Goal: Task Accomplishment & Management: Complete application form

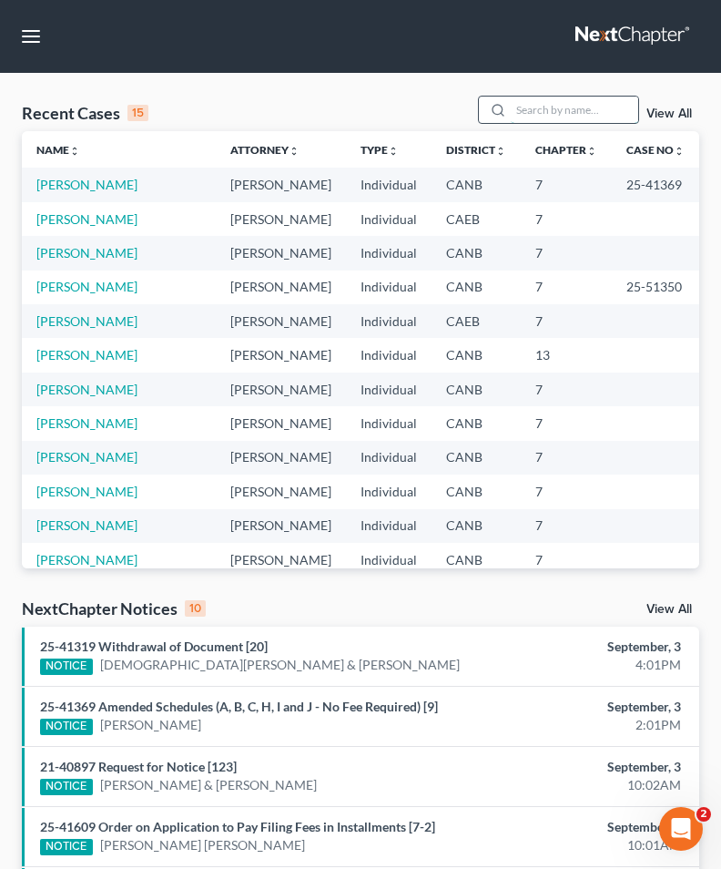
click at [548, 97] on input "search" at bounding box center [574, 110] width 127 height 26
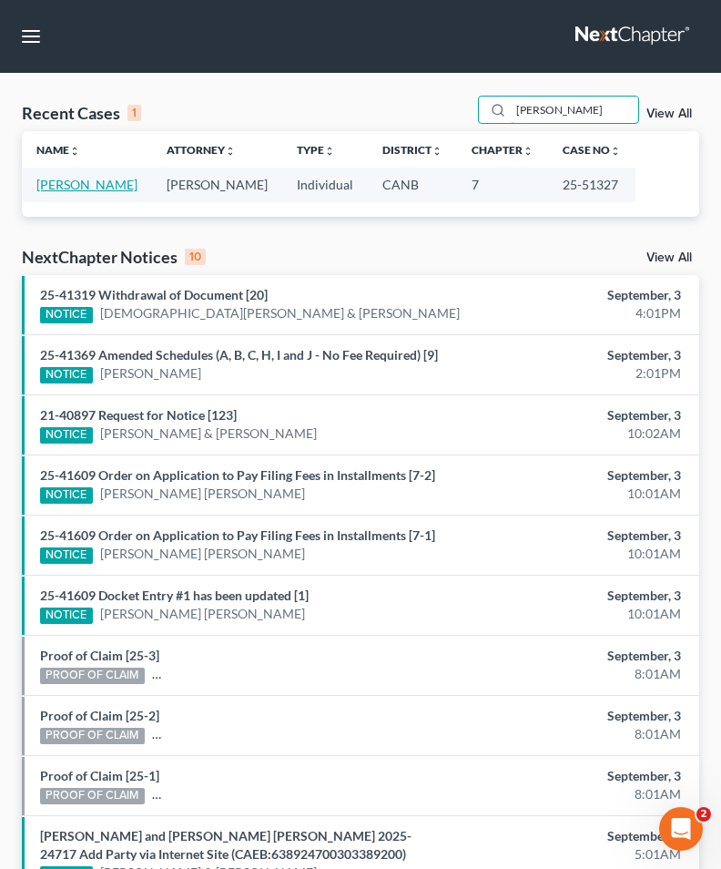
type input "[PERSON_NAME]"
click at [89, 189] on link "[PERSON_NAME]" at bounding box center [86, 184] width 101 height 15
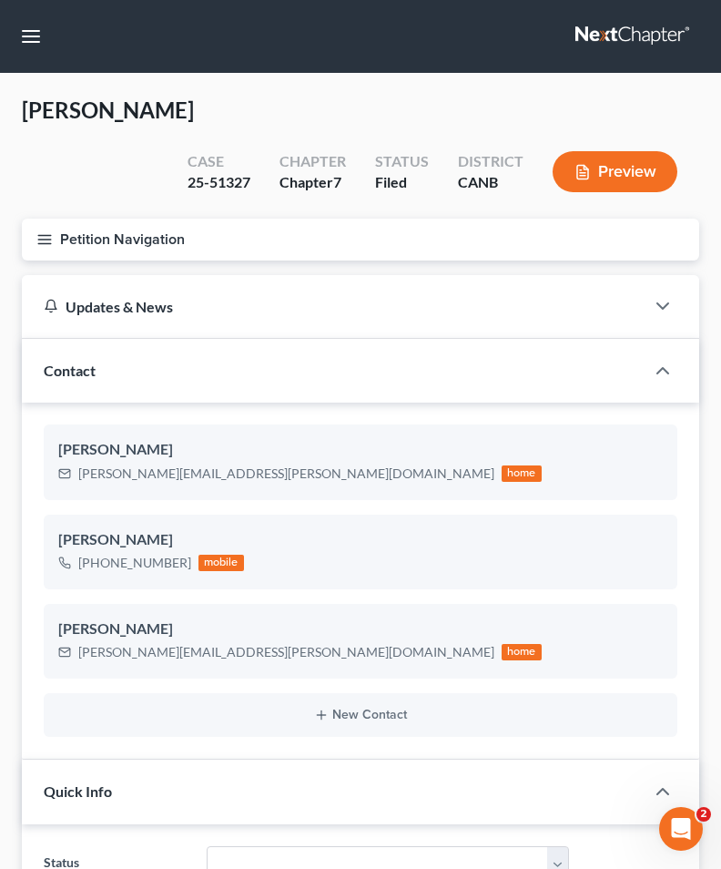
click at [56, 219] on button "Petition Navigation" at bounding box center [361, 240] width 678 height 42
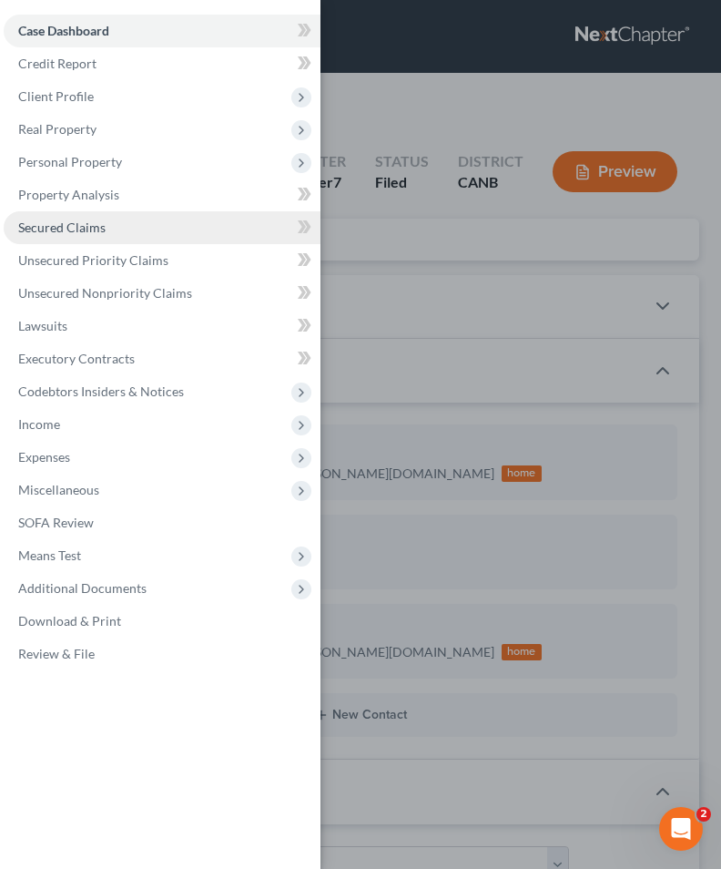
click at [93, 219] on link "Secured Claims" at bounding box center [162, 227] width 317 height 33
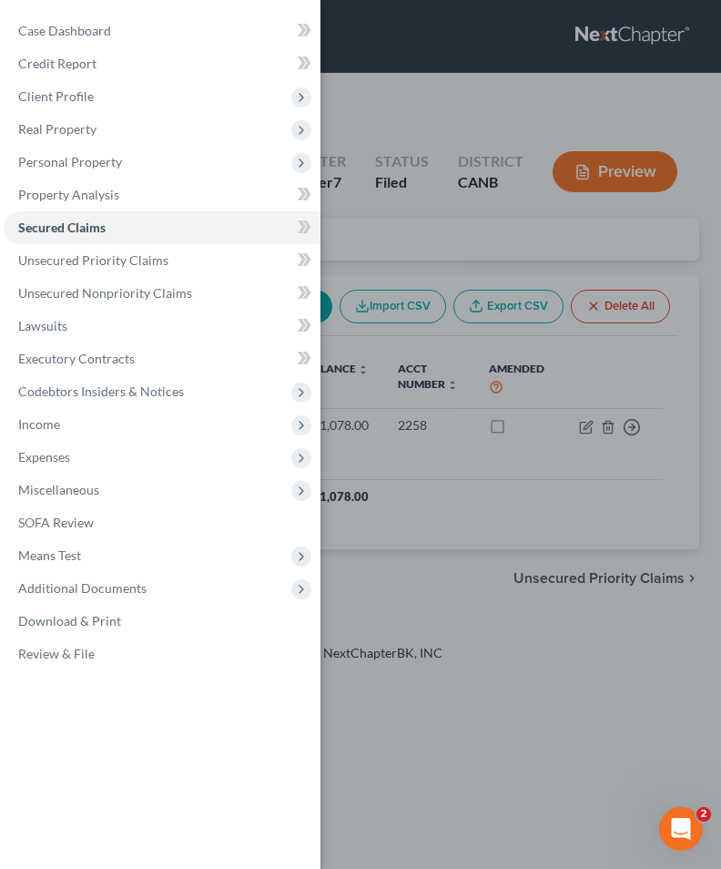
click at [379, 424] on div "Case Dashboard Payments Invoices Payments Payments Credit Report Client Profile" at bounding box center [360, 434] width 721 height 869
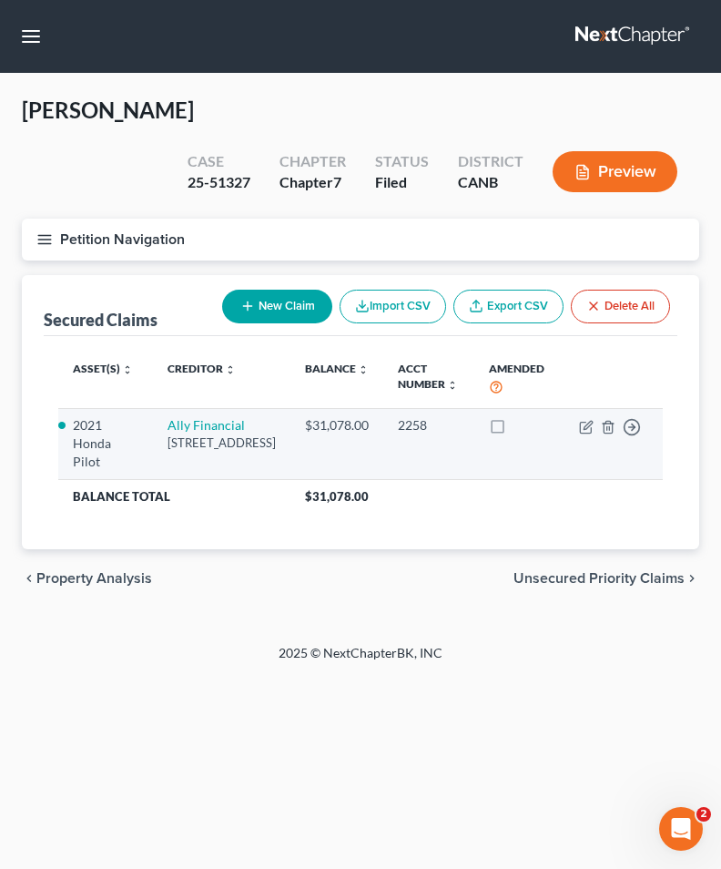
click at [595, 408] on td "Move to E Move to F Move to G Move to Notice Only" at bounding box center [614, 443] width 98 height 71
click at [589, 420] on icon "button" at bounding box center [586, 427] width 15 height 15
select select "23"
select select "2"
select select "0"
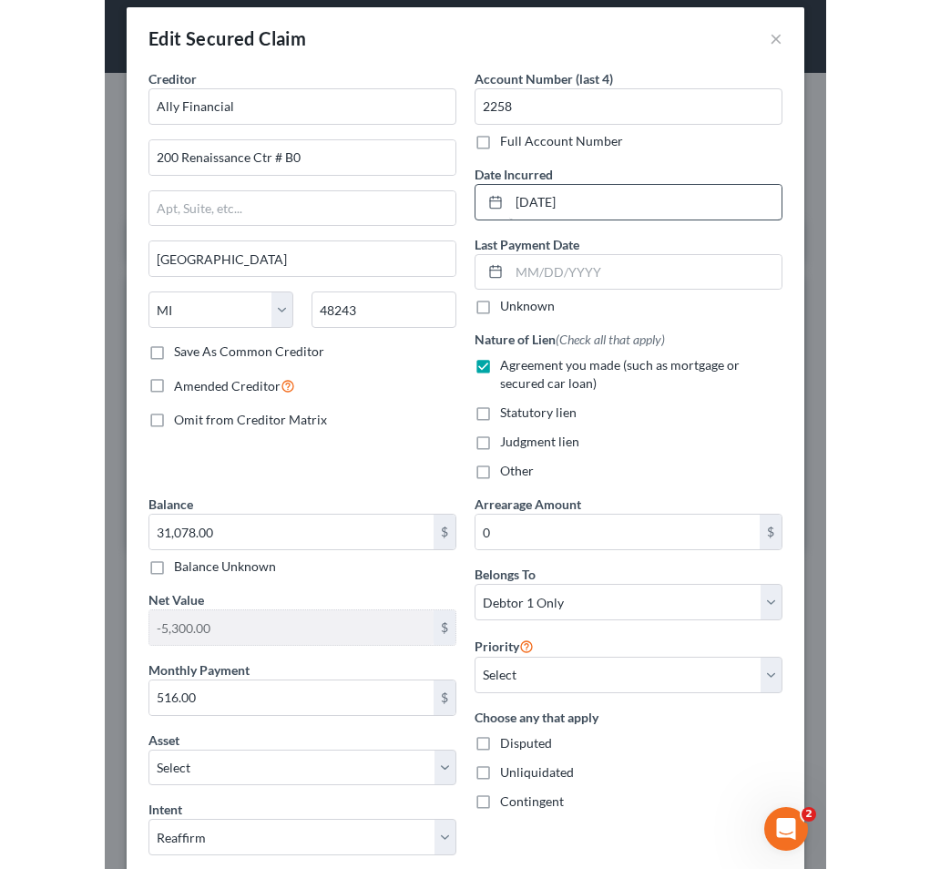
scroll to position [2, 0]
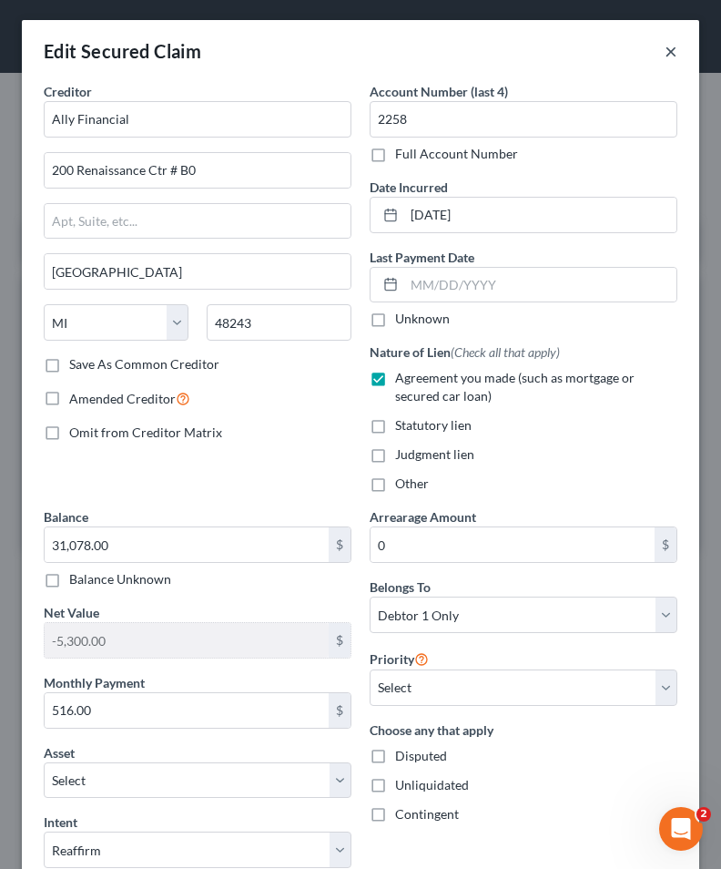
click at [667, 56] on button "×" at bounding box center [671, 51] width 13 height 22
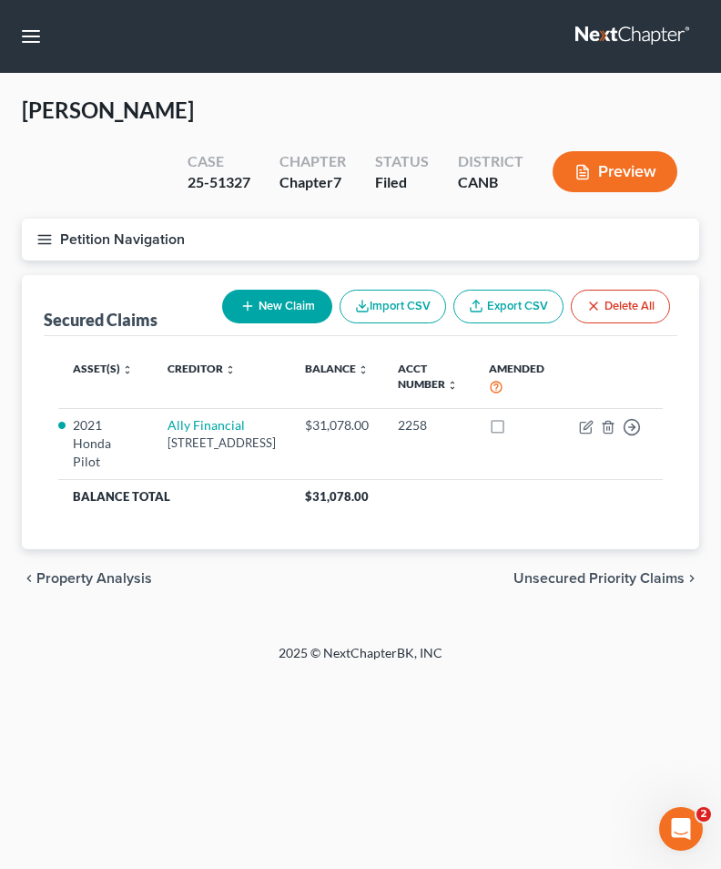
click at [41, 231] on icon "button" at bounding box center [44, 239] width 16 height 16
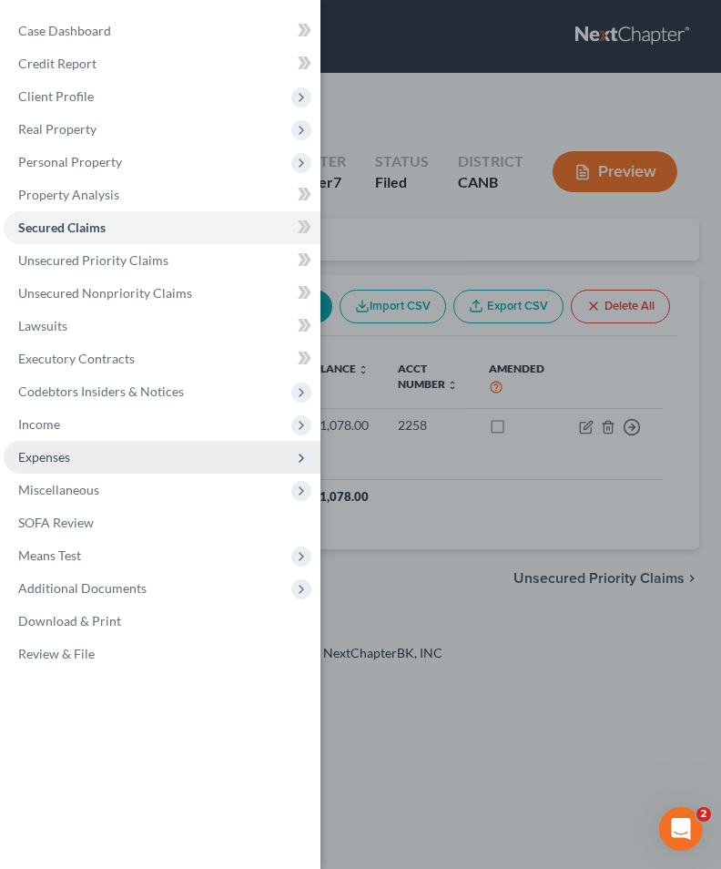
click at [59, 458] on span "Expenses" at bounding box center [44, 456] width 52 height 15
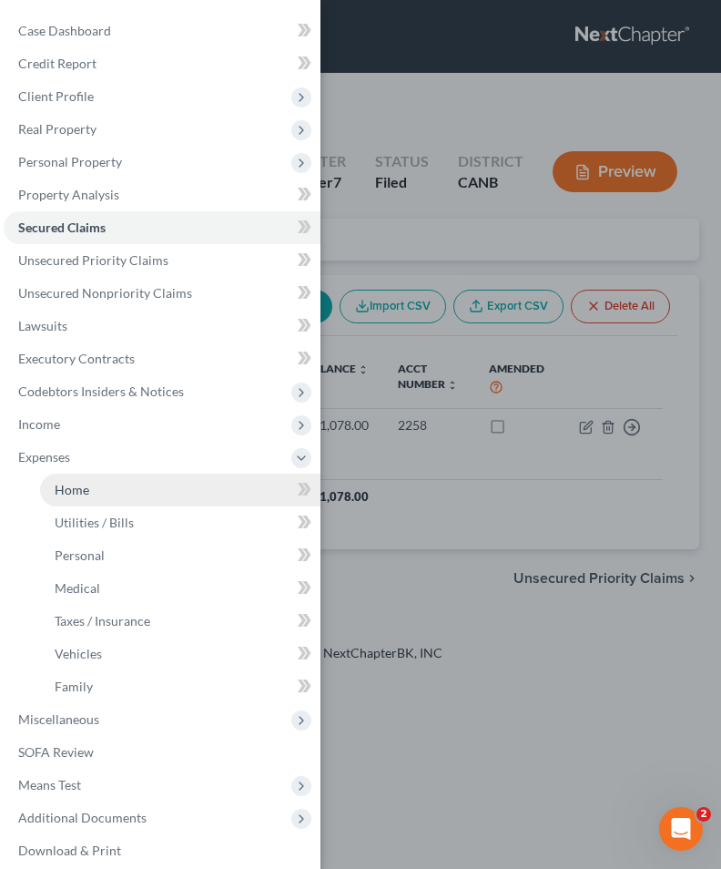
click at [80, 484] on span "Home" at bounding box center [72, 489] width 35 height 15
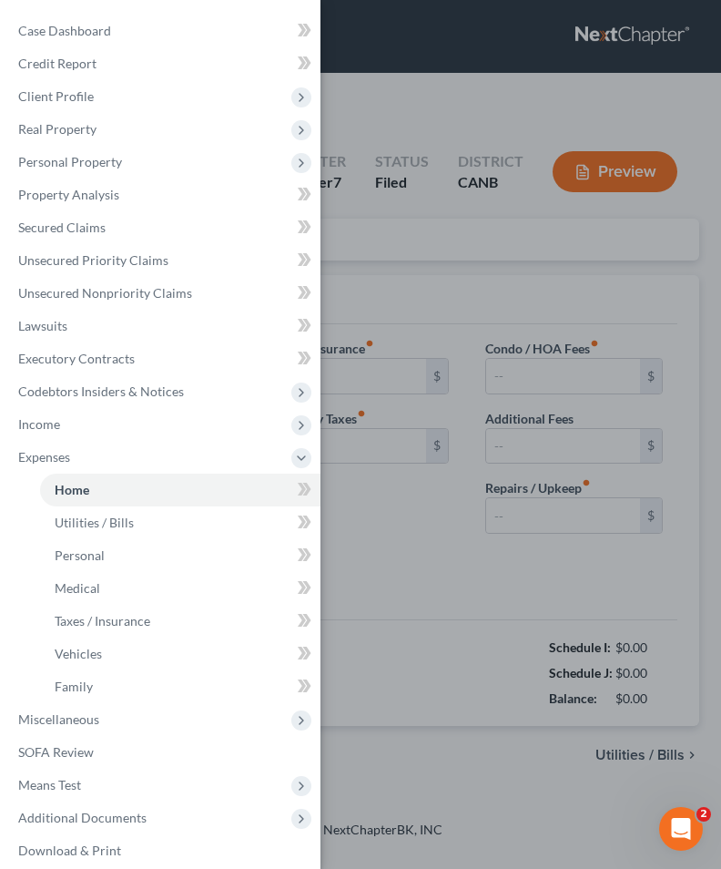
type input "3,100.00"
type input "0.00"
radio input "true"
type input "0.00"
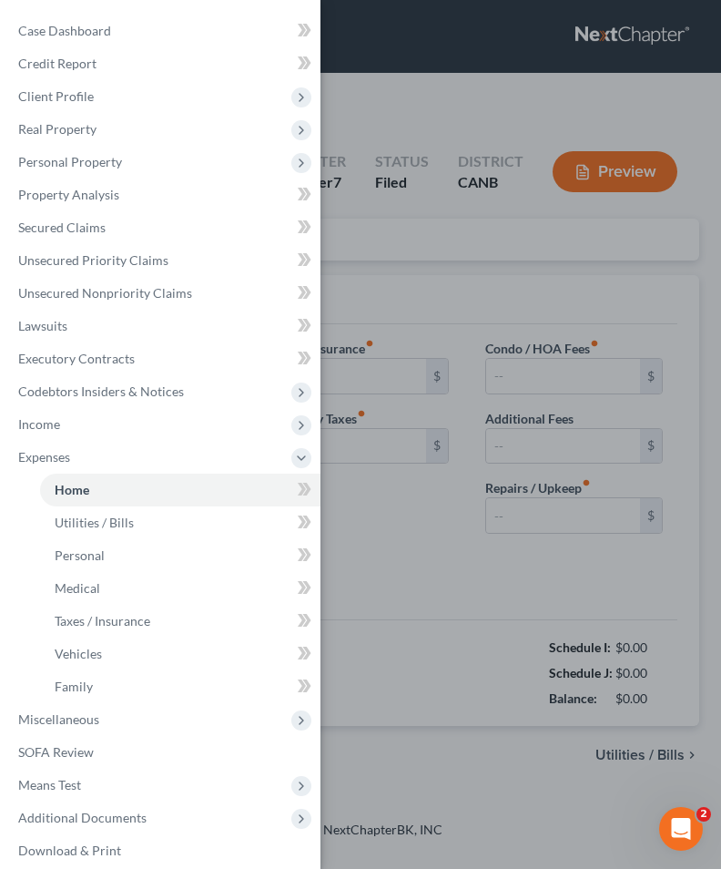
type input "0.00"
click at [433, 240] on div "Case Dashboard Payments Invoices Payments Payments Credit Report Client Profile" at bounding box center [360, 434] width 721 height 869
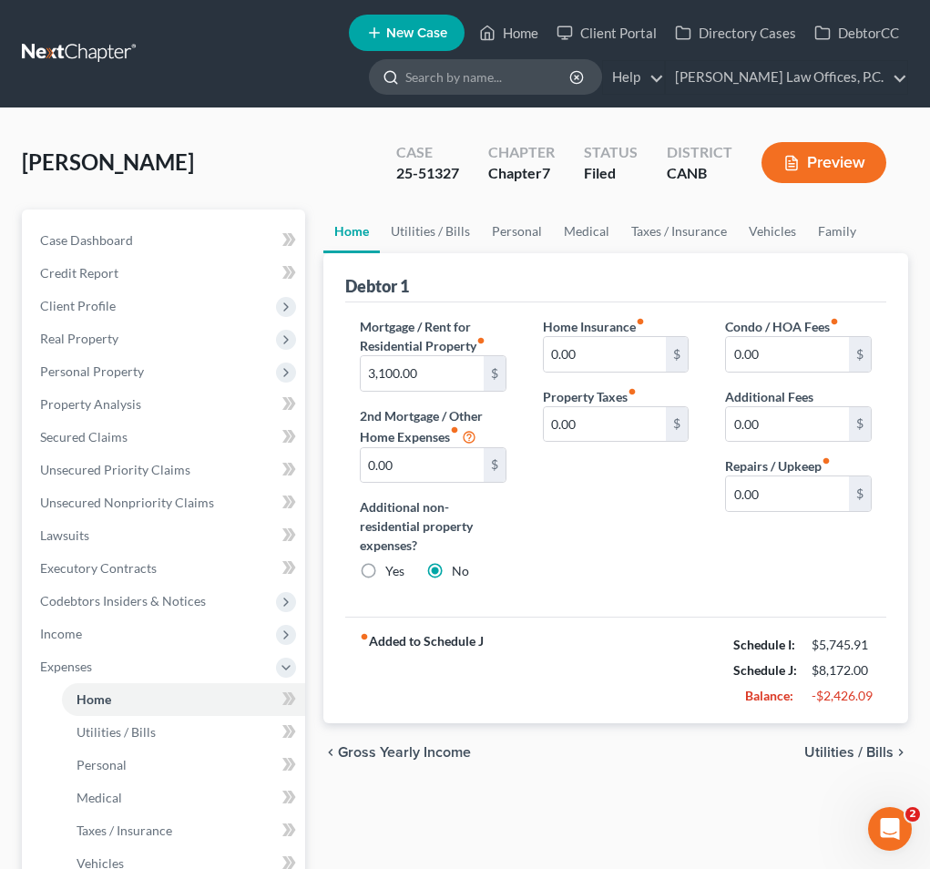
click at [522, 83] on input "search" at bounding box center [488, 77] width 167 height 34
type input "[PERSON_NAME]"
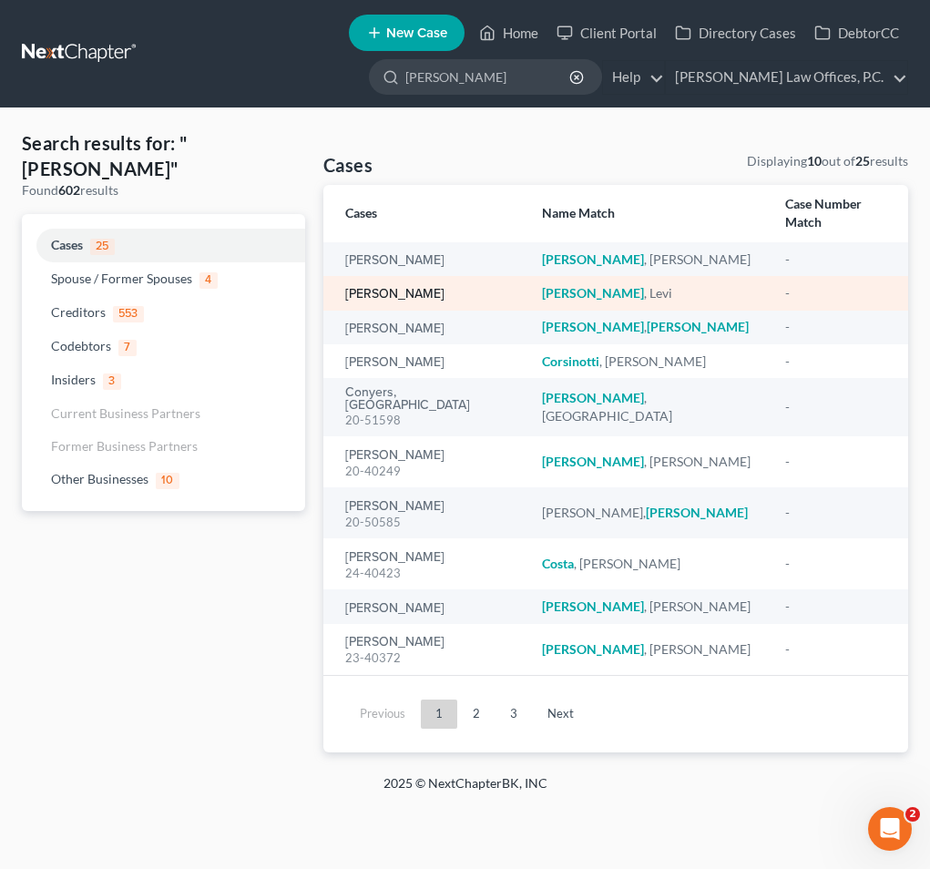
click at [384, 288] on link "[PERSON_NAME]" at bounding box center [394, 294] width 99 height 13
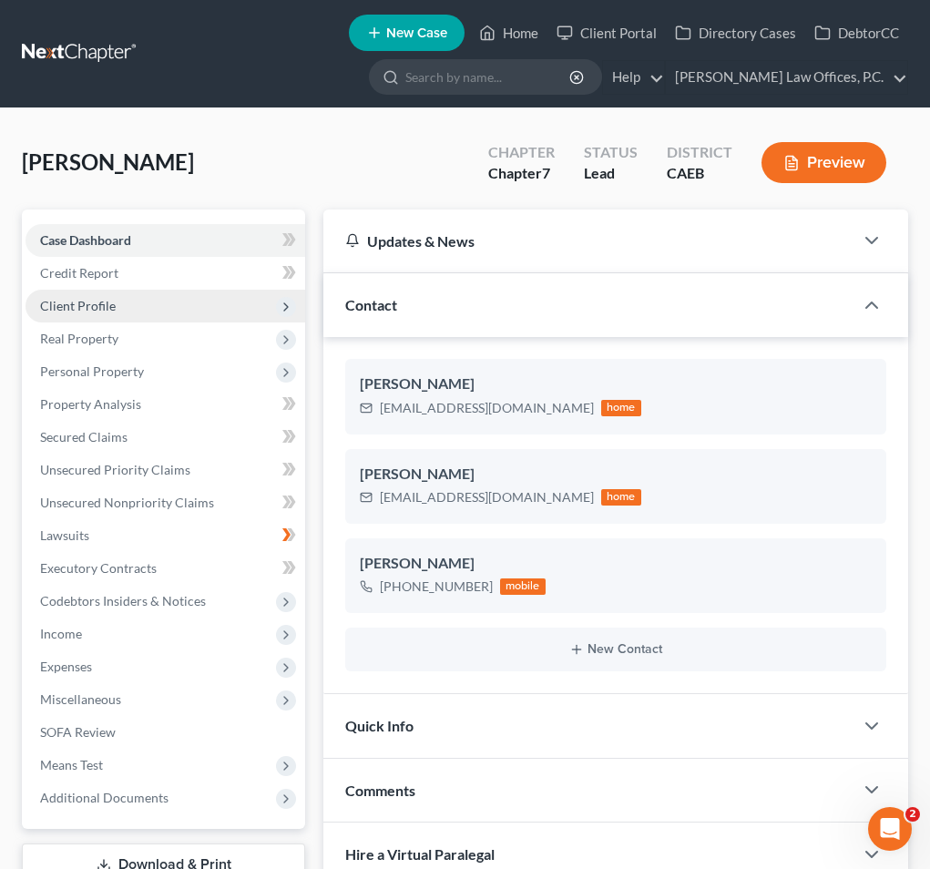
click at [158, 298] on span "Client Profile" at bounding box center [165, 306] width 280 height 33
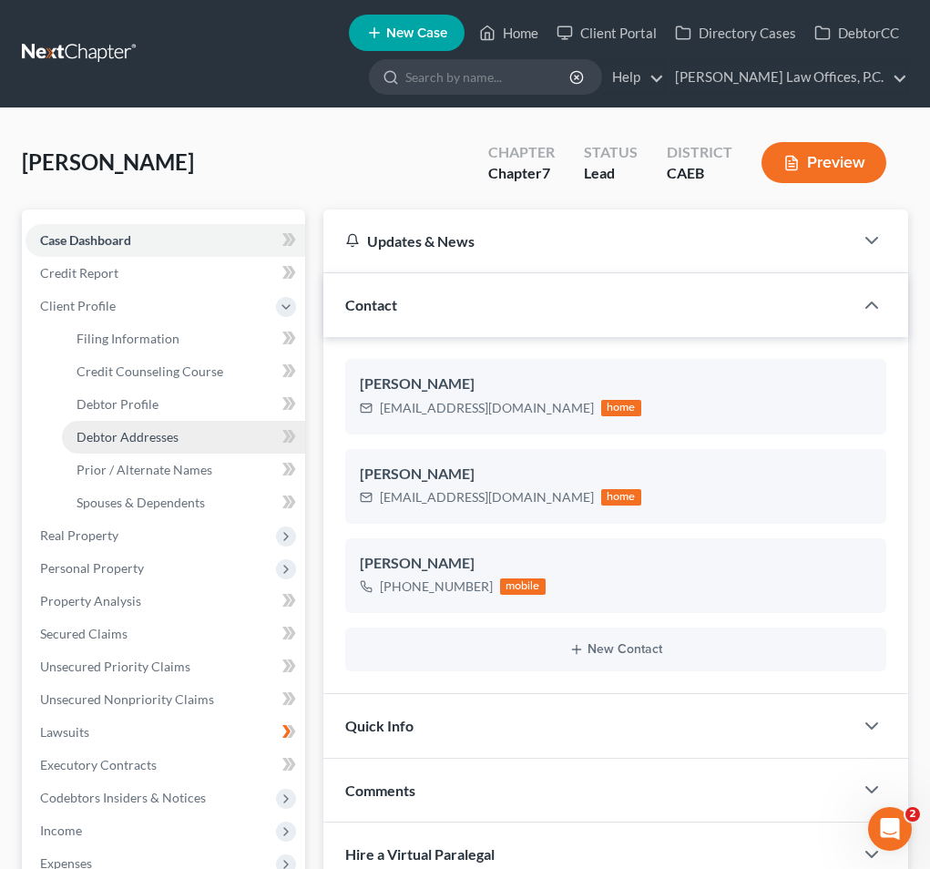
click at [136, 429] on span "Debtor Addresses" at bounding box center [127, 436] width 102 height 15
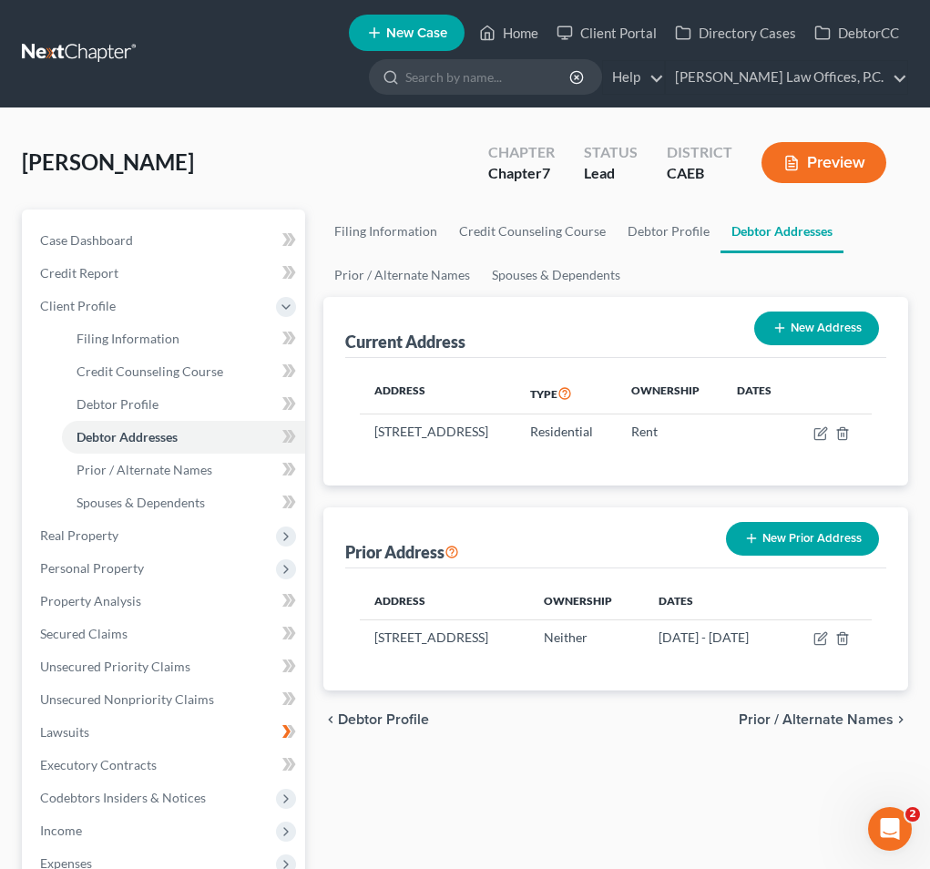
scroll to position [329, 0]
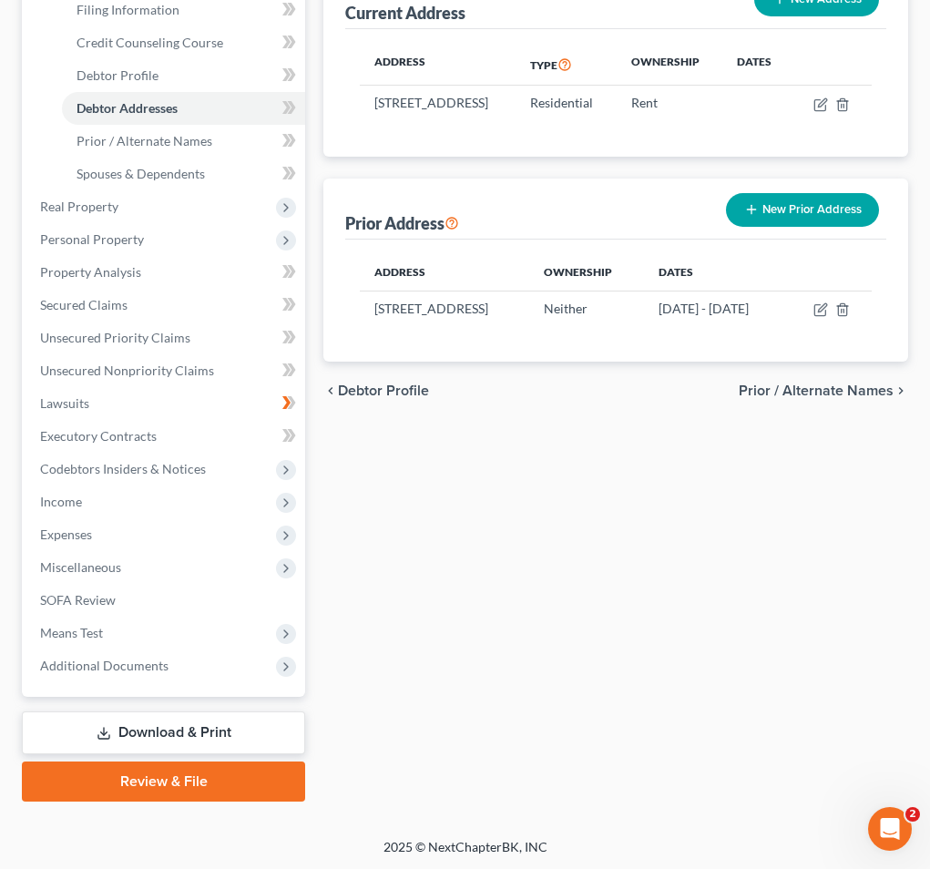
click at [182, 790] on link "Review & File" at bounding box center [163, 781] width 283 height 40
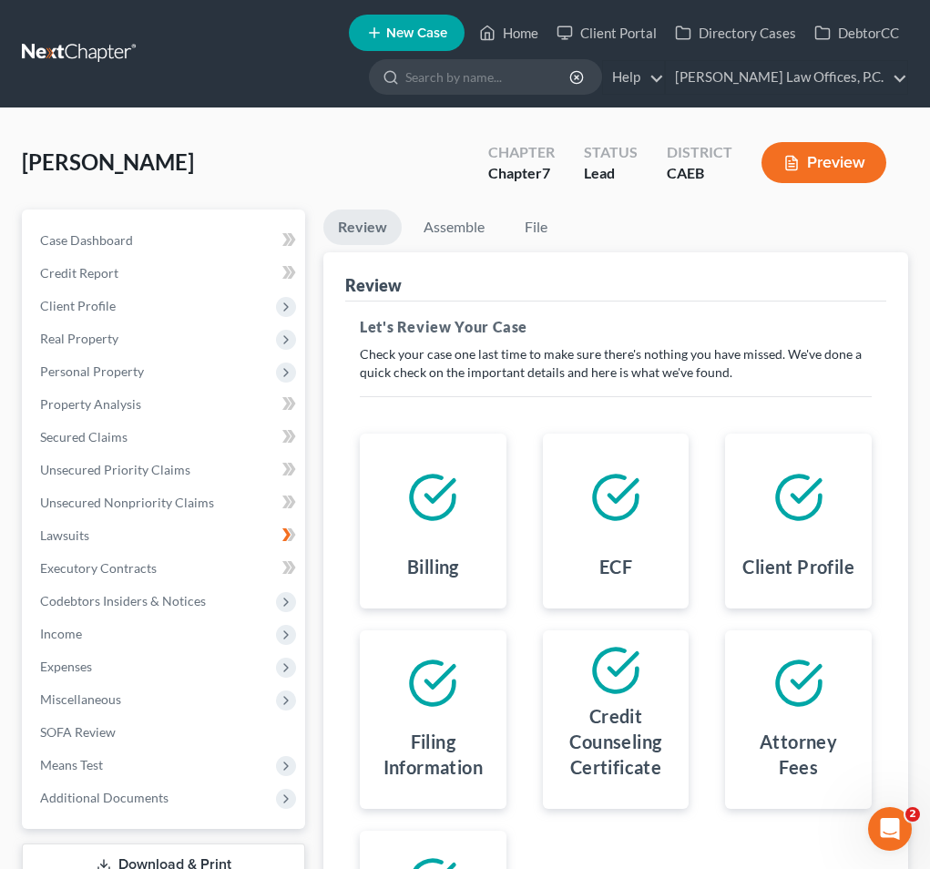
scroll to position [306, 0]
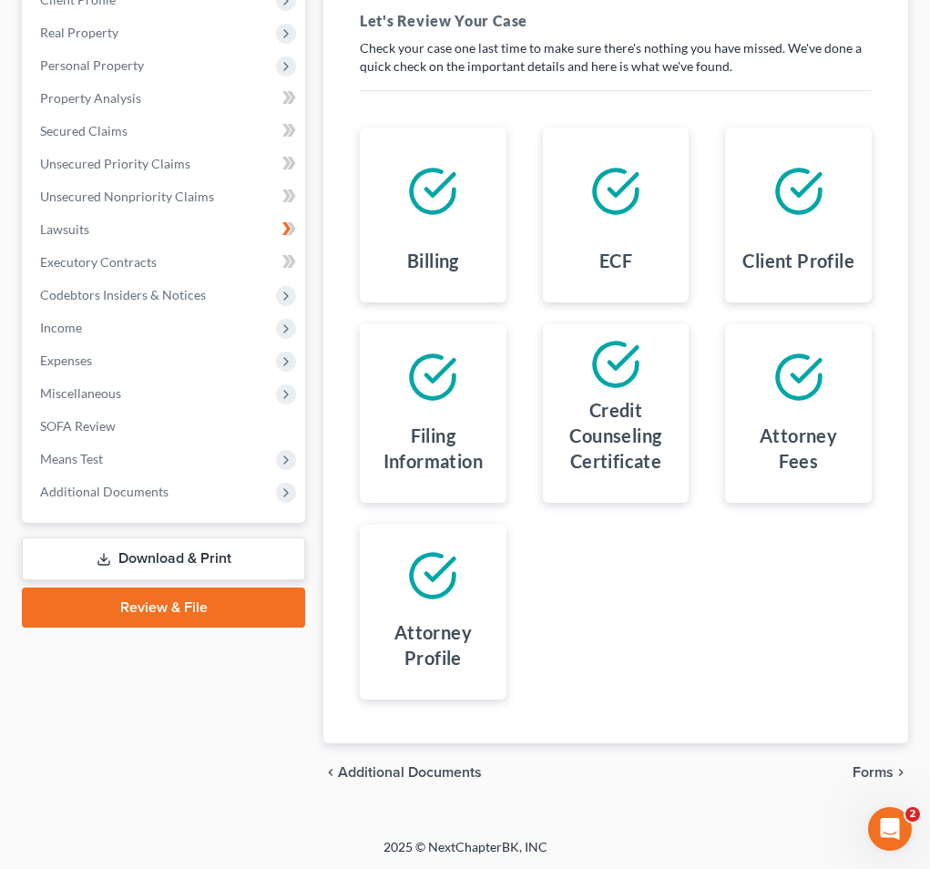
click at [720, 765] on span "Forms" at bounding box center [872, 772] width 41 height 15
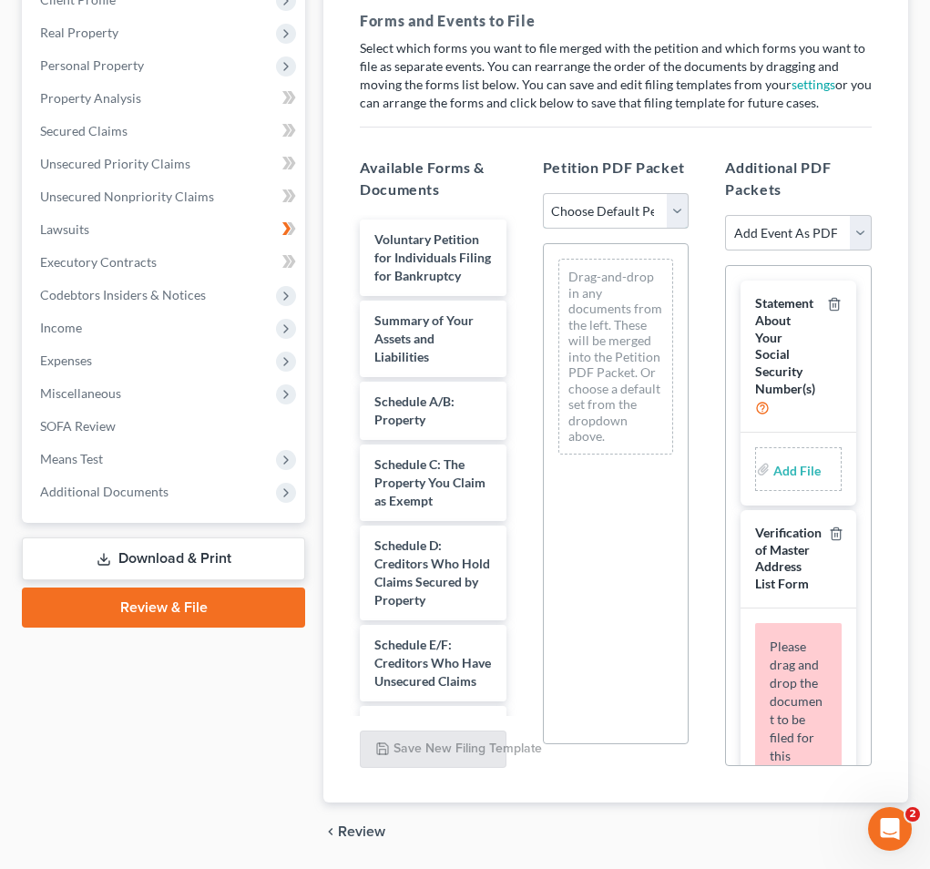
click at [605, 204] on select "Choose Default Petition PDF Packet Complete Bankruptcy Petition (all forms and …" at bounding box center [616, 211] width 147 height 36
select select "0"
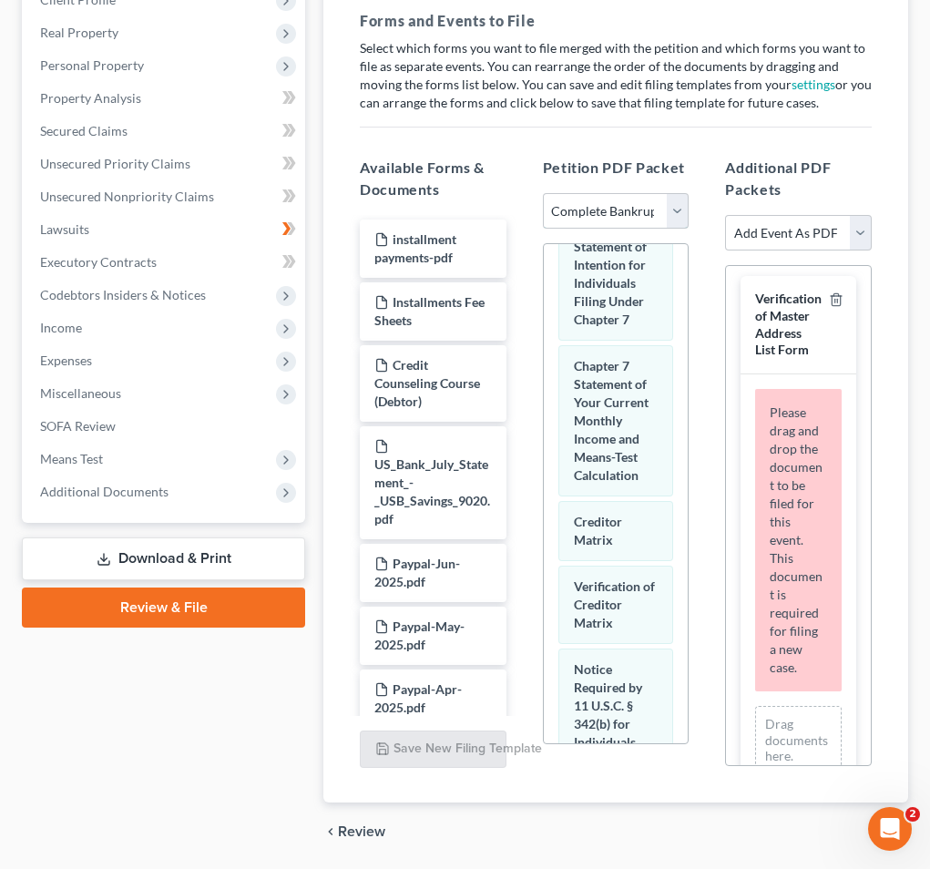
scroll to position [1320, 0]
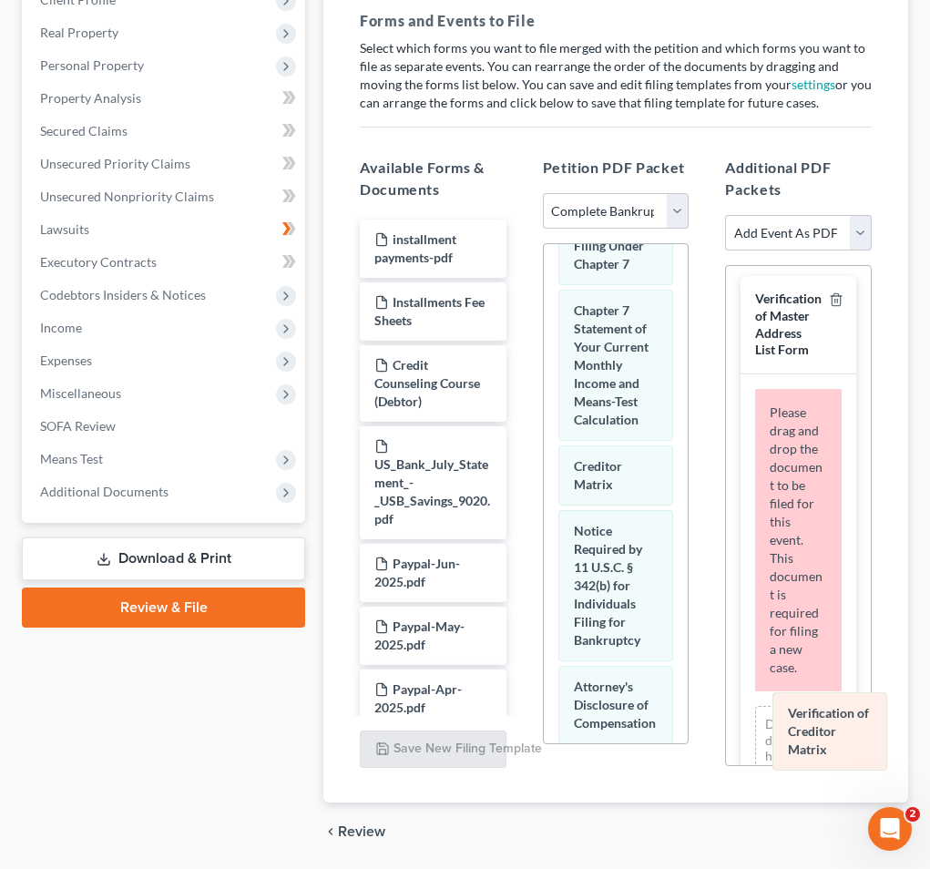
drag, startPoint x: 606, startPoint y: 525, endPoint x: 817, endPoint y: 705, distance: 276.5
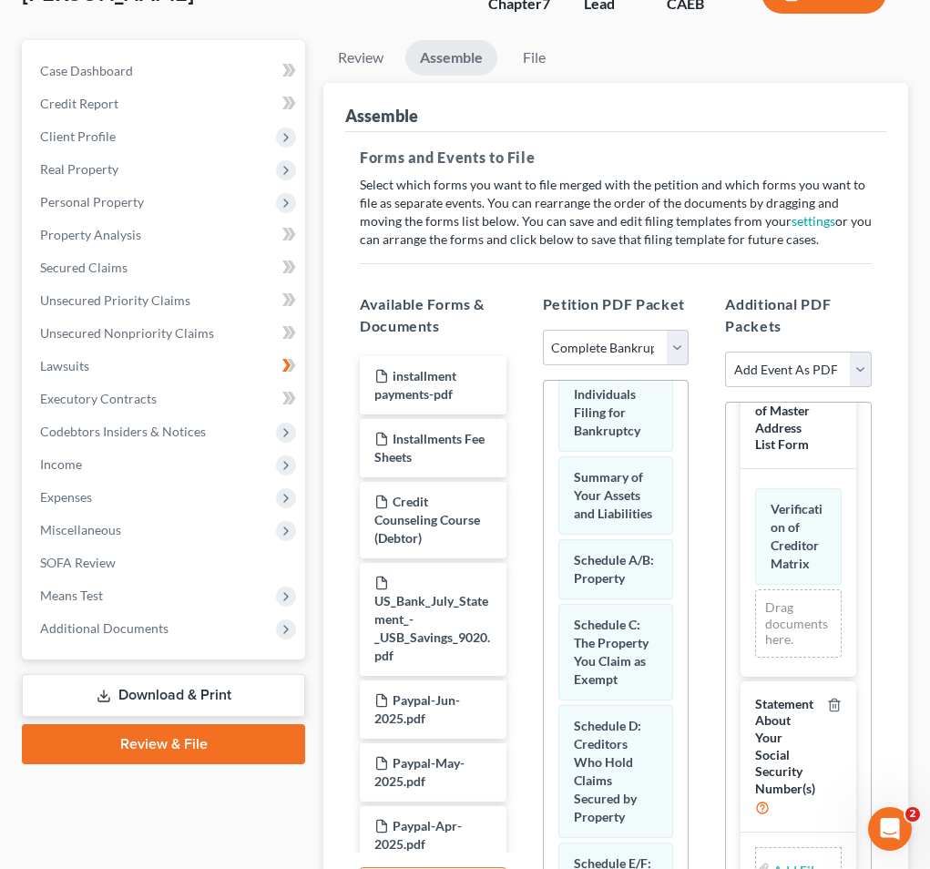
scroll to position [0, 0]
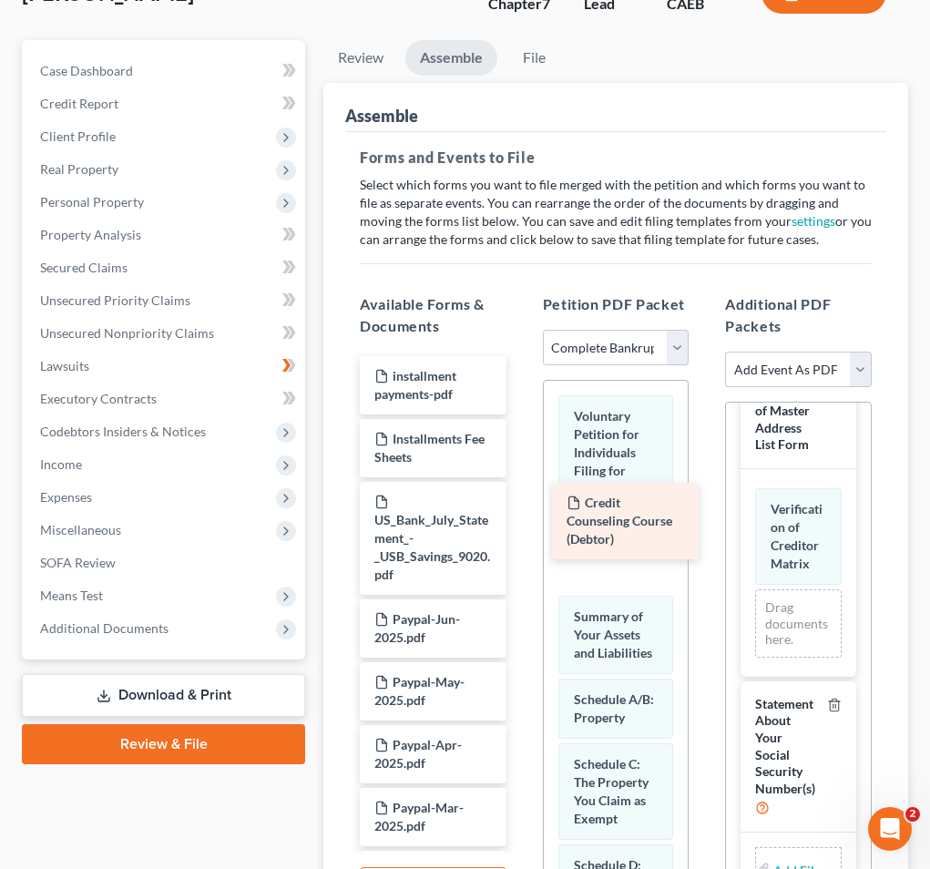
drag, startPoint x: 436, startPoint y: 508, endPoint x: 628, endPoint y: 510, distance: 192.2
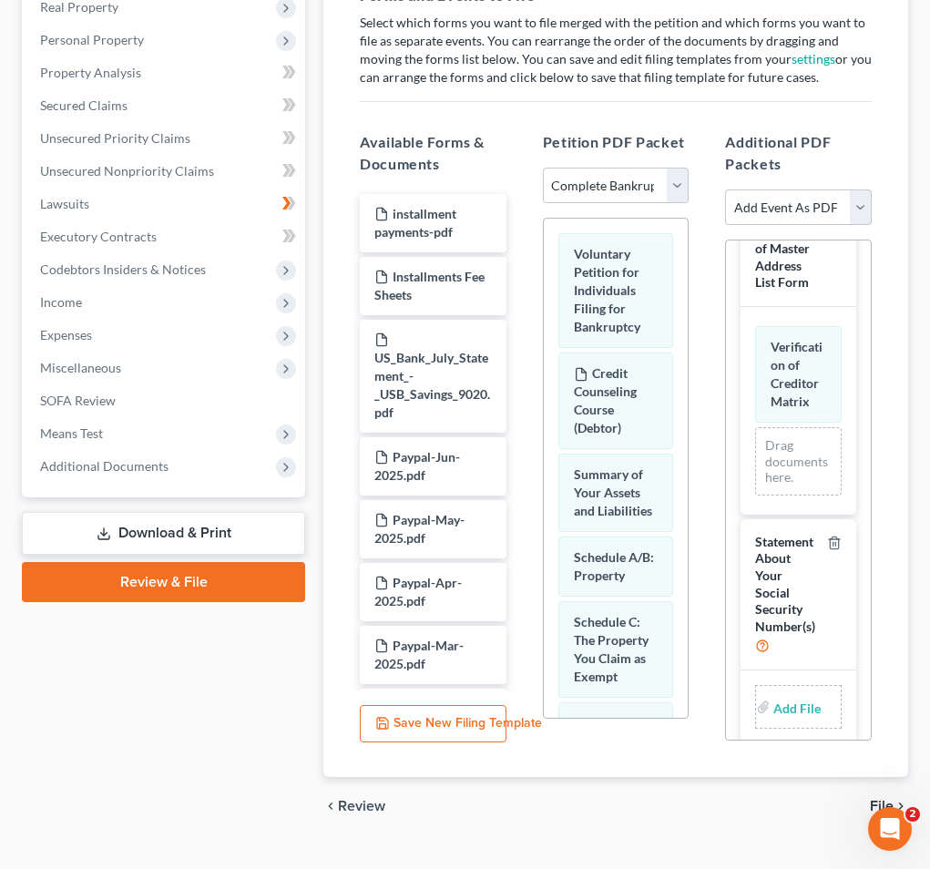
scroll to position [366, 0]
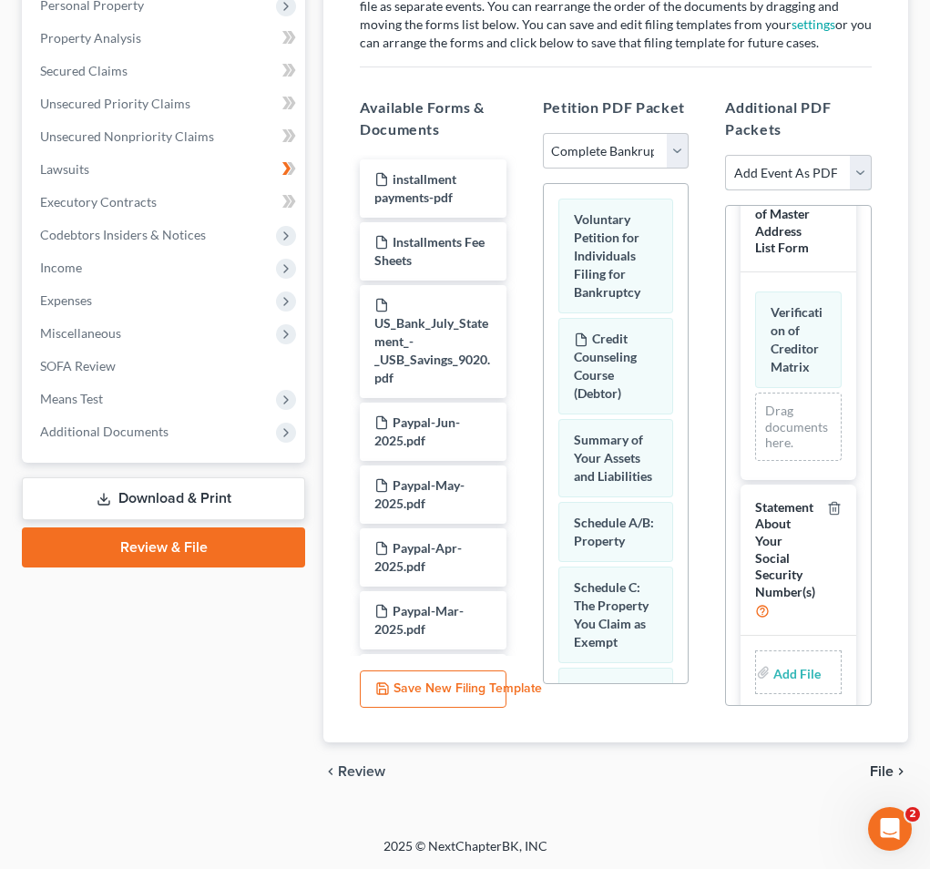
click at [720, 182] on select "Add Event As PDF Packet Statement About Your Social Security Number(s) Verifica…" at bounding box center [798, 173] width 147 height 36
click at [720, 656] on input "file" at bounding box center [795, 672] width 44 height 33
type input "C:\fakepath\SSN stmt.pdf"
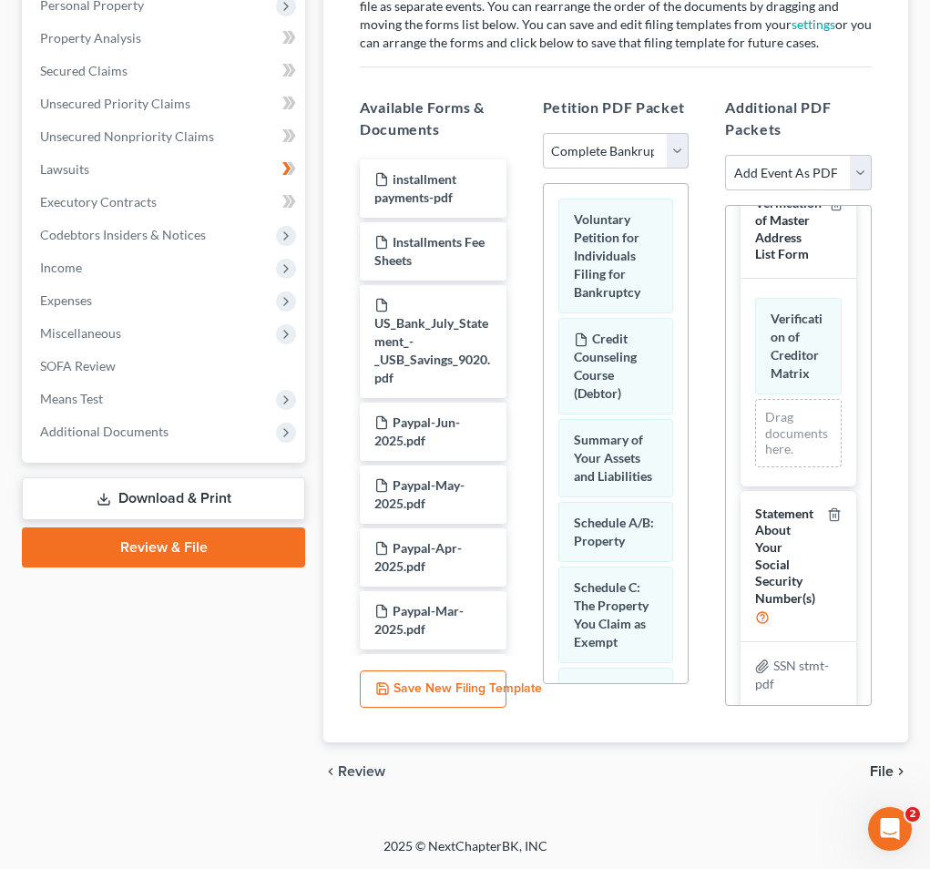
click at [720, 770] on span "File" at bounding box center [882, 771] width 24 height 15
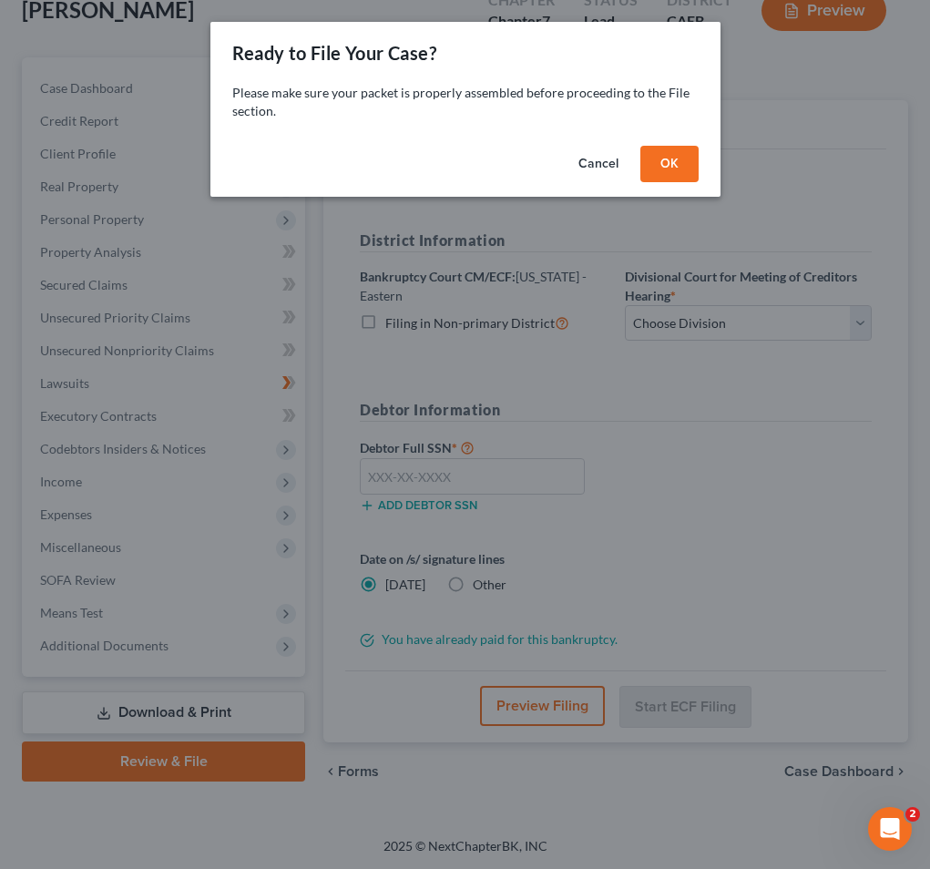
click at [670, 170] on button "OK" at bounding box center [669, 164] width 58 height 36
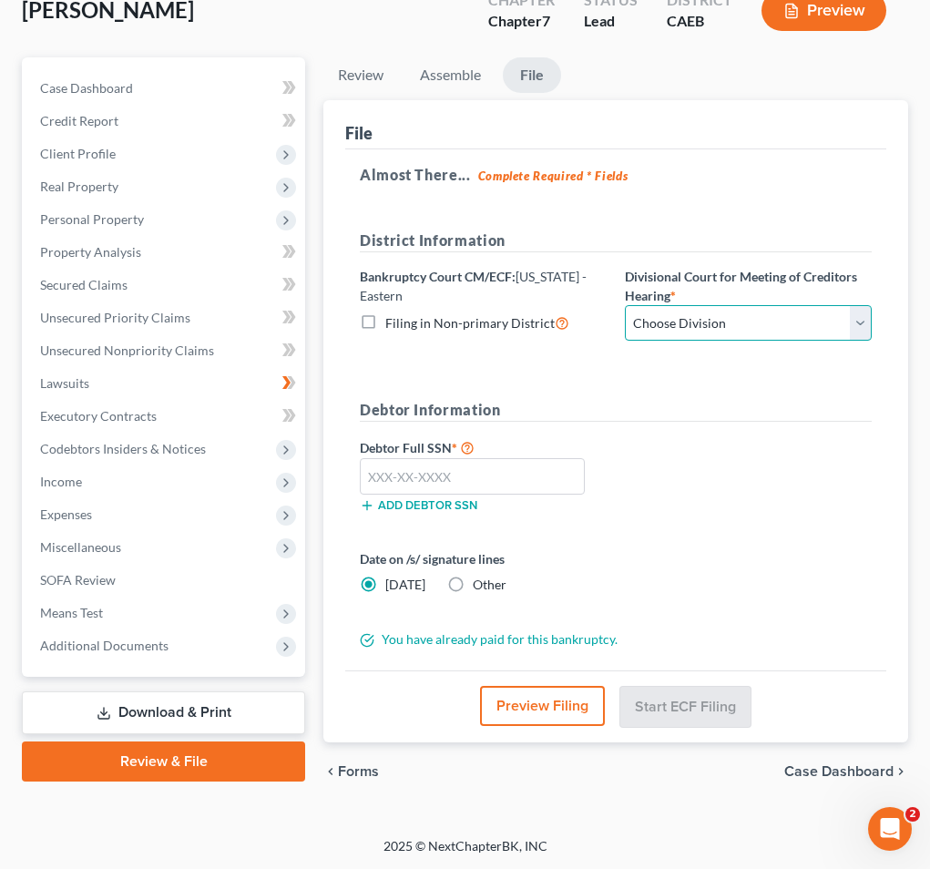
click at [687, 312] on select "Choose Division Fresno Modesto [GEOGRAPHIC_DATA]" at bounding box center [748, 323] width 247 height 36
select select "2"
click at [462, 475] on input "text" at bounding box center [472, 476] width 225 height 36
paste input "540-86-6357"
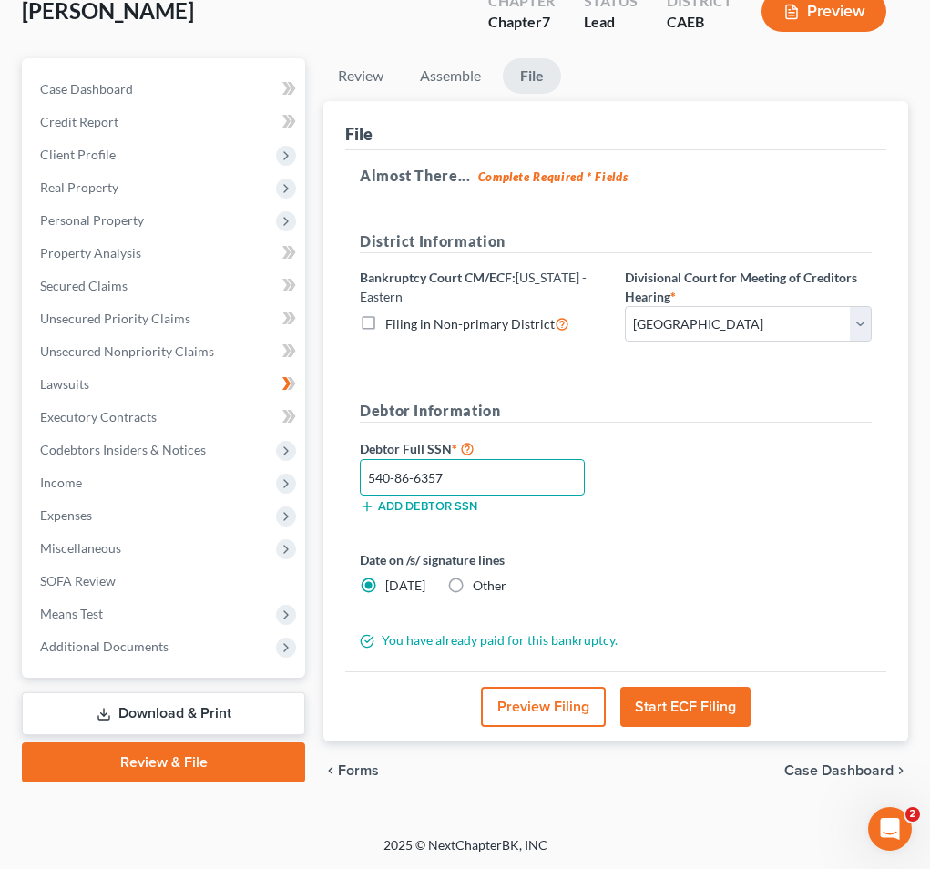
scroll to position [150, 0]
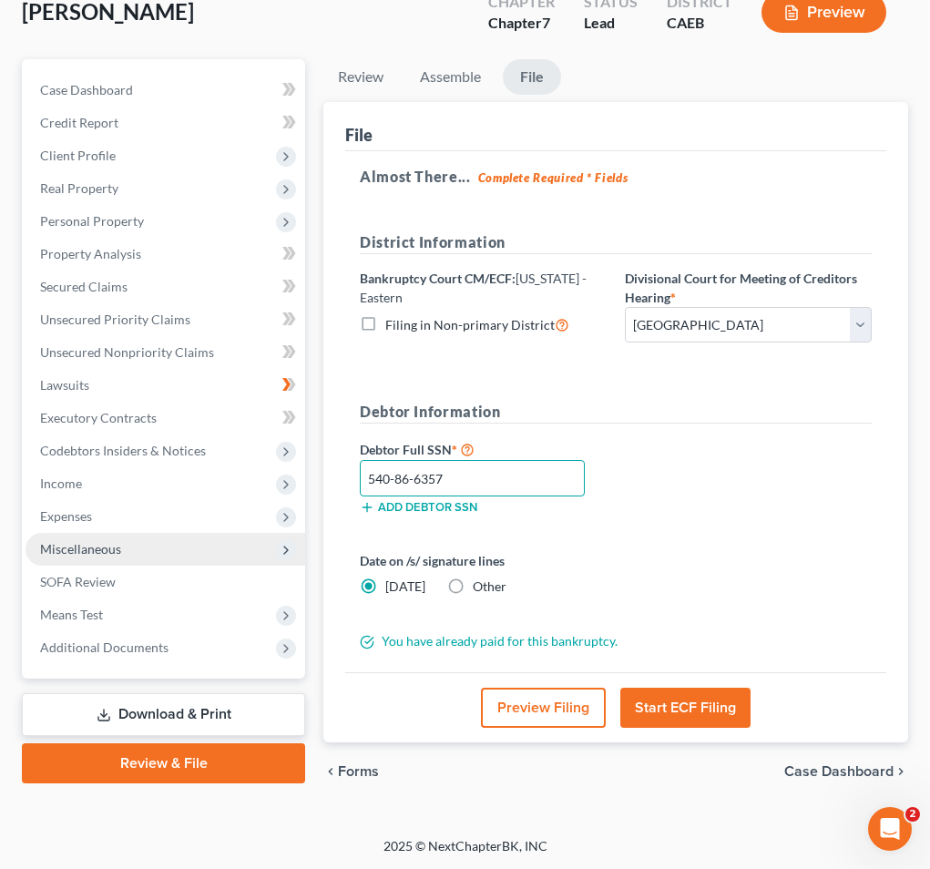
type input "540-86-6357"
click at [199, 556] on span "Miscellaneous" at bounding box center [165, 549] width 280 height 33
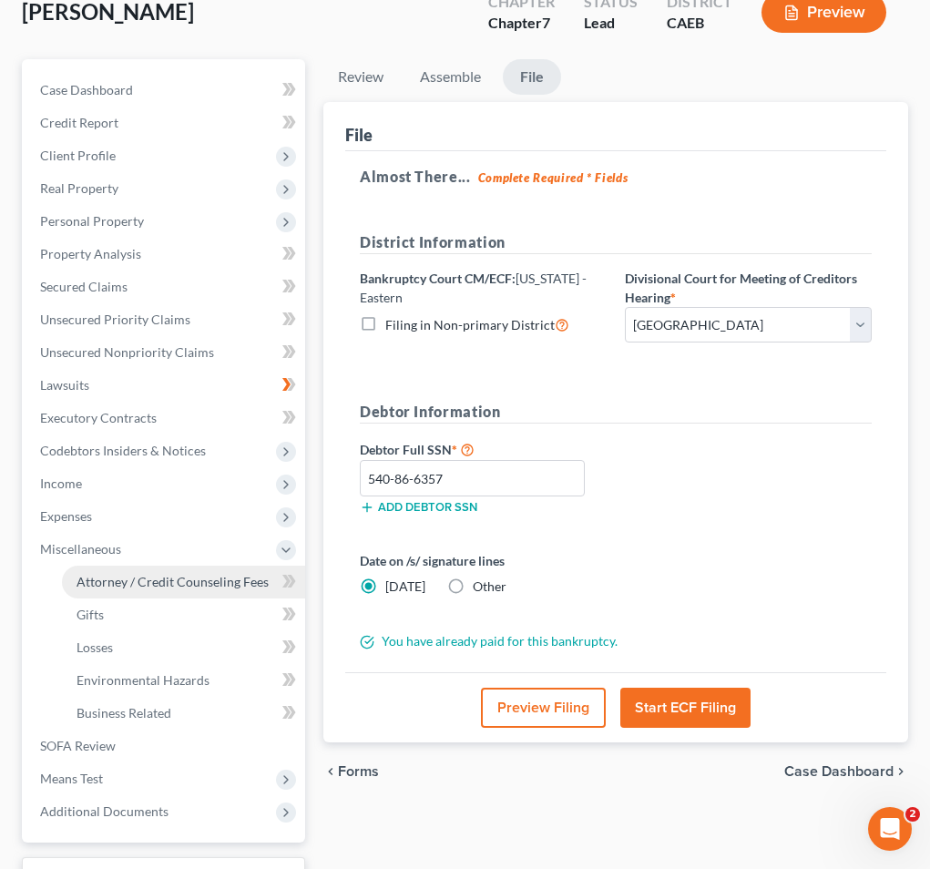
click at [189, 586] on span "Attorney / Credit Counseling Fees" at bounding box center [172, 581] width 192 height 15
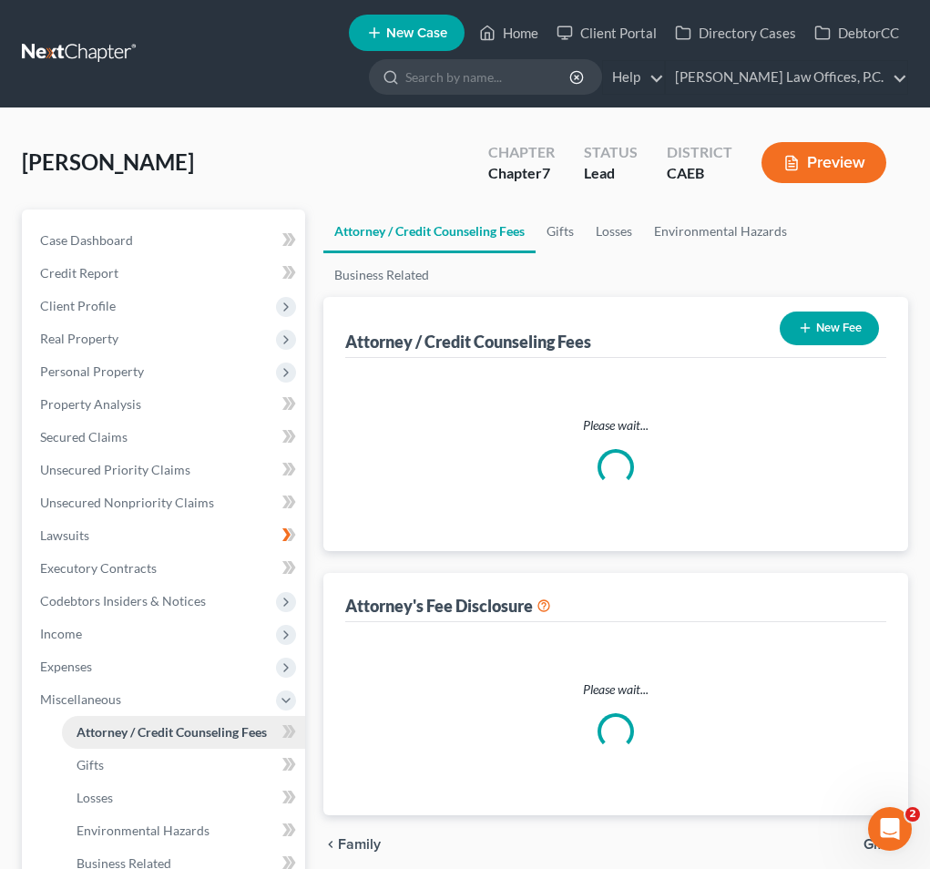
select select "1"
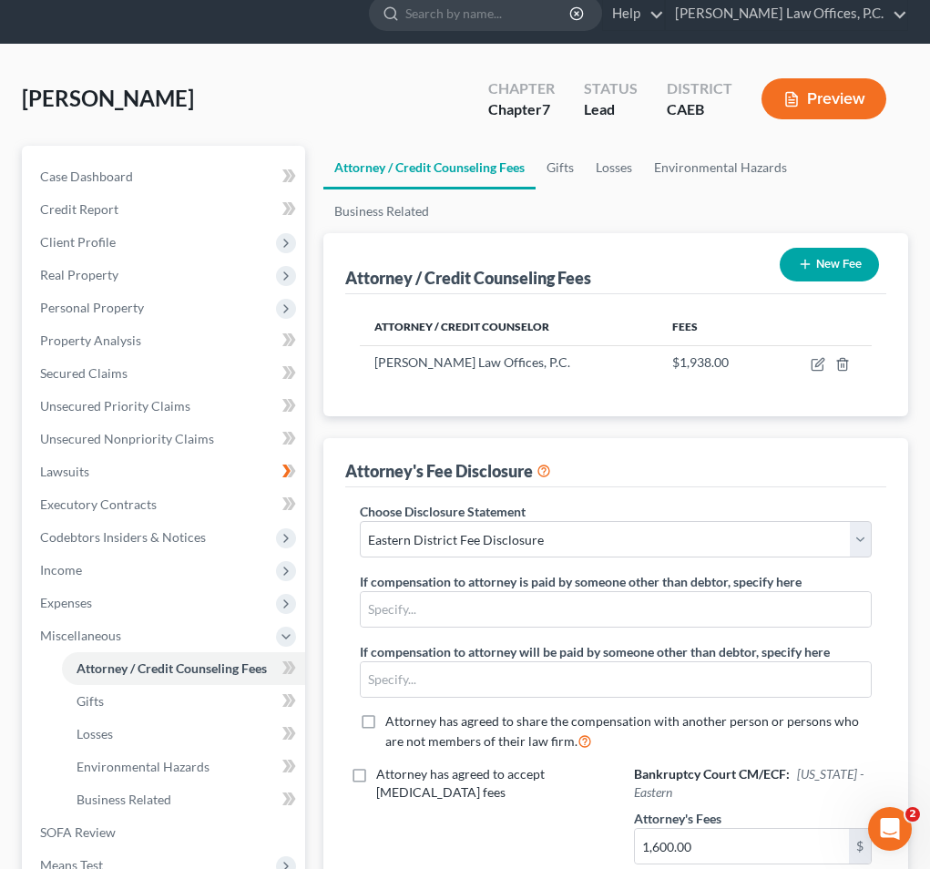
scroll to position [14, 0]
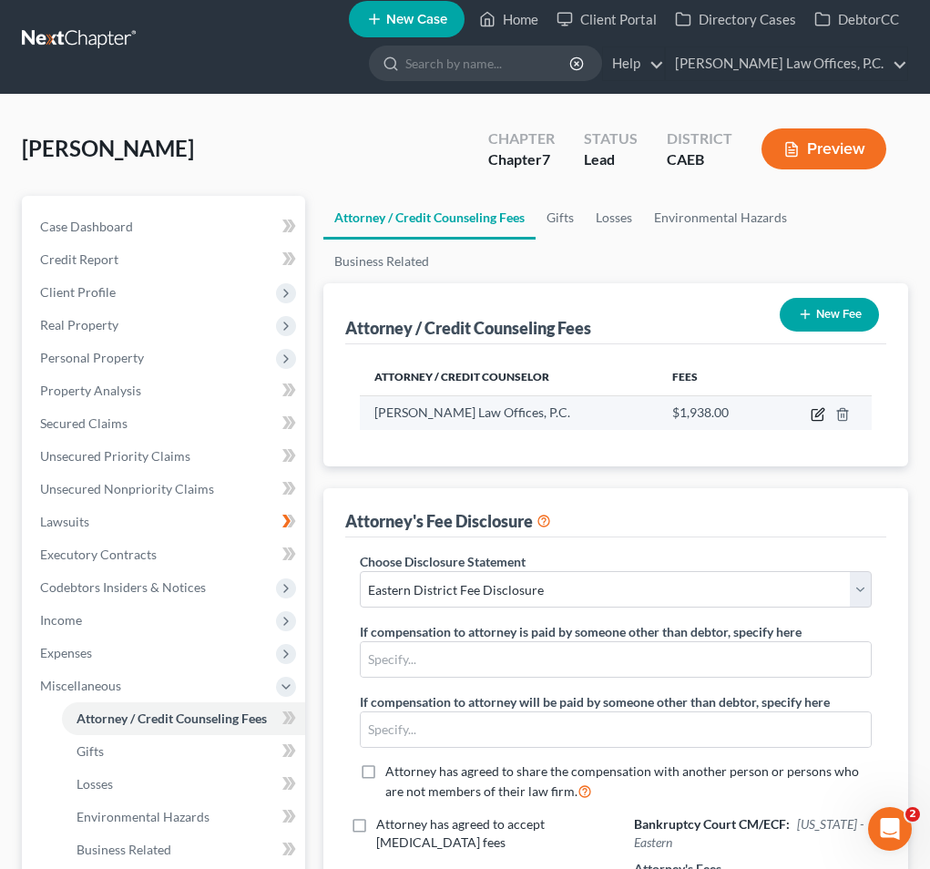
click at [720, 415] on icon "button" at bounding box center [817, 414] width 15 height 15
select select "4"
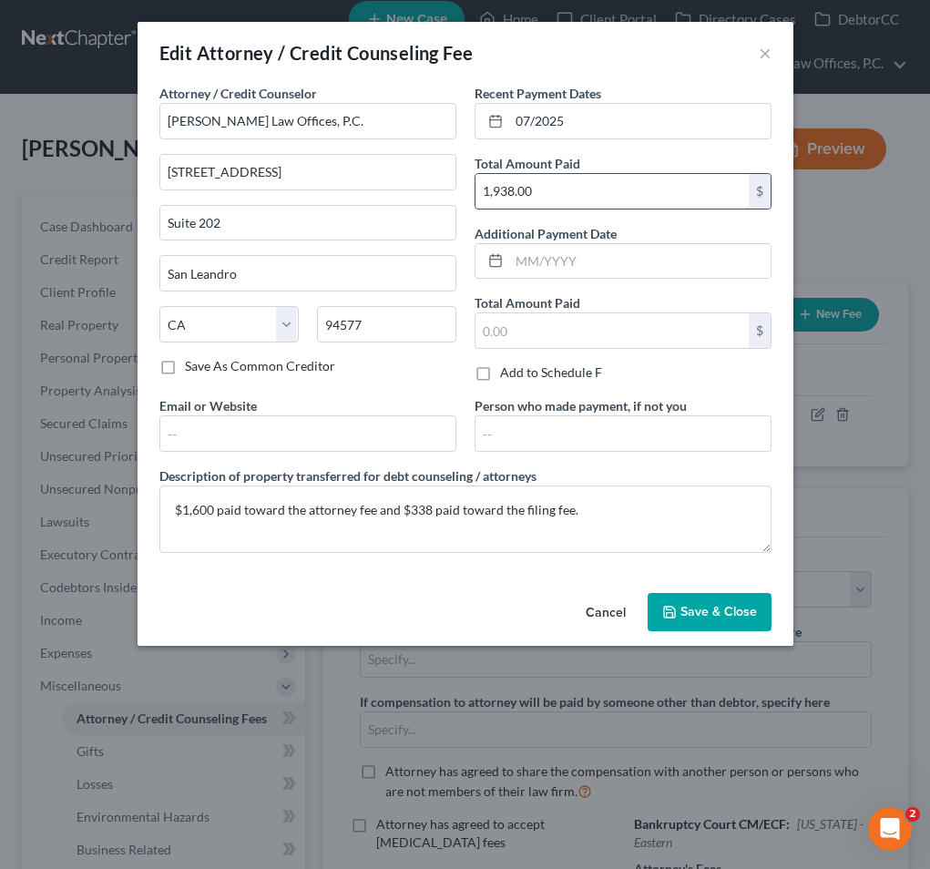
click at [551, 196] on input "1,938.00" at bounding box center [611, 191] width 273 height 35
type input "1,600"
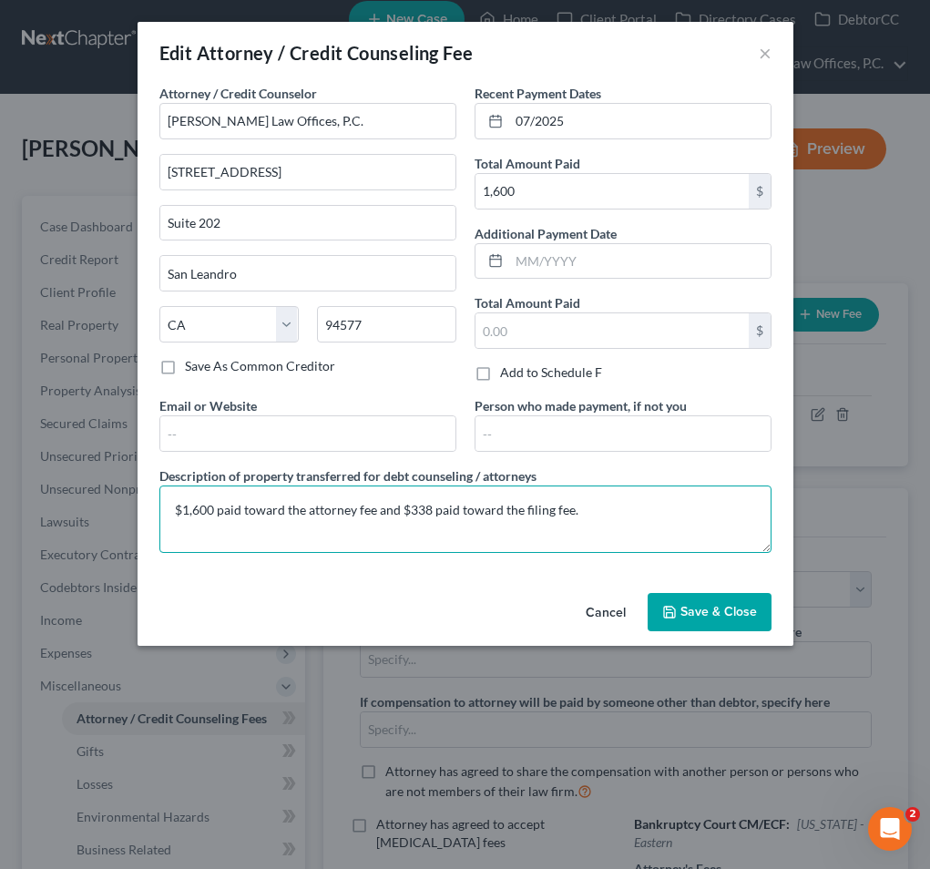
drag, startPoint x: 382, startPoint y: 515, endPoint x: 596, endPoint y: 515, distance: 214.9
click at [596, 515] on textarea "$1,600 paid toward the attorney fee and $338 paid toward the filing fee." at bounding box center [465, 518] width 612 height 67
type textarea "$1,600 paid toward the attorney fee."
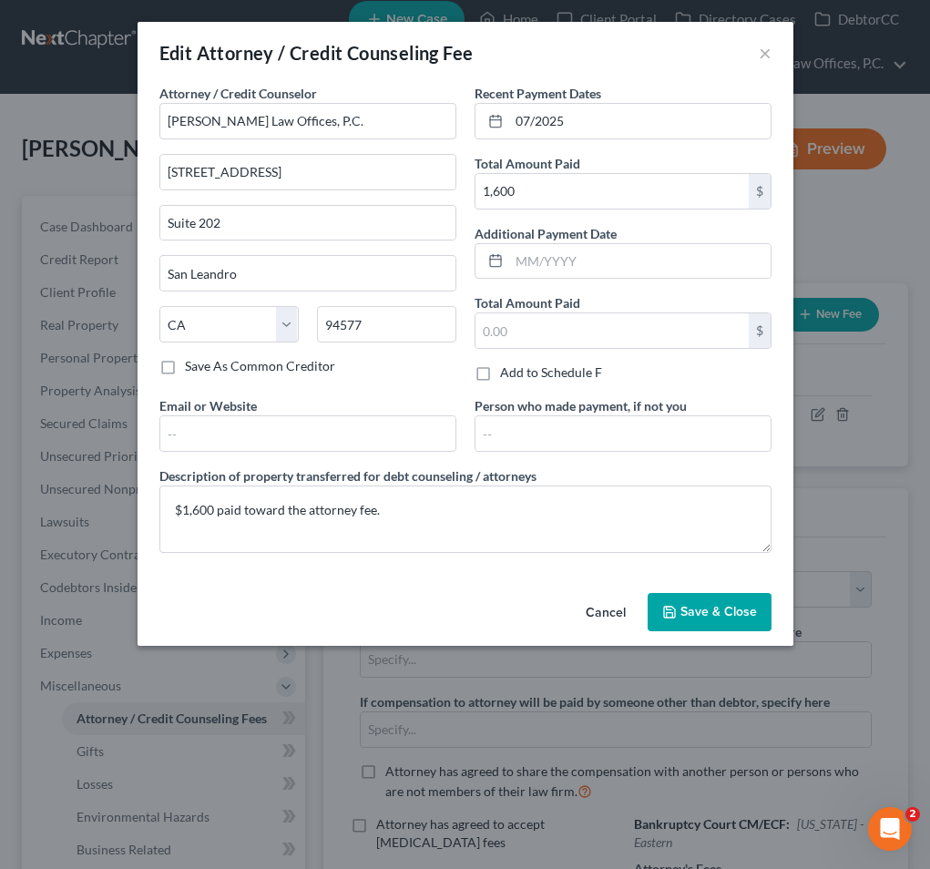
click at [719, 626] on button "Save & Close" at bounding box center [709, 612] width 124 height 38
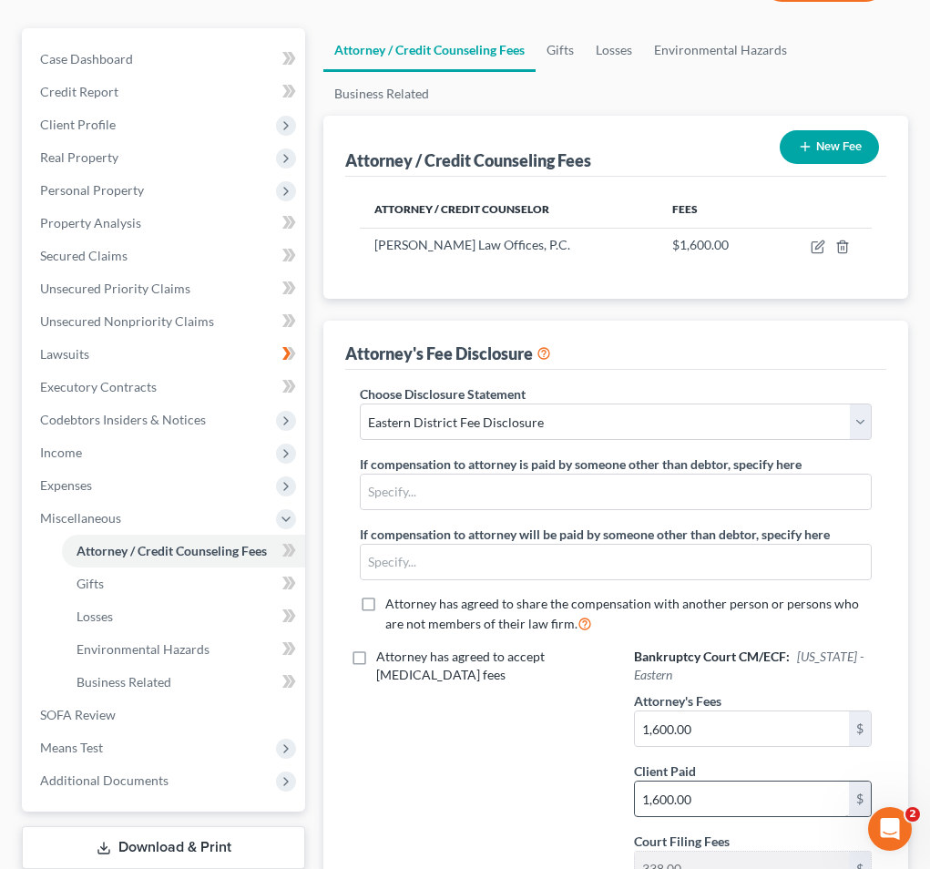
scroll to position [160, 0]
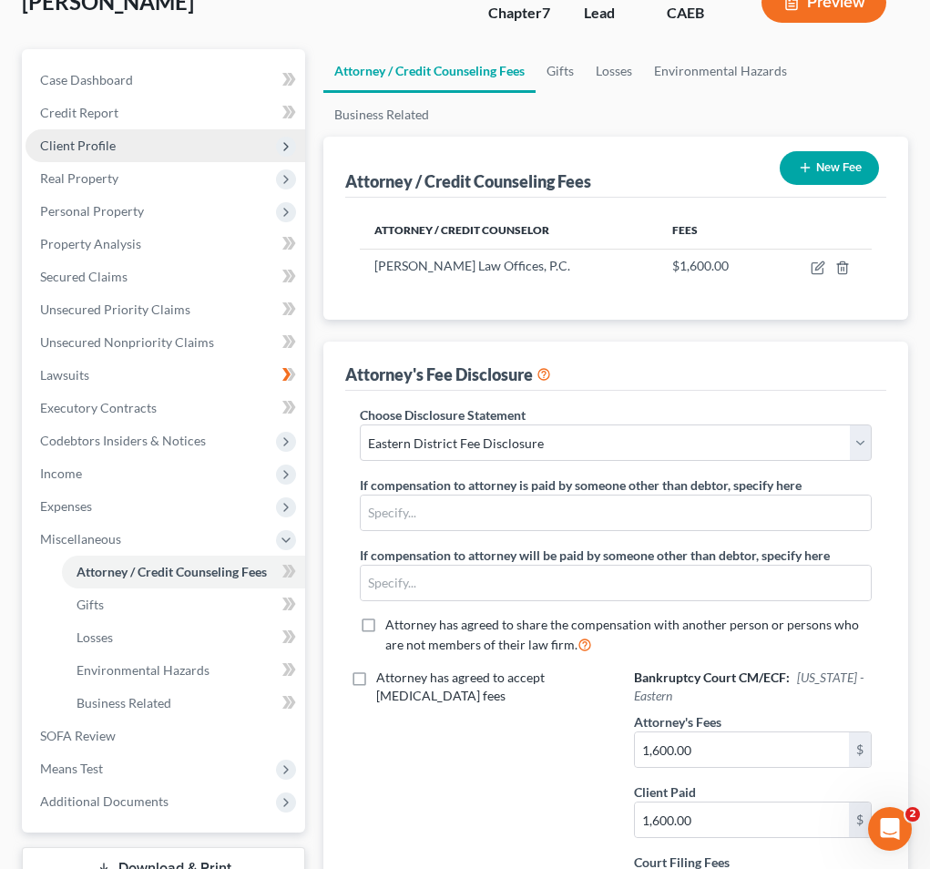
click at [158, 142] on span "Client Profile" at bounding box center [165, 145] width 280 height 33
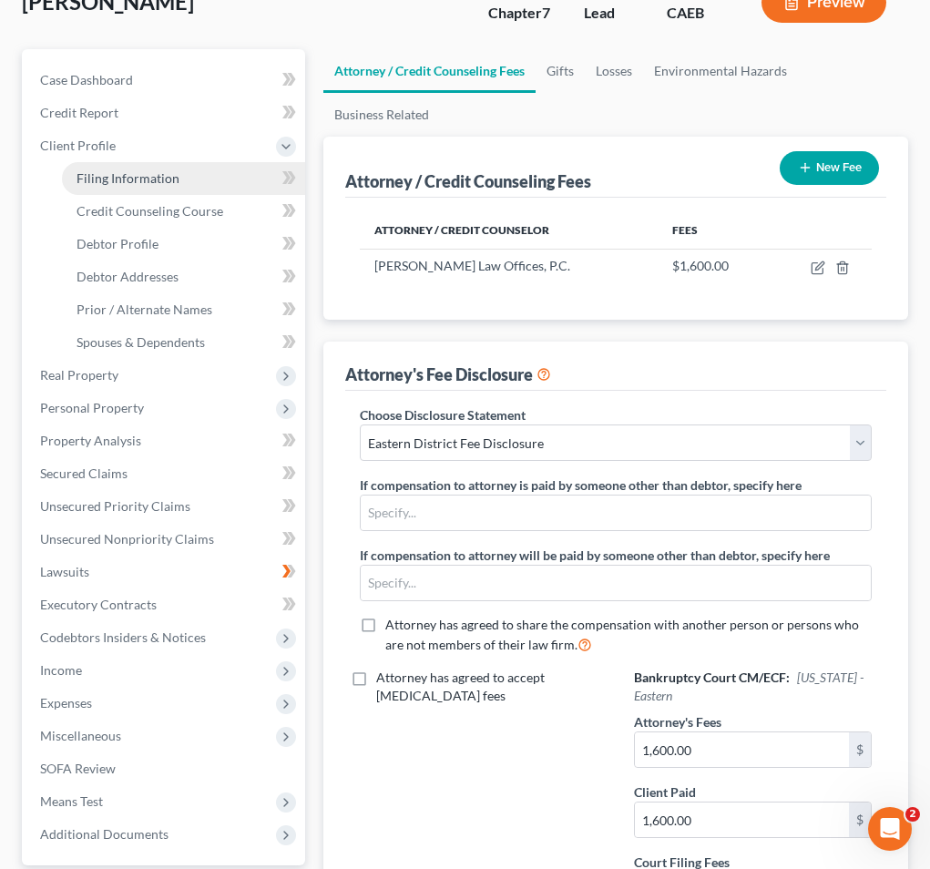
click at [146, 174] on span "Filing Information" at bounding box center [127, 177] width 103 height 15
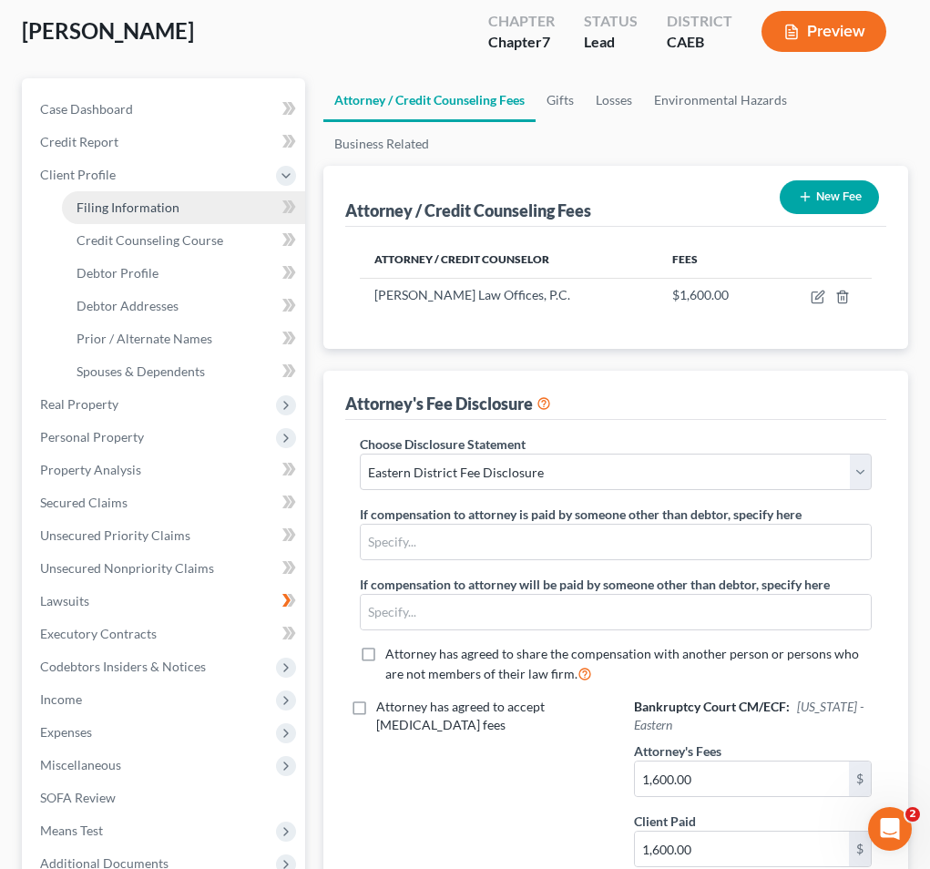
select select "1"
select select "0"
select select "4"
select select "0"
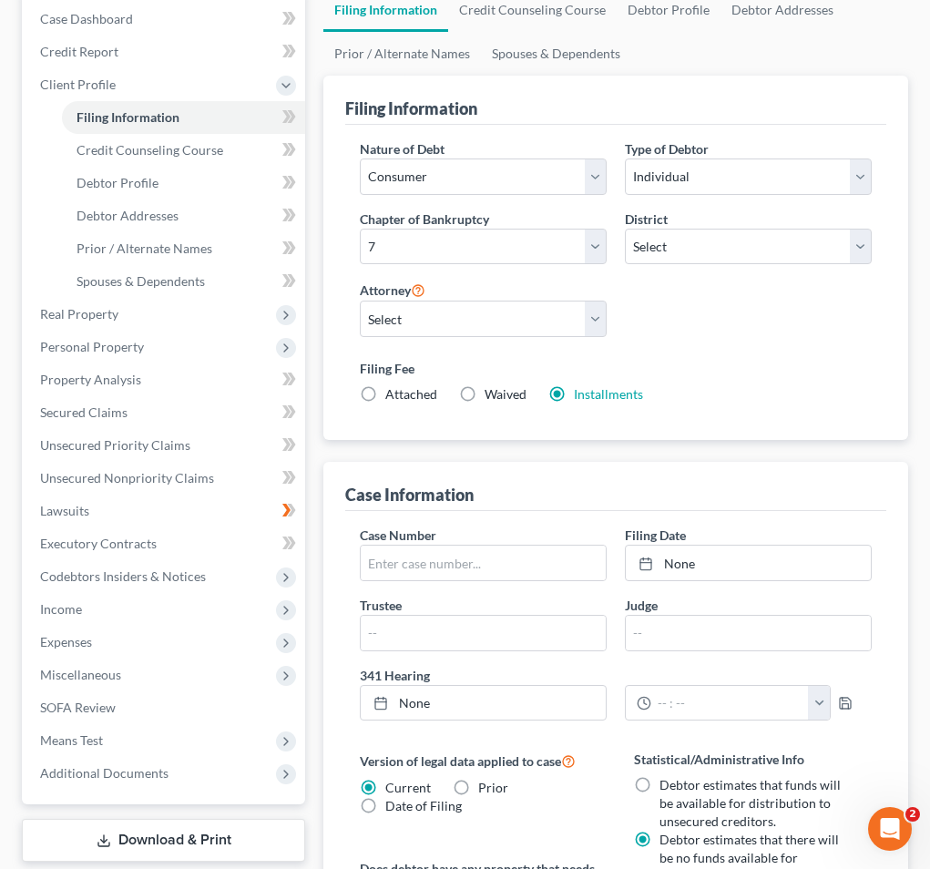
scroll to position [168, 0]
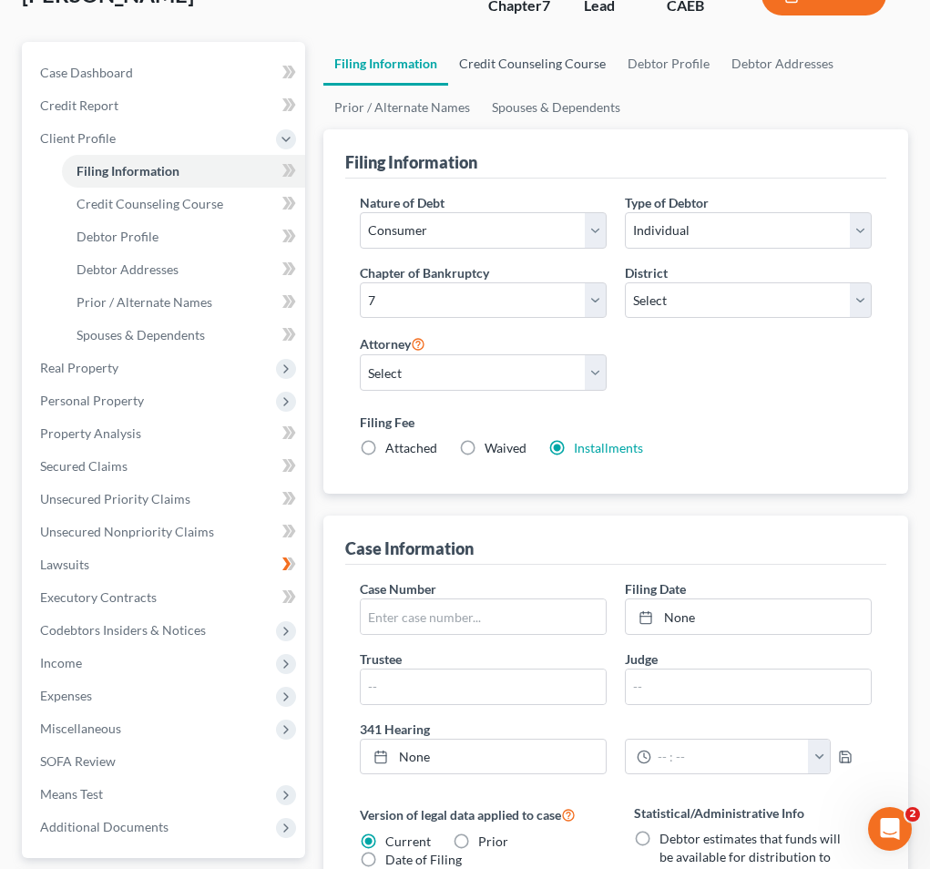
click at [515, 68] on link "Credit Counseling Course" at bounding box center [532, 64] width 168 height 44
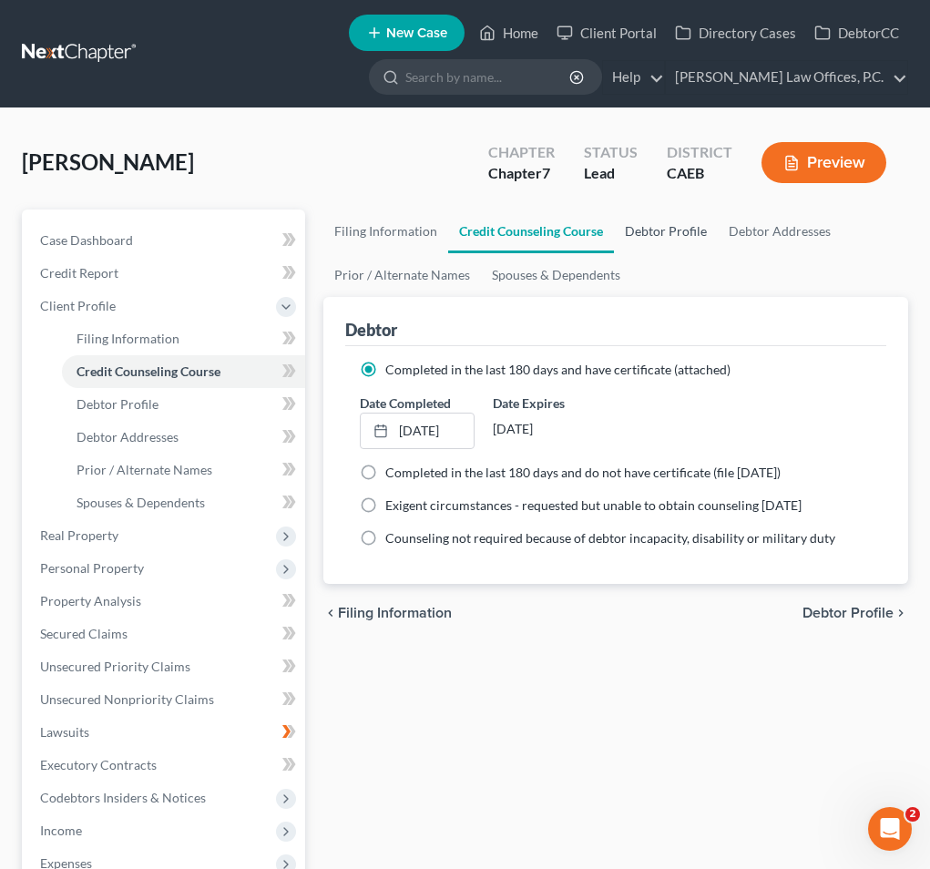
click at [653, 229] on link "Debtor Profile" at bounding box center [666, 231] width 104 height 44
select select "0"
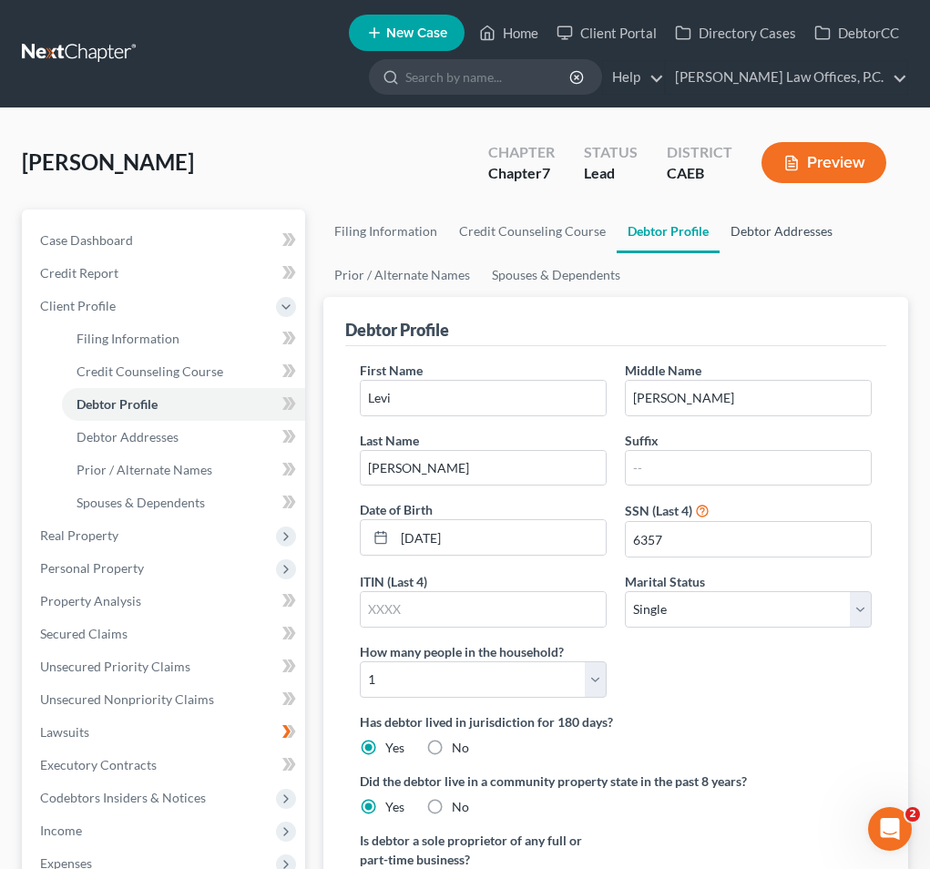
click at [720, 230] on link "Debtor Addresses" at bounding box center [781, 231] width 124 height 44
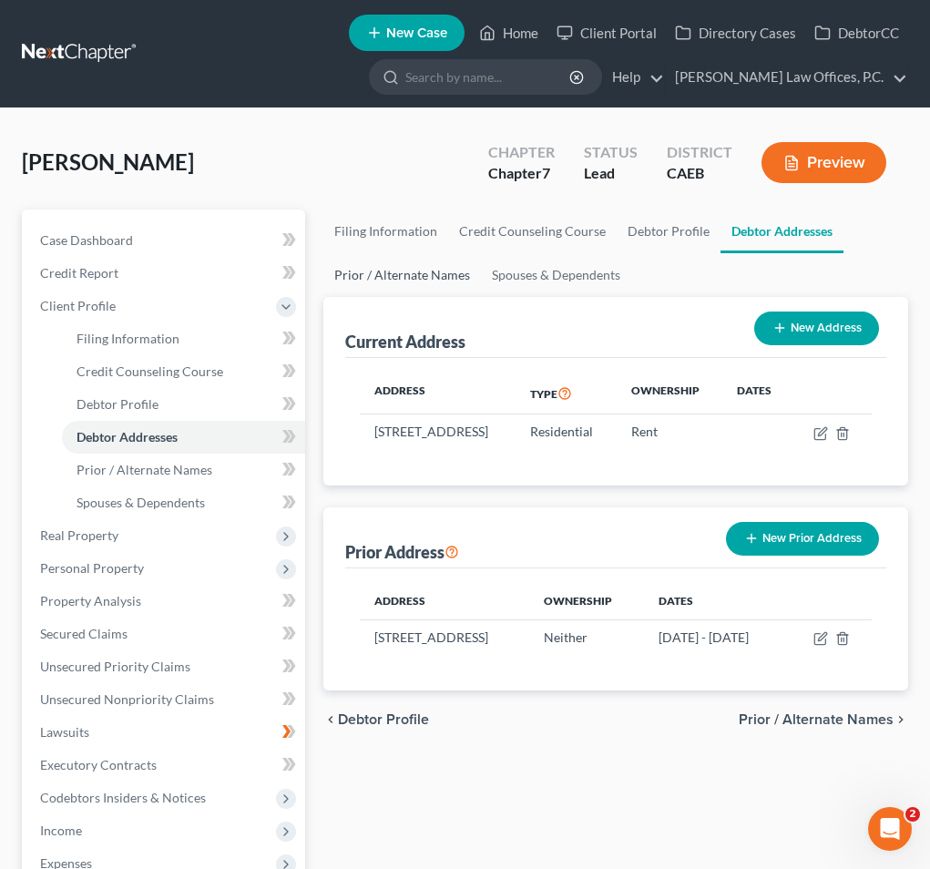
click at [437, 272] on link "Prior / Alternate Names" at bounding box center [402, 275] width 158 height 44
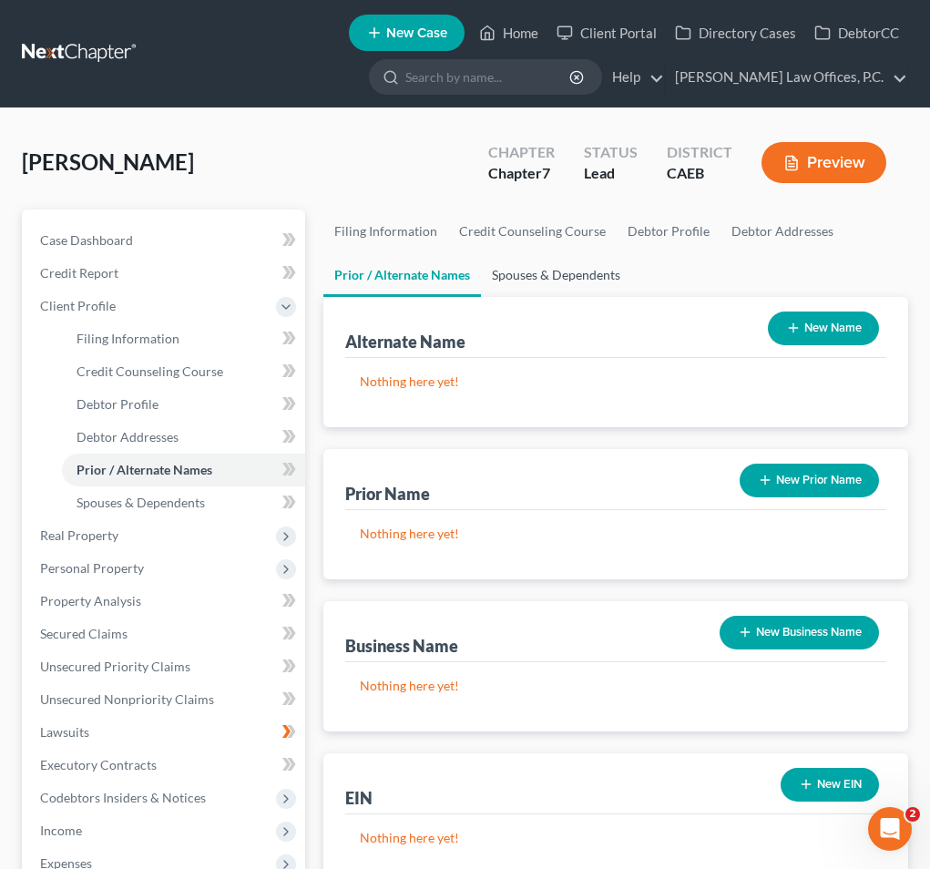
click at [569, 272] on link "Spouses & Dependents" at bounding box center [556, 275] width 150 height 44
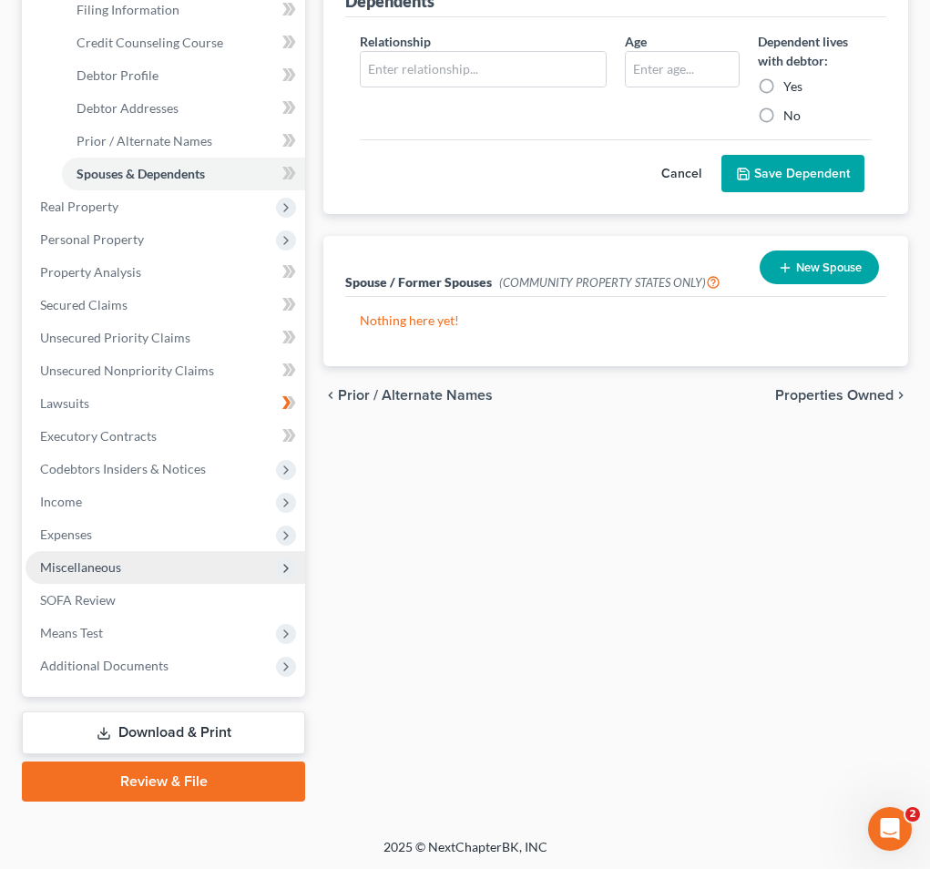
click at [127, 575] on span "Miscellaneous" at bounding box center [165, 567] width 280 height 33
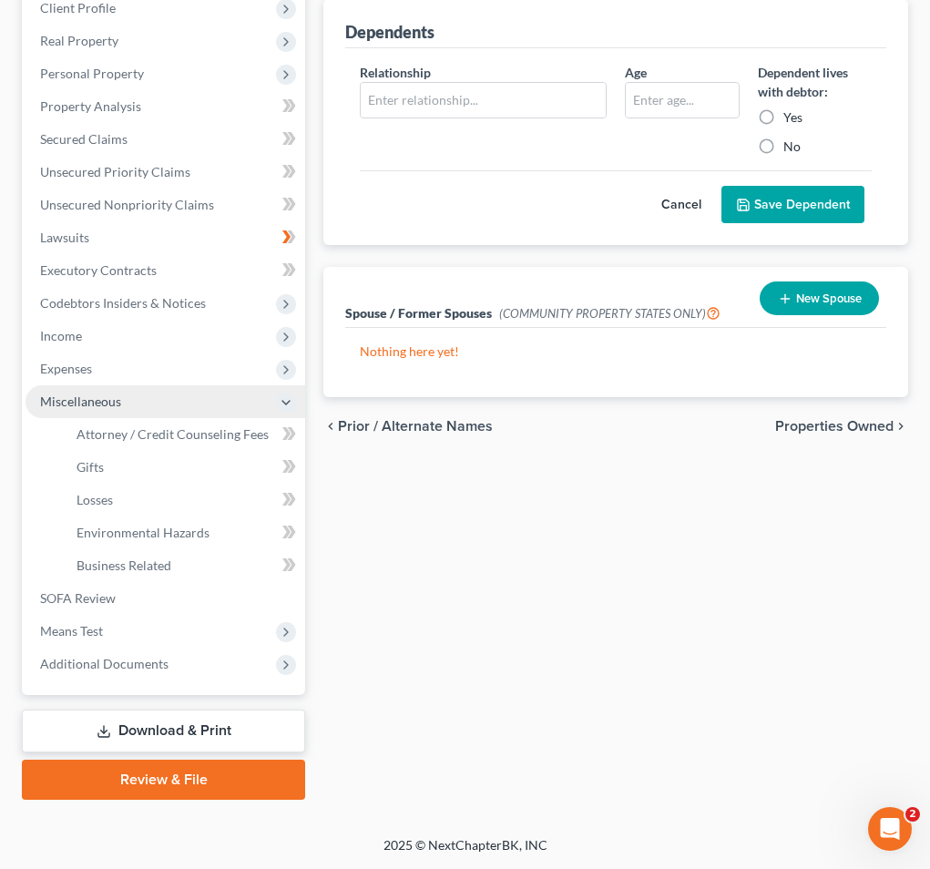
scroll to position [296, 0]
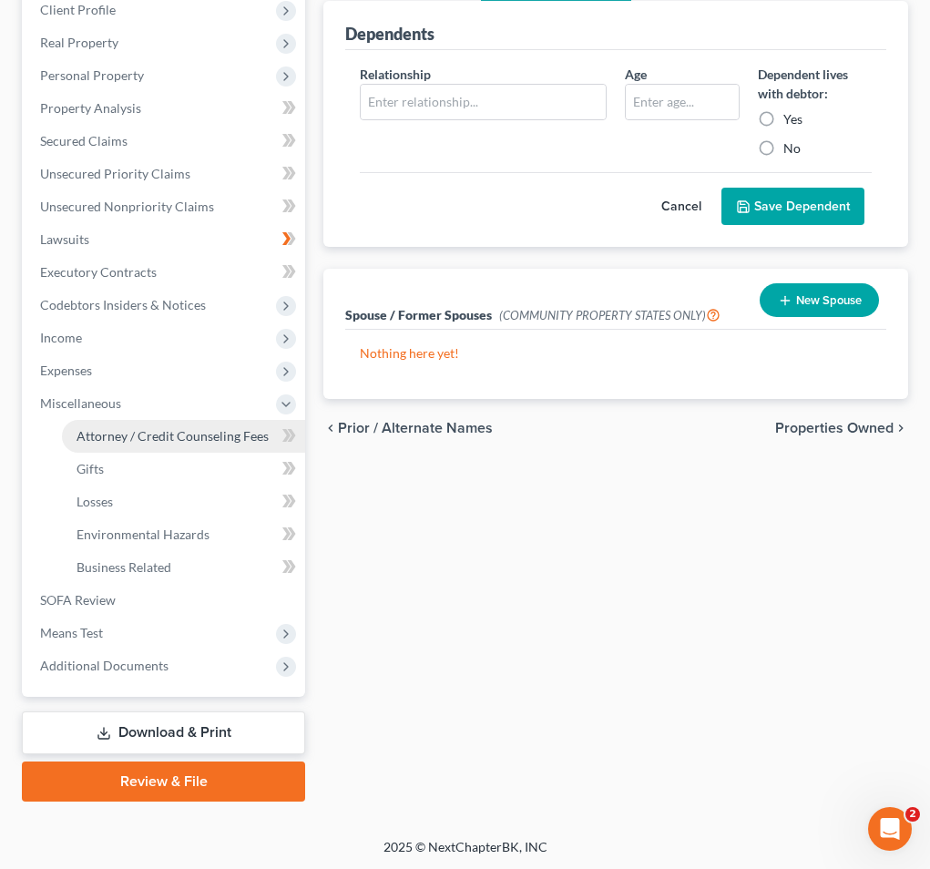
click at [154, 433] on span "Attorney / Credit Counseling Fees" at bounding box center [172, 435] width 192 height 15
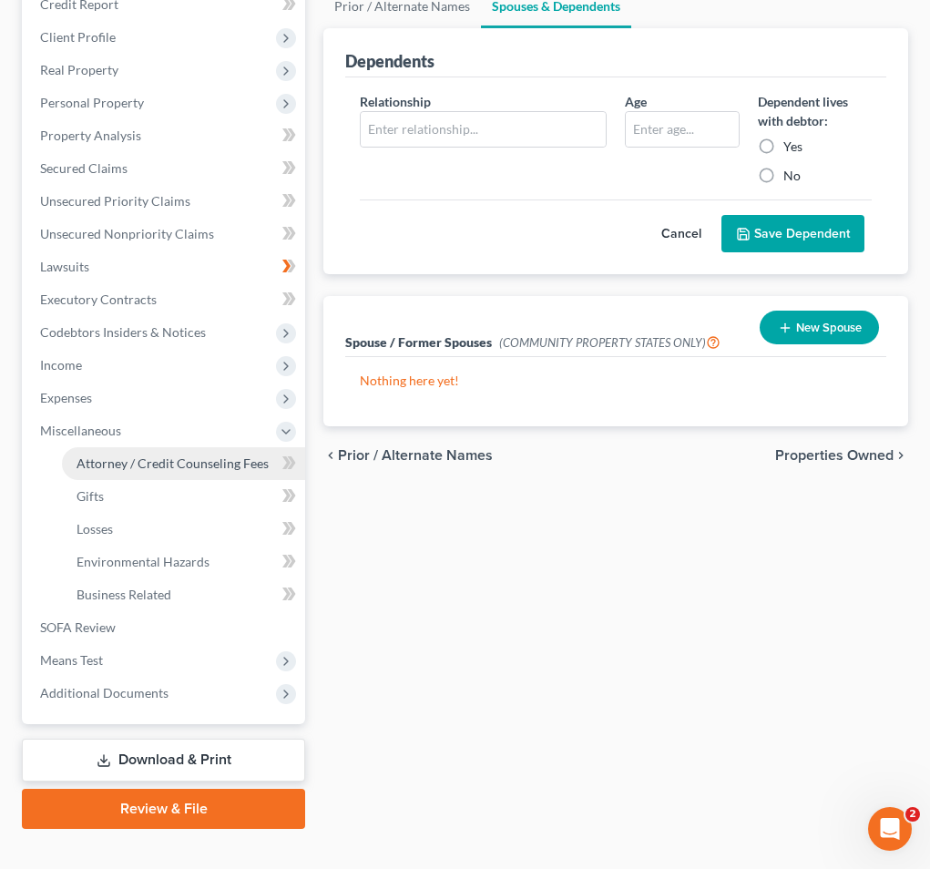
select select "1"
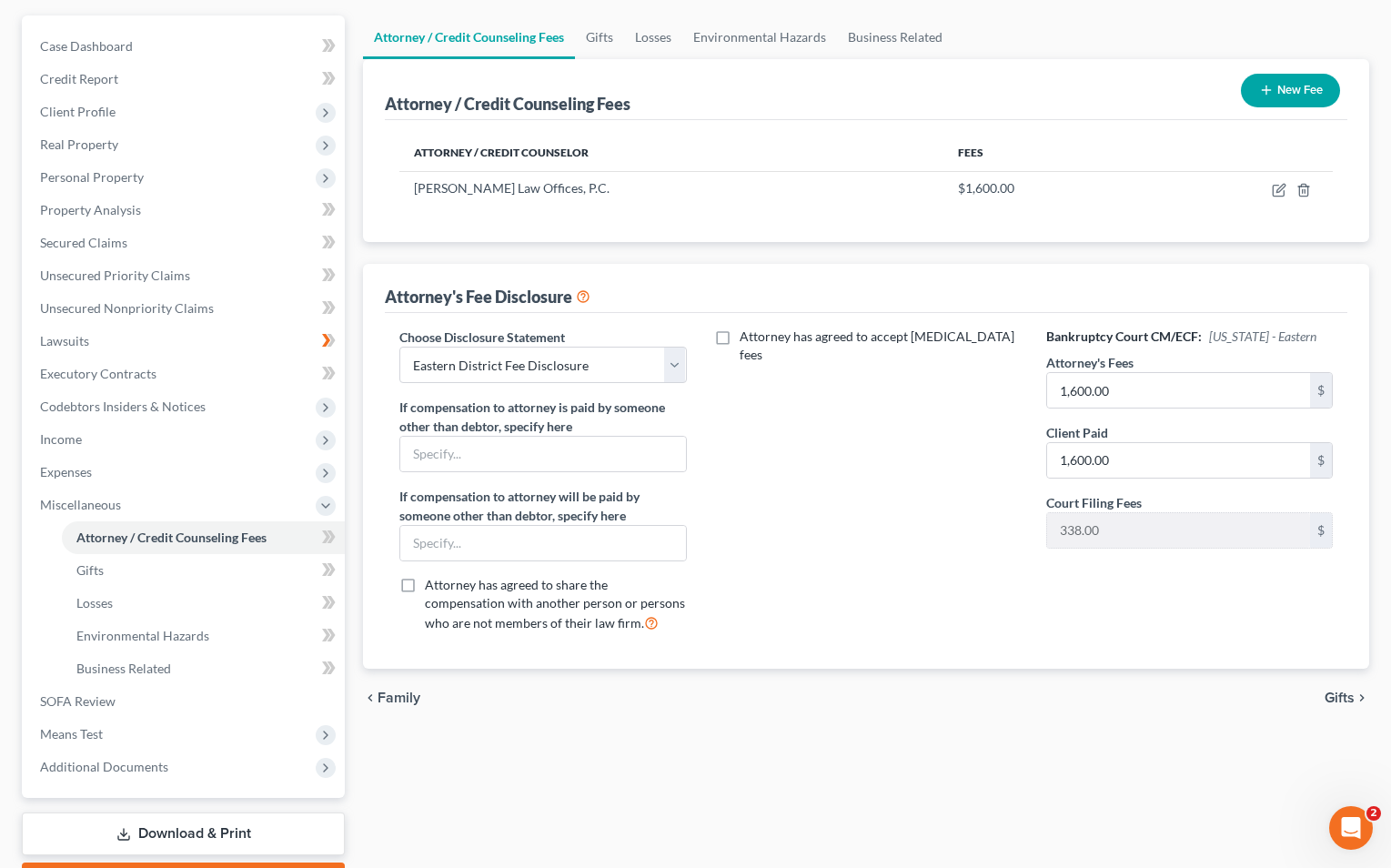
scroll to position [156, 0]
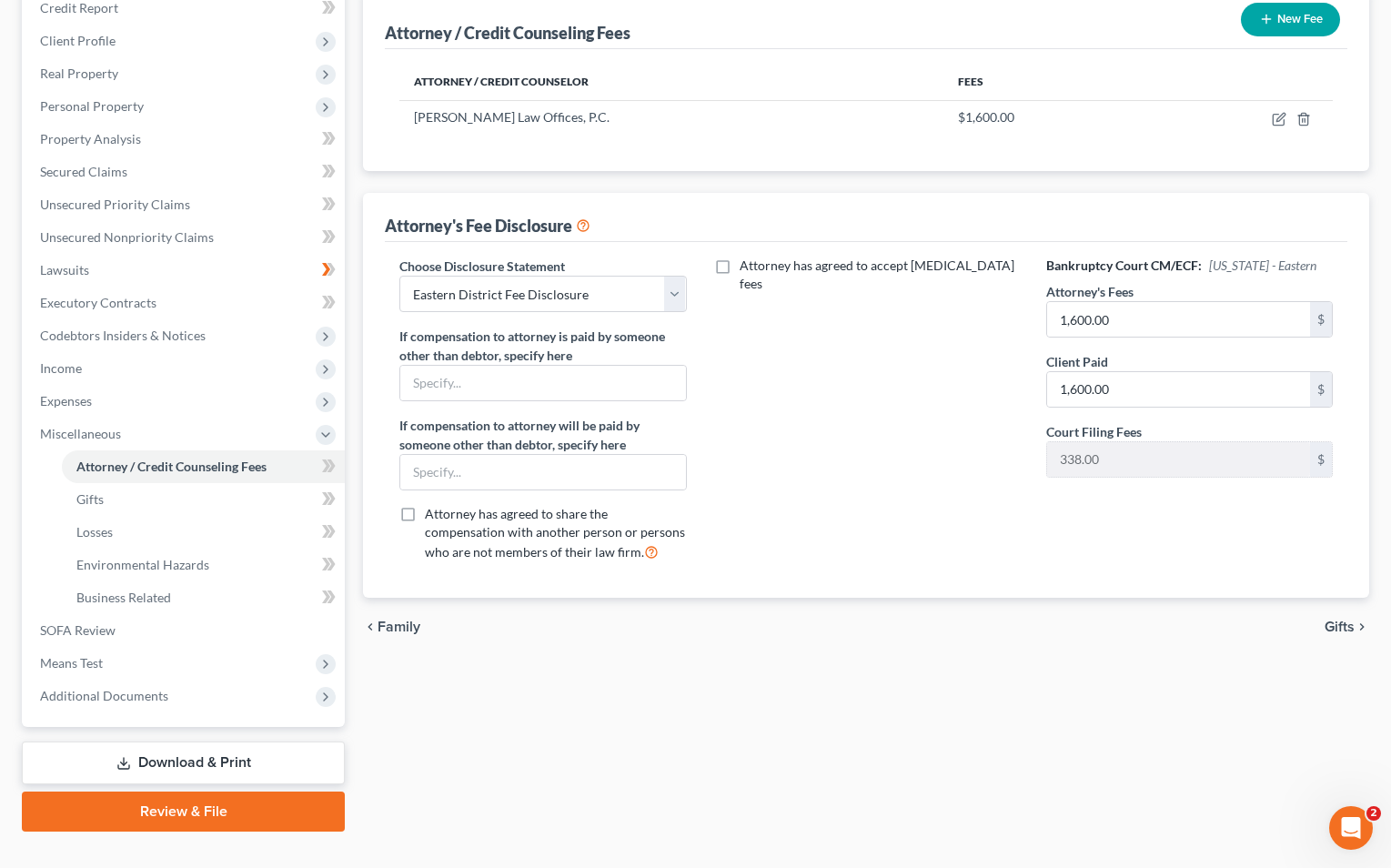
click at [209, 753] on link "Download & Print" at bounding box center [183, 762] width 323 height 43
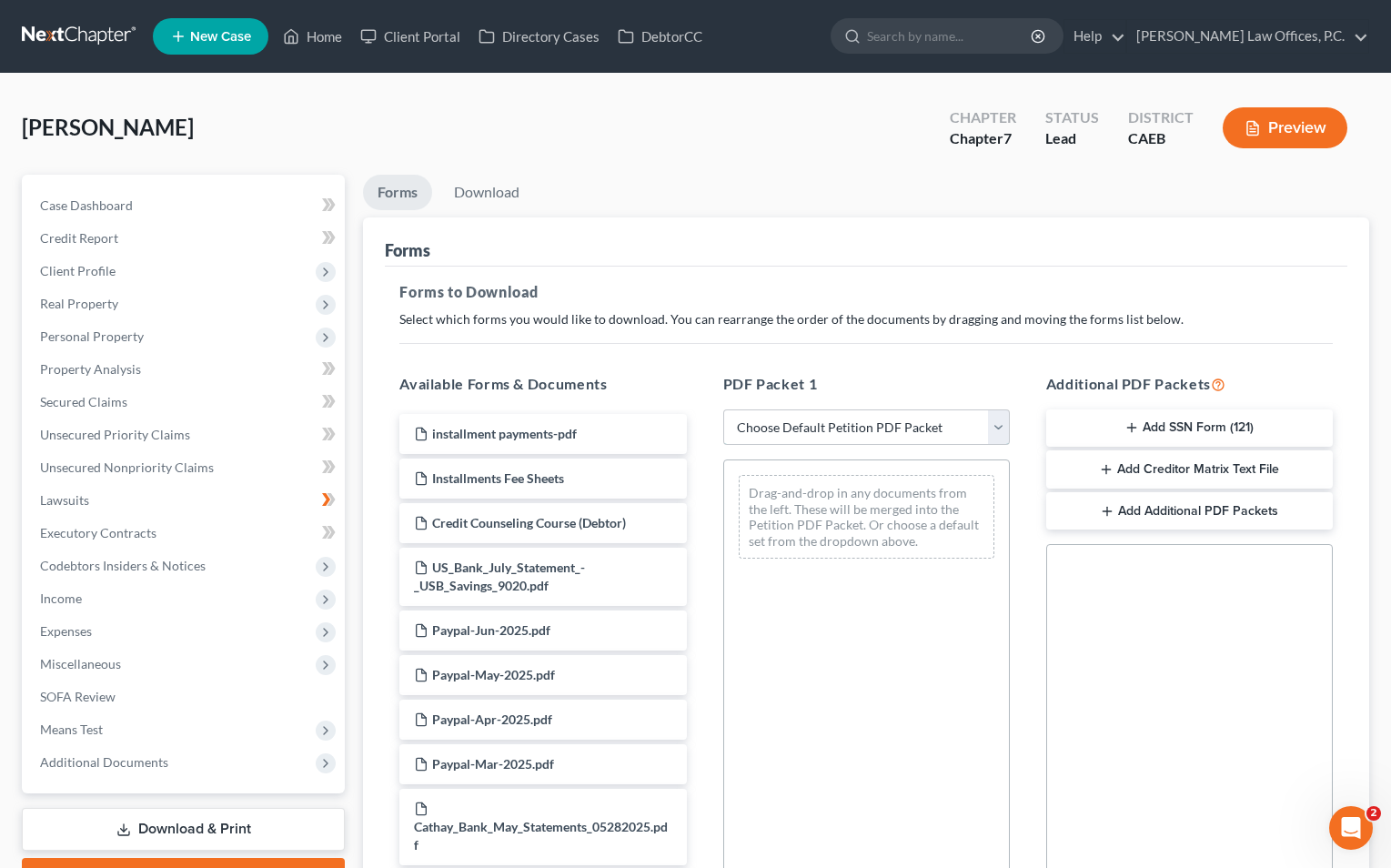
click at [719, 422] on select "Choose Default Petition PDF Packet Complete Bankruptcy Petition (all forms and …" at bounding box center [866, 428] width 287 height 36
select select "4"
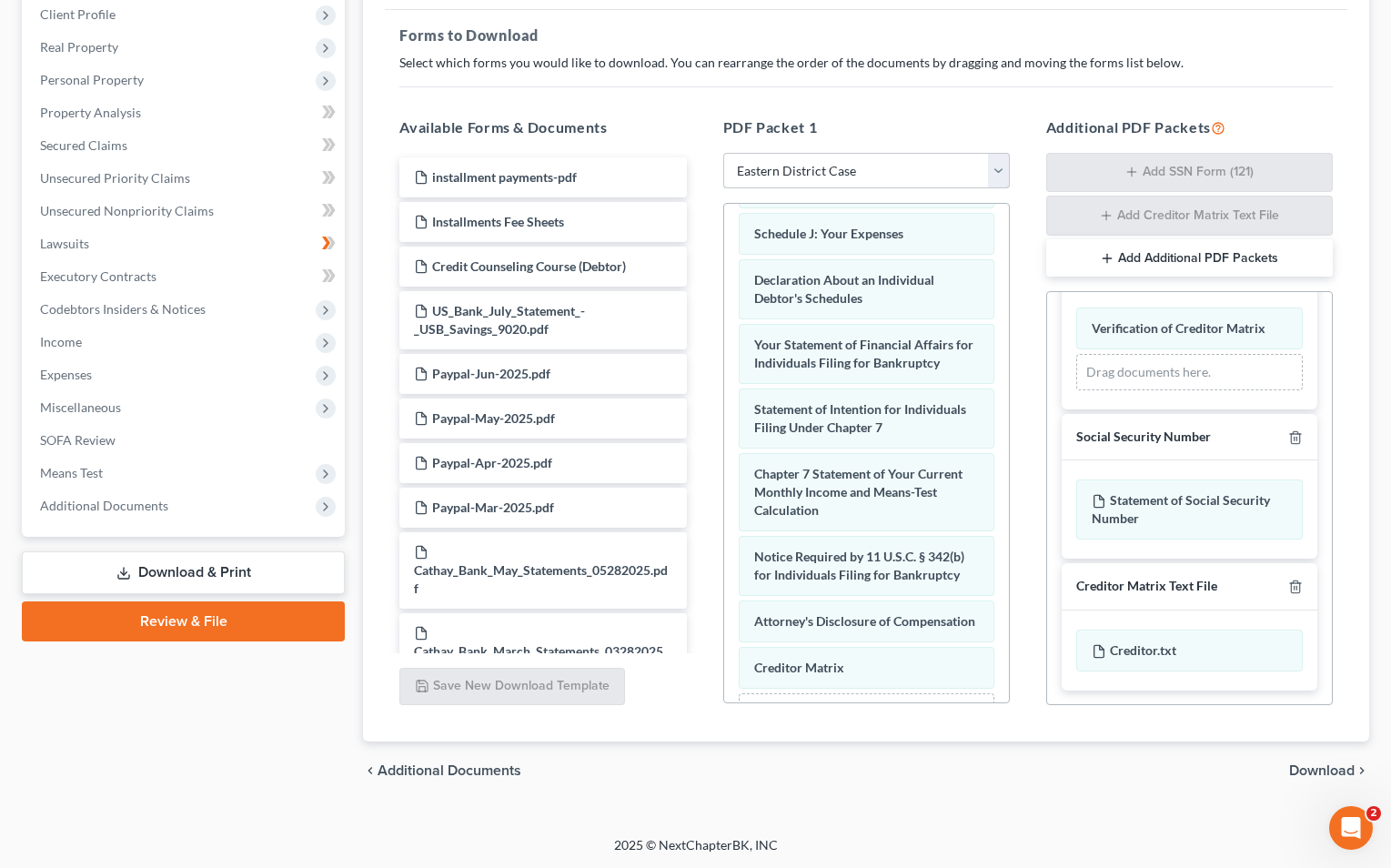
scroll to position [603, 0]
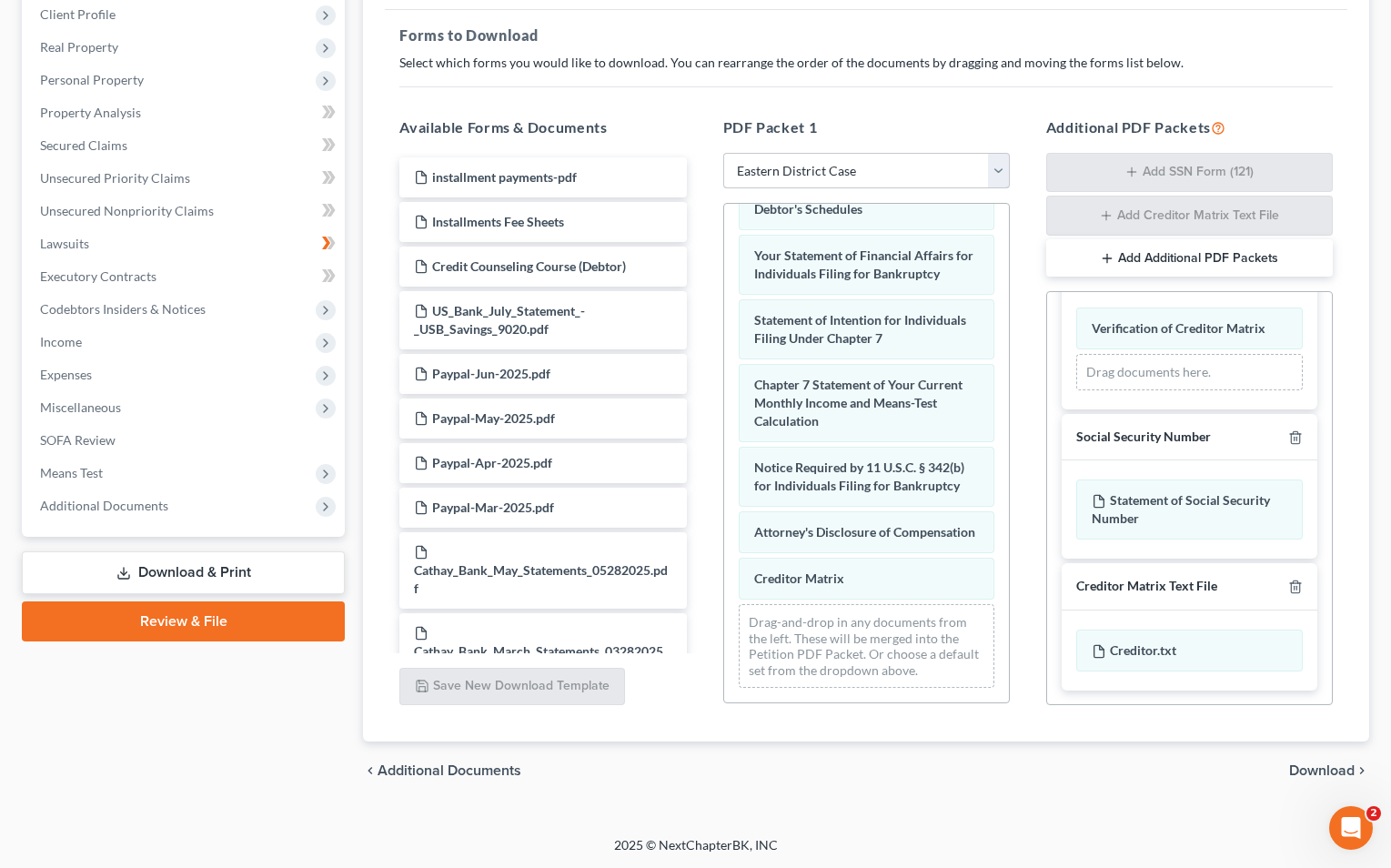
click at [719, 175] on select "Choose Default Petition PDF Packet Complete Bankruptcy Petition (all forms and …" at bounding box center [866, 171] width 287 height 36
select select
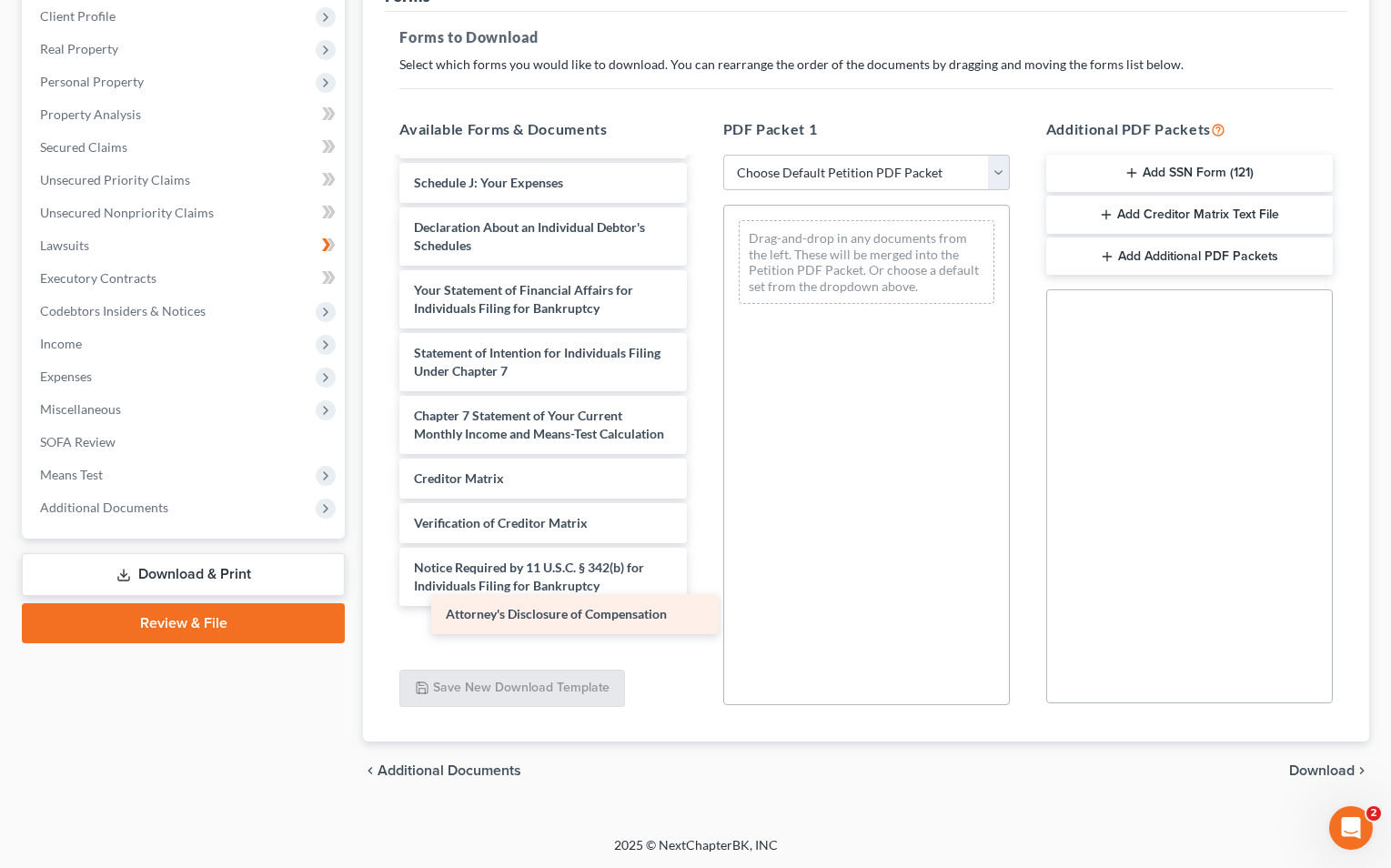
scroll to position [2305, 0]
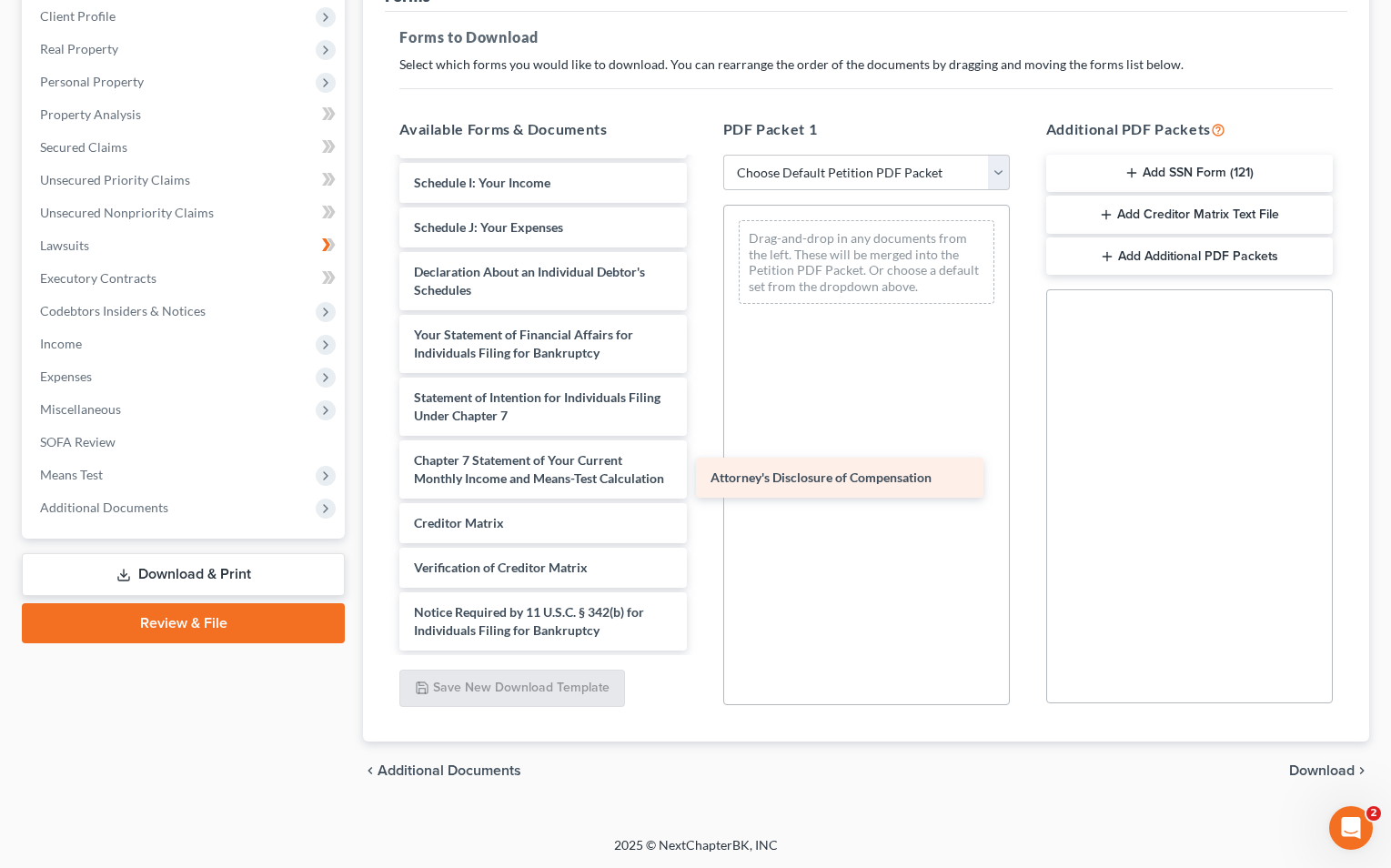
drag, startPoint x: 561, startPoint y: 637, endPoint x: 857, endPoint y: 486, distance: 332.3
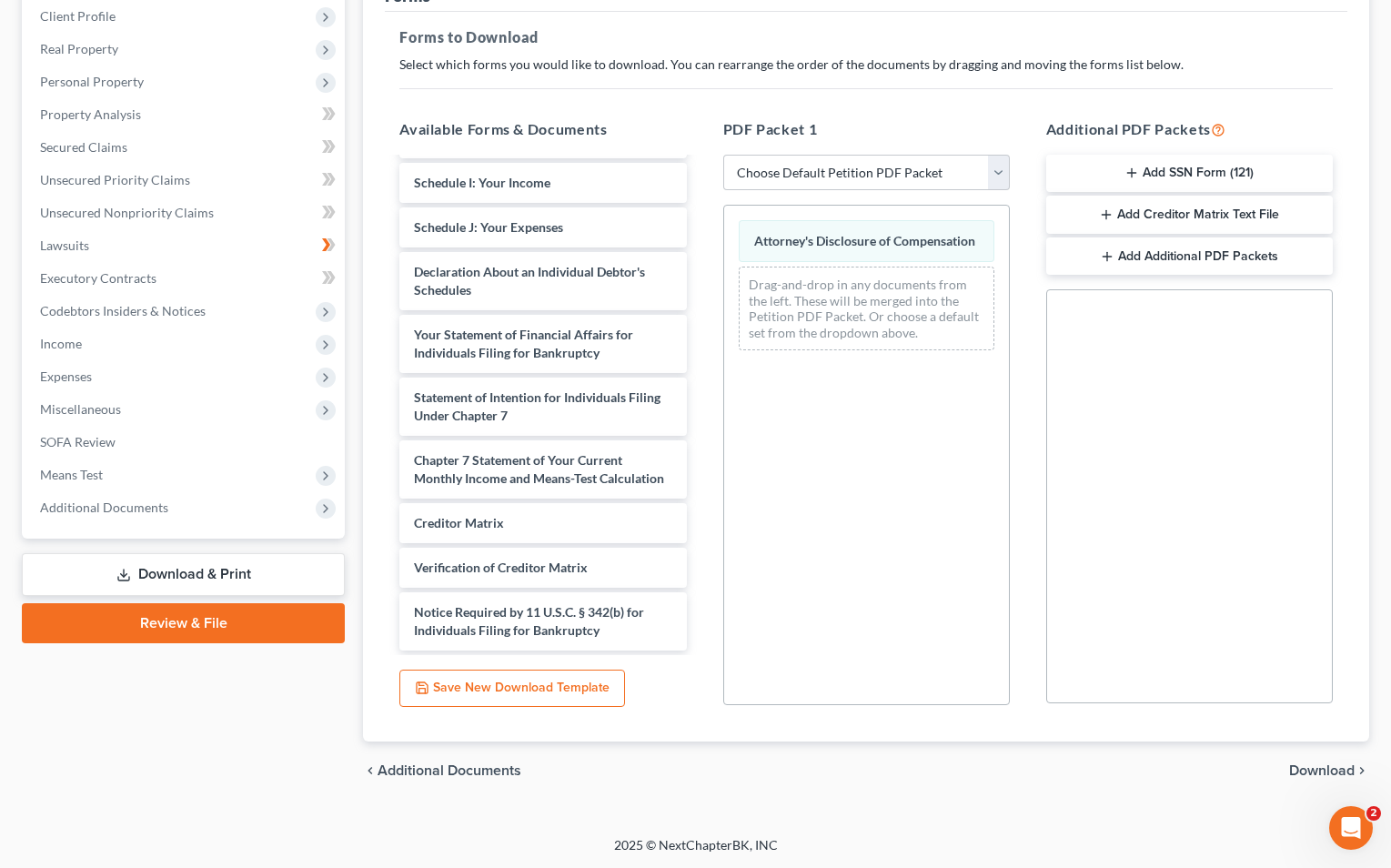
click at [719, 770] on span "Download" at bounding box center [1322, 770] width 66 height 15
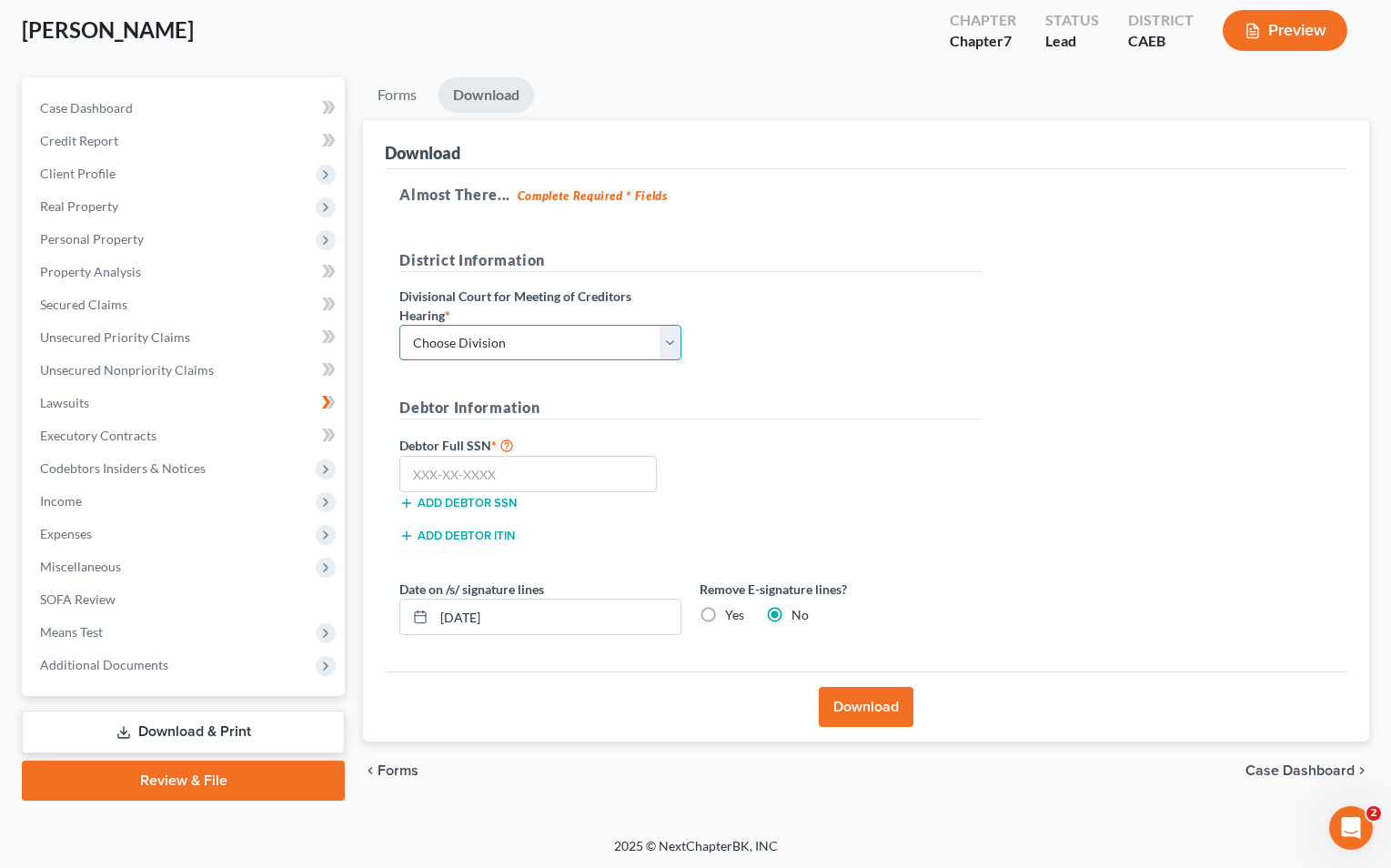
click at [639, 341] on select "Choose Division Fresno Modesto [GEOGRAPHIC_DATA]" at bounding box center [541, 343] width 282 height 36
select select "2"
click at [550, 479] on input "text" at bounding box center [529, 473] width 258 height 36
paste input "540-86-6357"
type input "540-86-6357"
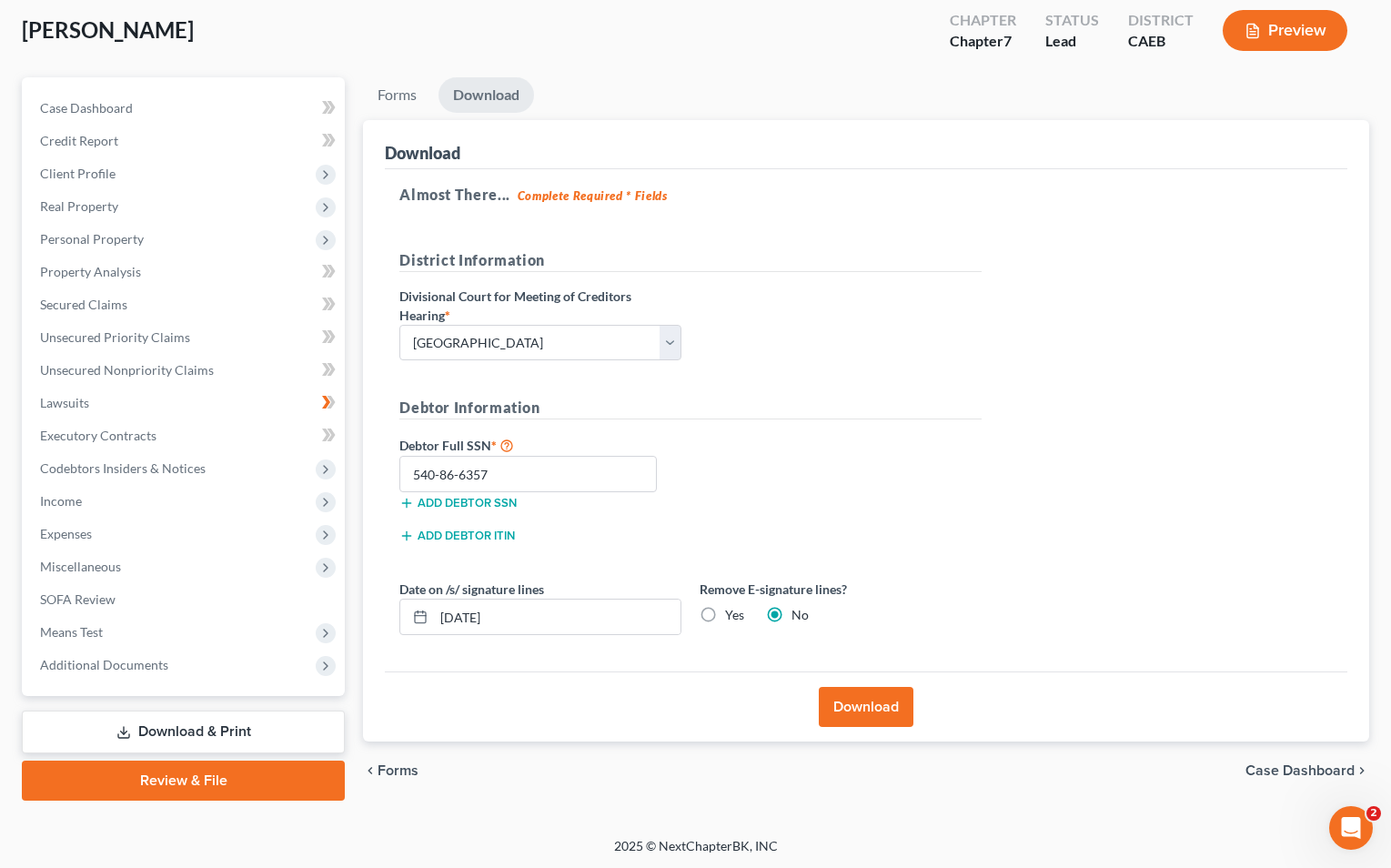
click at [719, 687] on button "Download" at bounding box center [866, 707] width 95 height 40
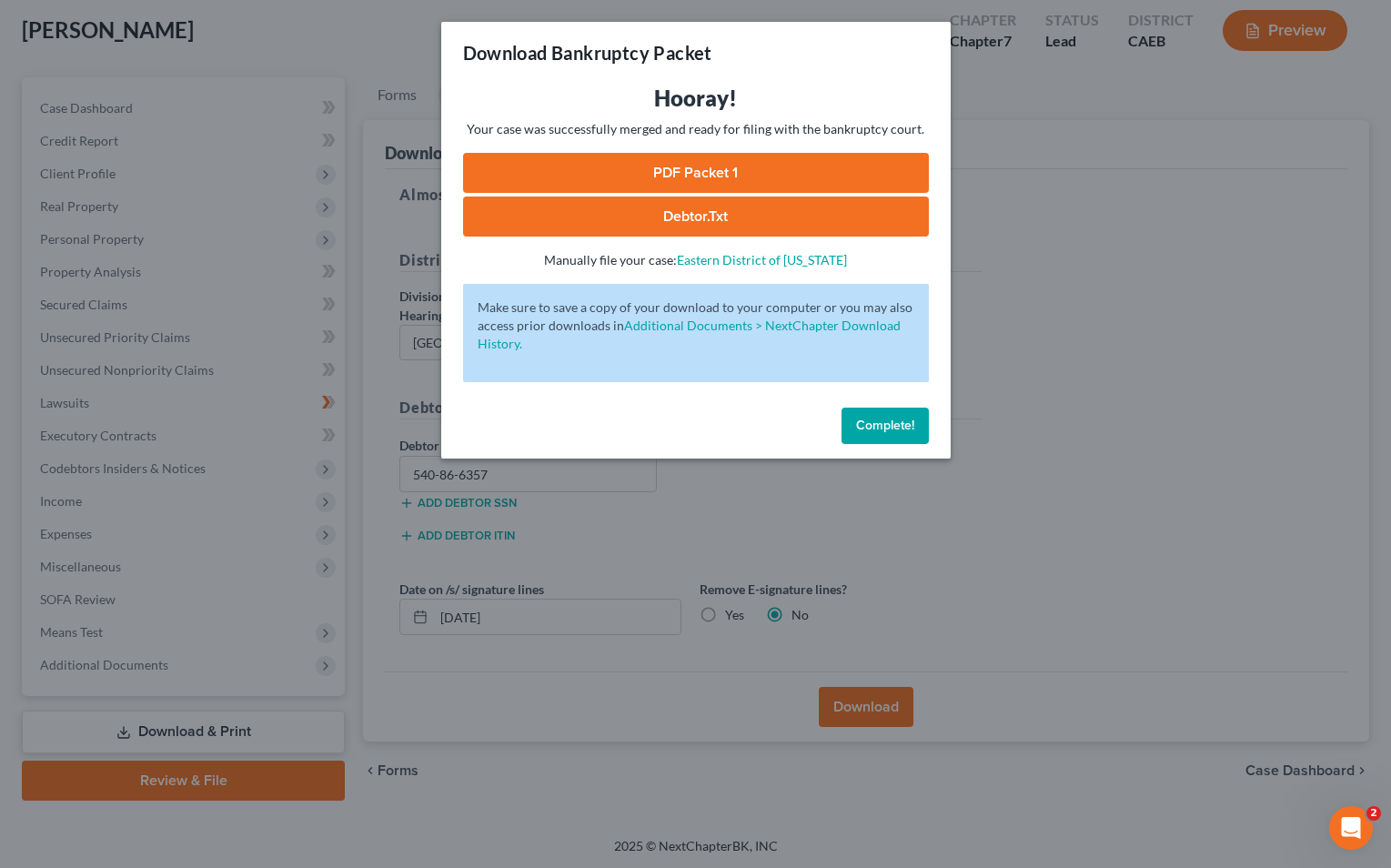
click at [719, 168] on link "PDF Packet 1" at bounding box center [696, 173] width 466 height 40
click at [719, 433] on span "Complete!" at bounding box center [885, 425] width 58 height 15
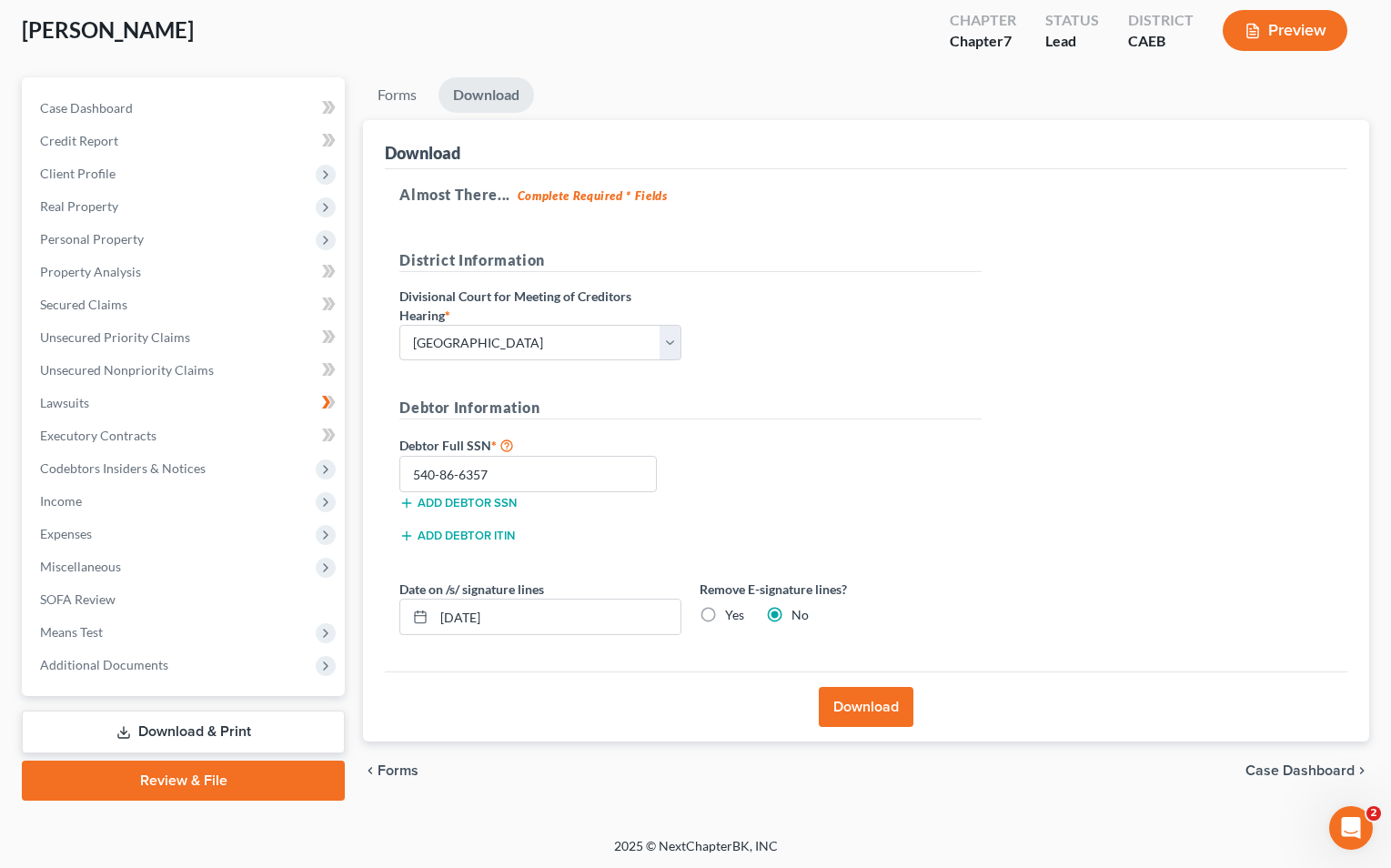
click at [247, 789] on link "Review & File" at bounding box center [183, 780] width 323 height 40
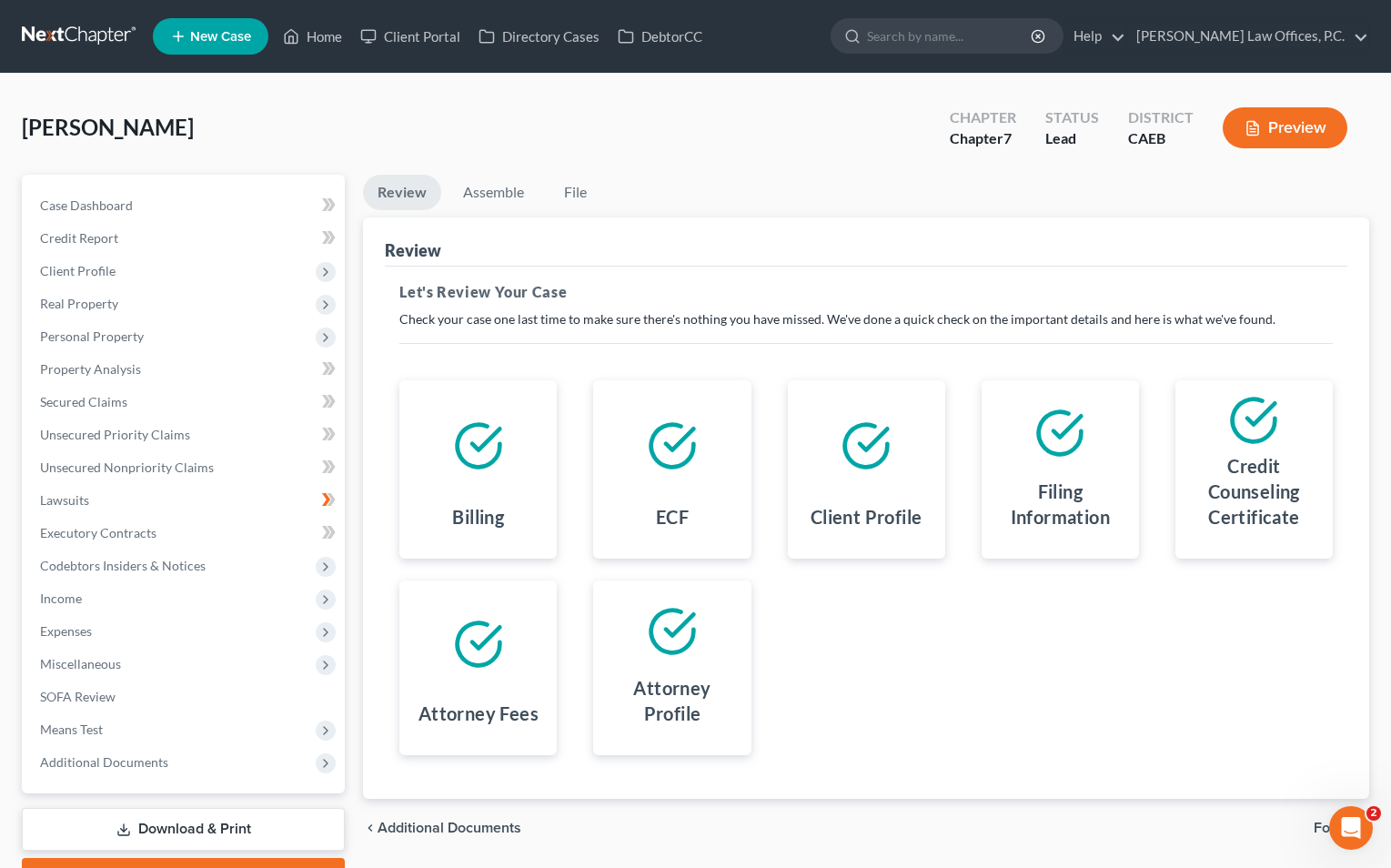
scroll to position [97, 0]
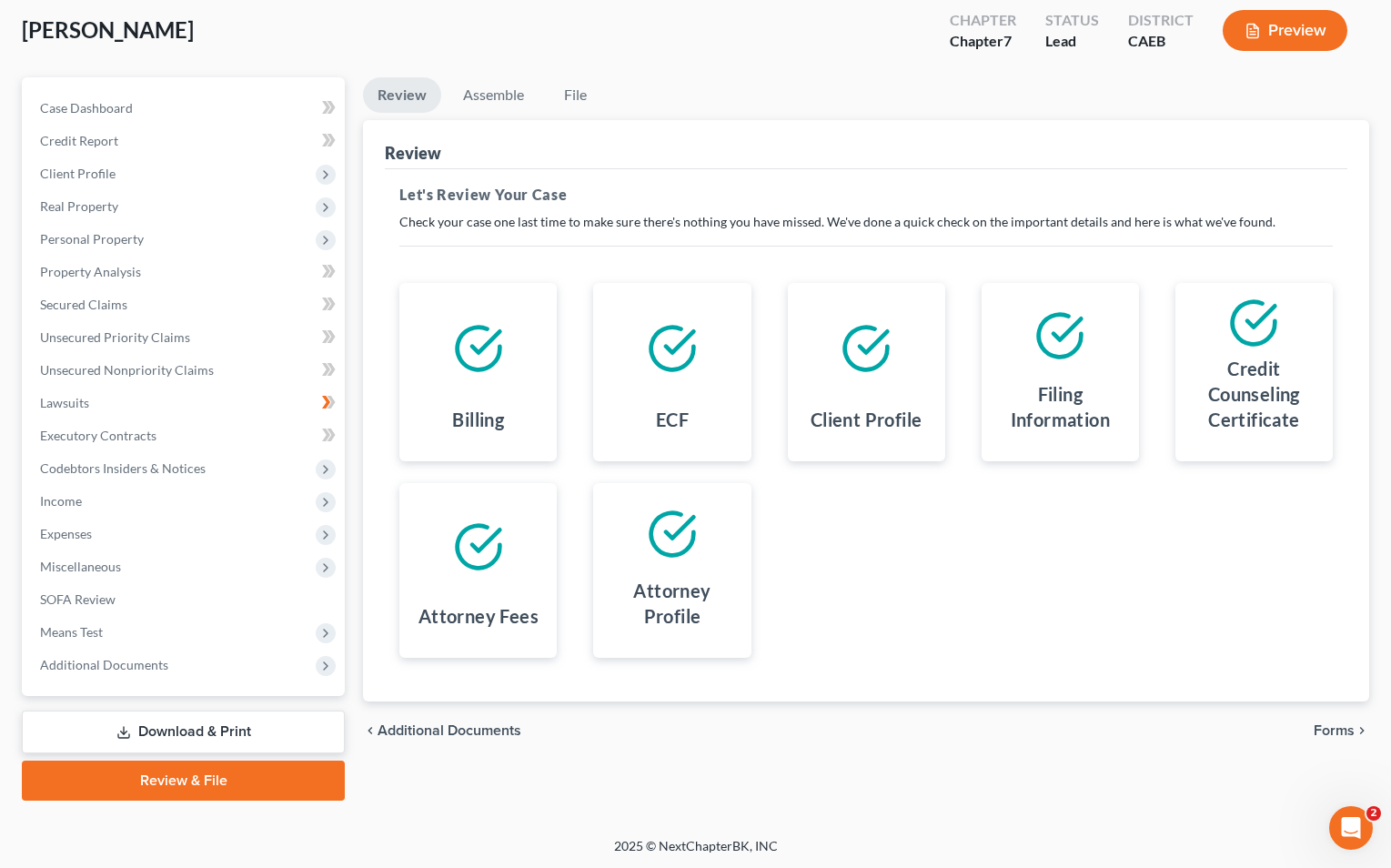
click at [719, 732] on span "Forms" at bounding box center [1334, 730] width 41 height 15
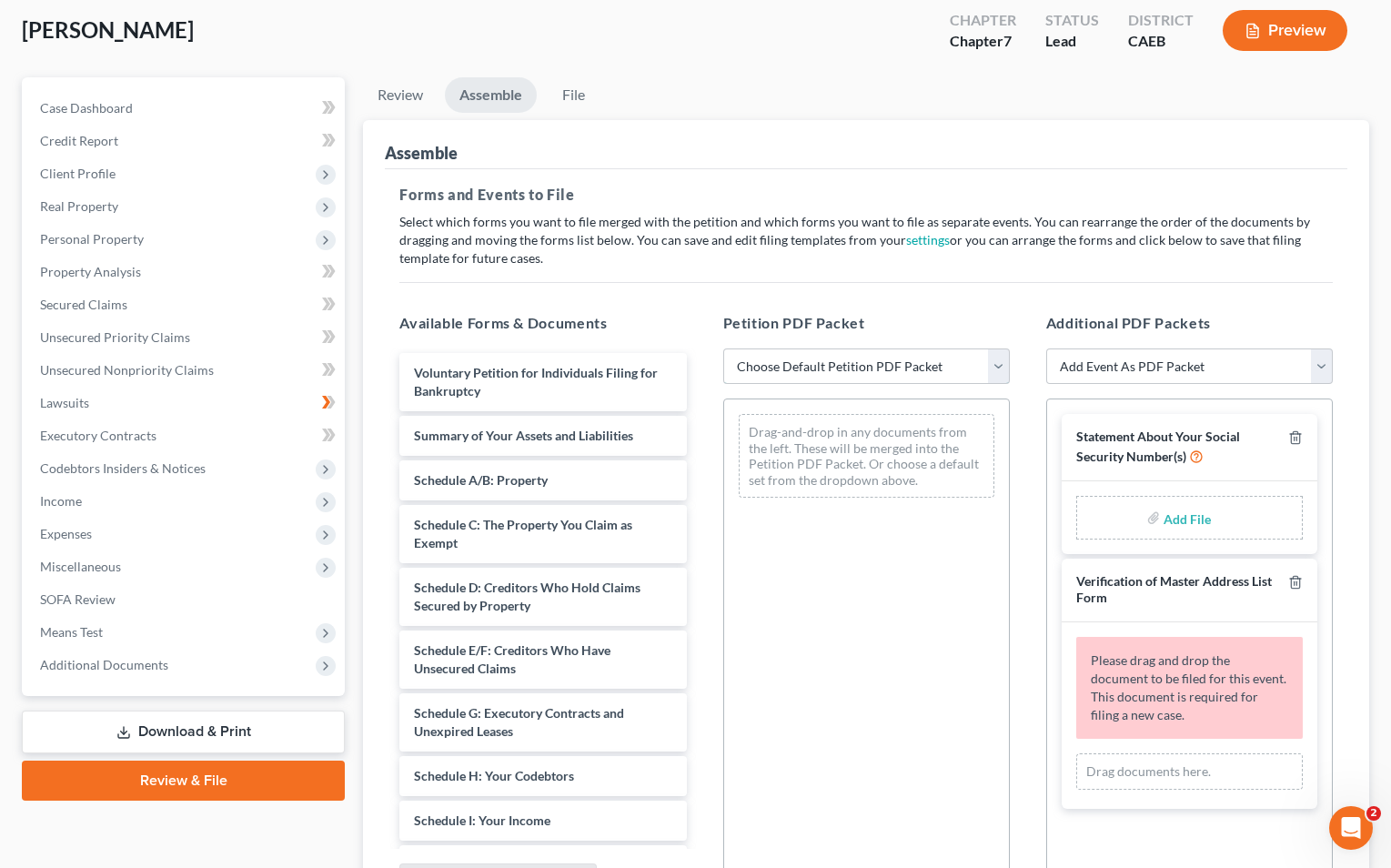
click at [719, 370] on select "Choose Default Petition PDF Packet Complete Bankruptcy Petition (all forms and …" at bounding box center [866, 367] width 287 height 36
select select "0"
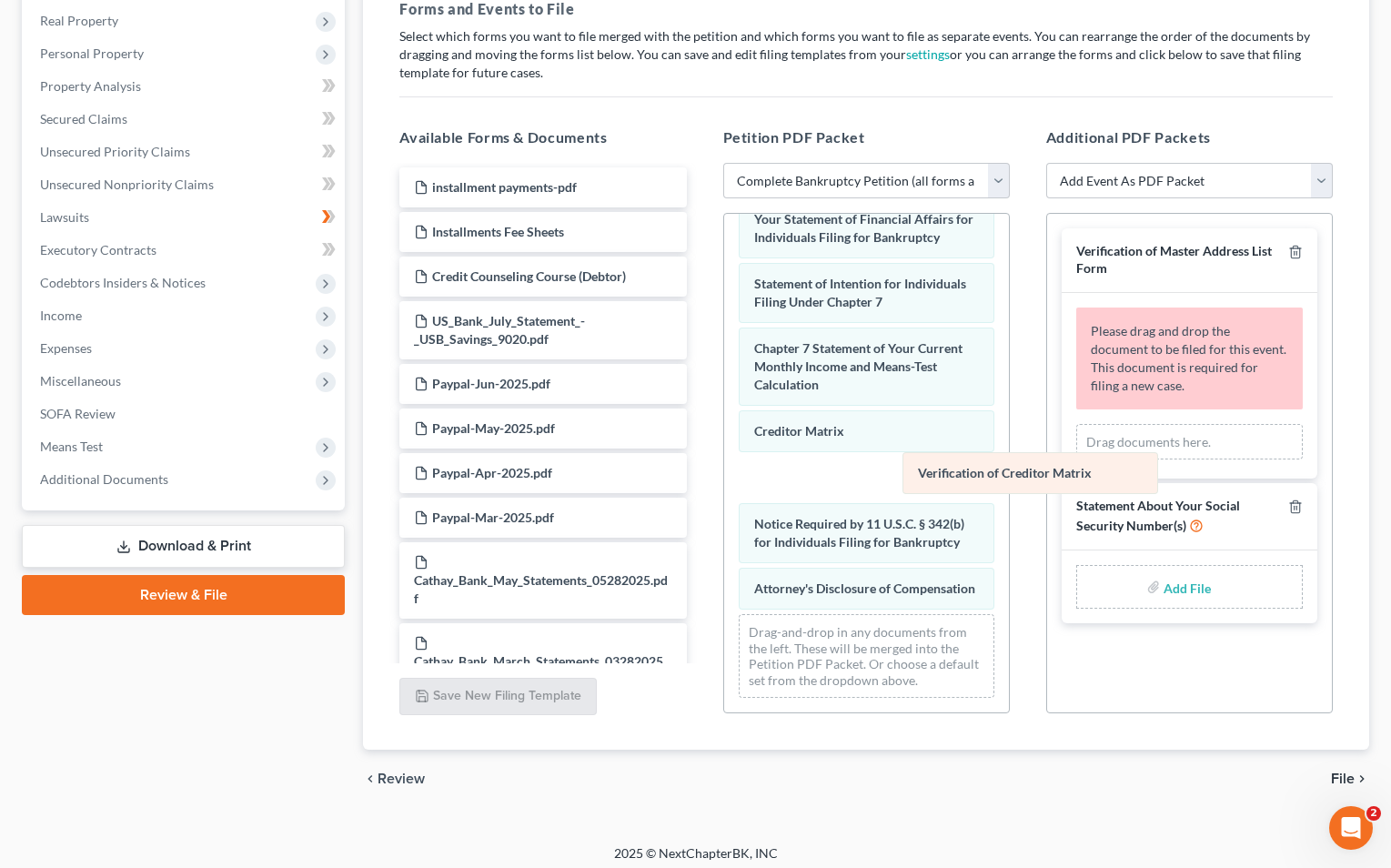
scroll to position [603, 0]
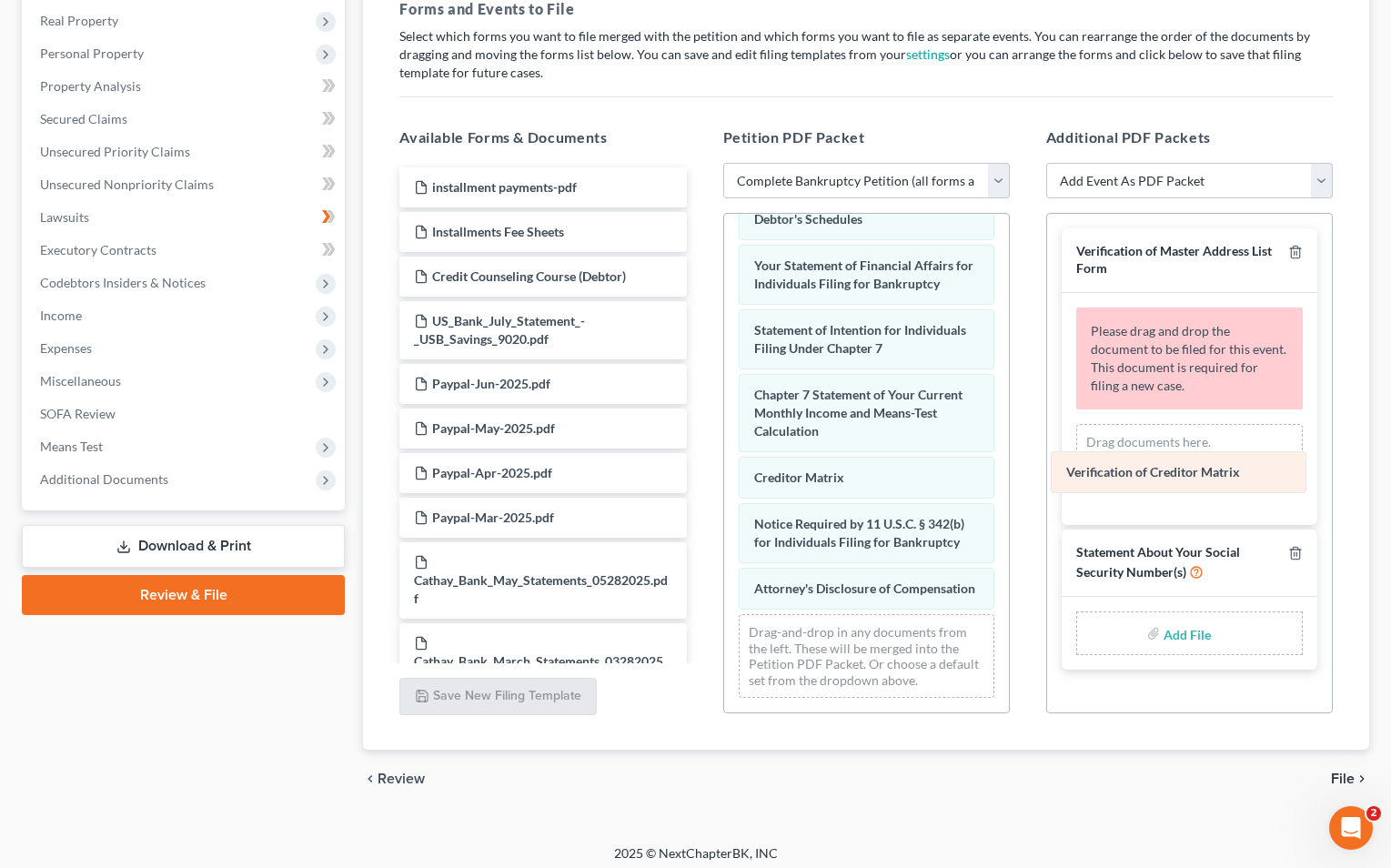
drag, startPoint x: 845, startPoint y: 468, endPoint x: 1157, endPoint y: 463, distance: 312.0
click at [719, 463] on div "Verification of Creditor Matrix Voluntary Petition for Individuals Filing for B…" at bounding box center [866, 161] width 285 height 1102
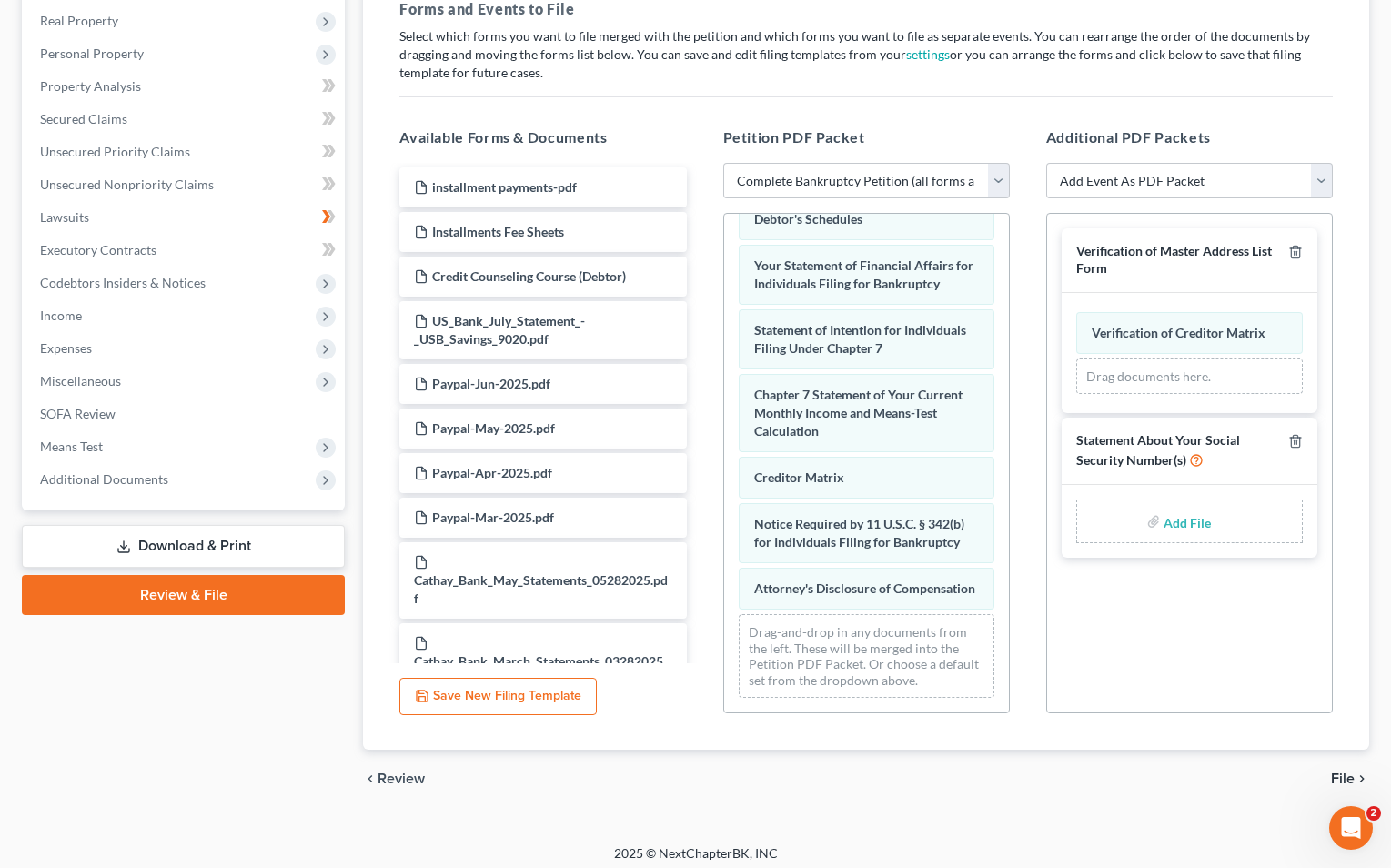
click at [719, 523] on input "file" at bounding box center [1186, 520] width 44 height 33
type input "C:\fakepath\SSN stmt.pdf"
click at [719, 771] on span "File" at bounding box center [1343, 778] width 24 height 15
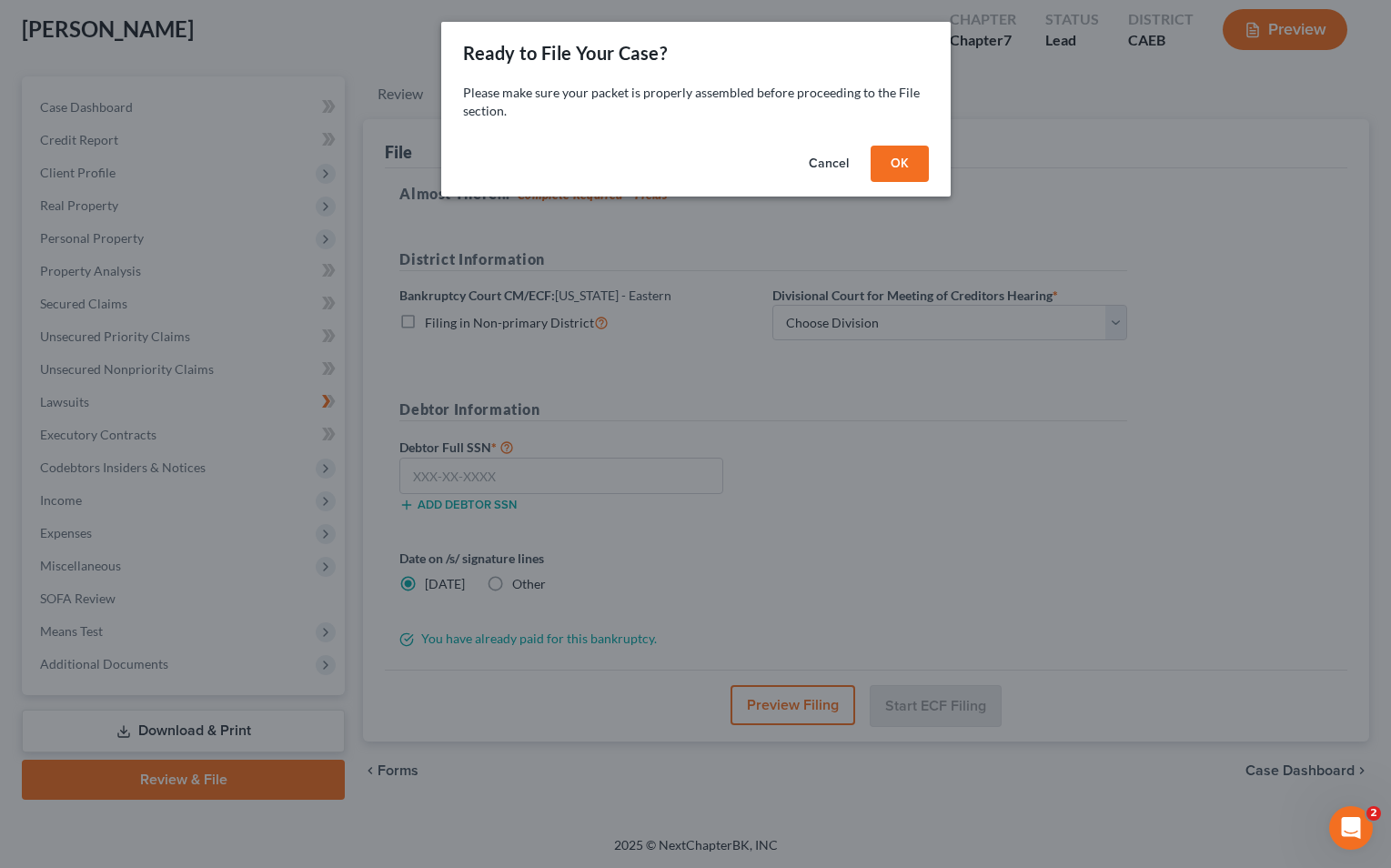
click at [719, 162] on button "OK" at bounding box center [899, 164] width 58 height 36
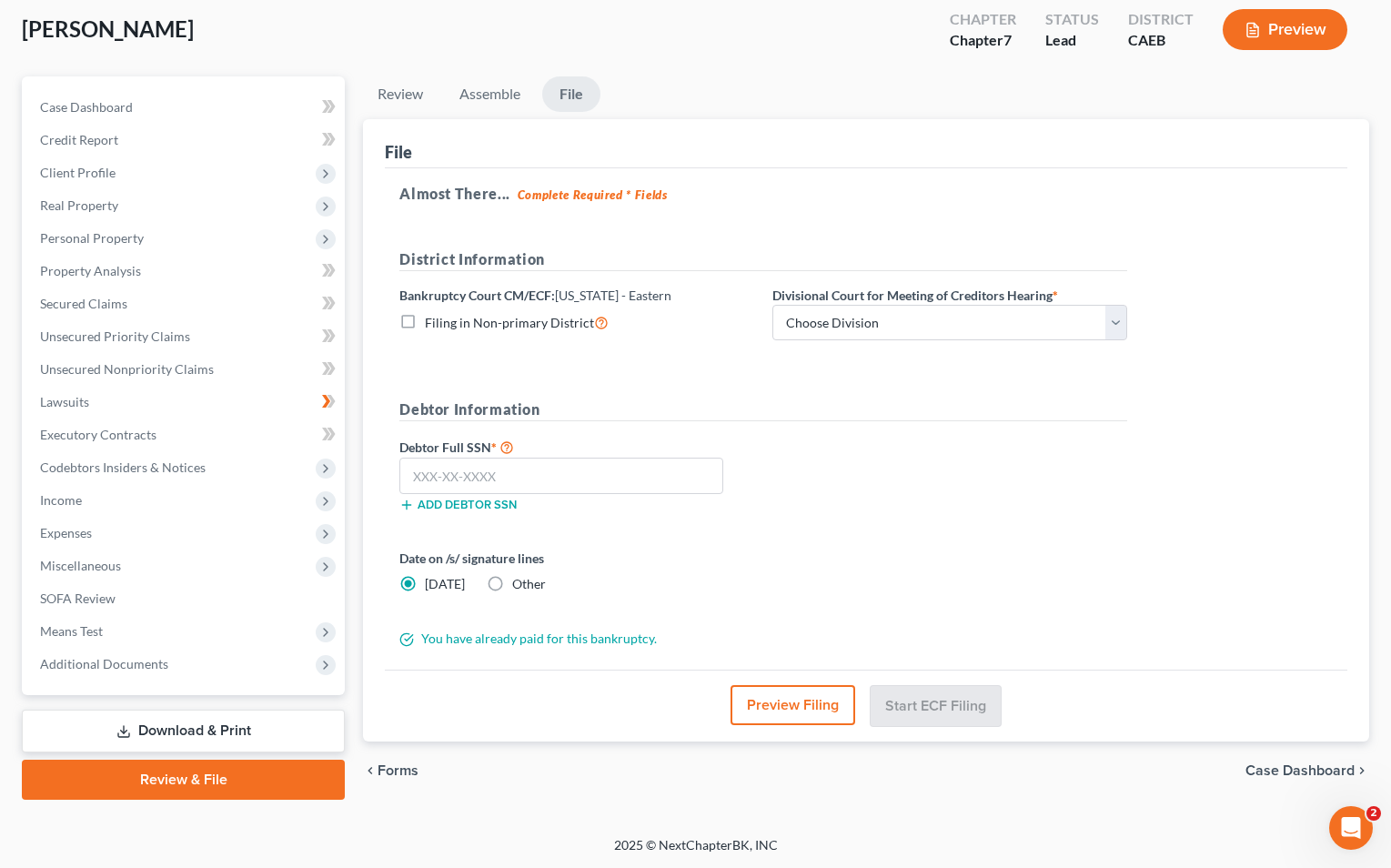
click at [532, 320] on span "Filing in Non-primary District" at bounding box center [509, 322] width 169 height 15
click at [444, 320] on input "Filing in Non-primary District" at bounding box center [439, 318] width 12 height 12
checkbox input "true"
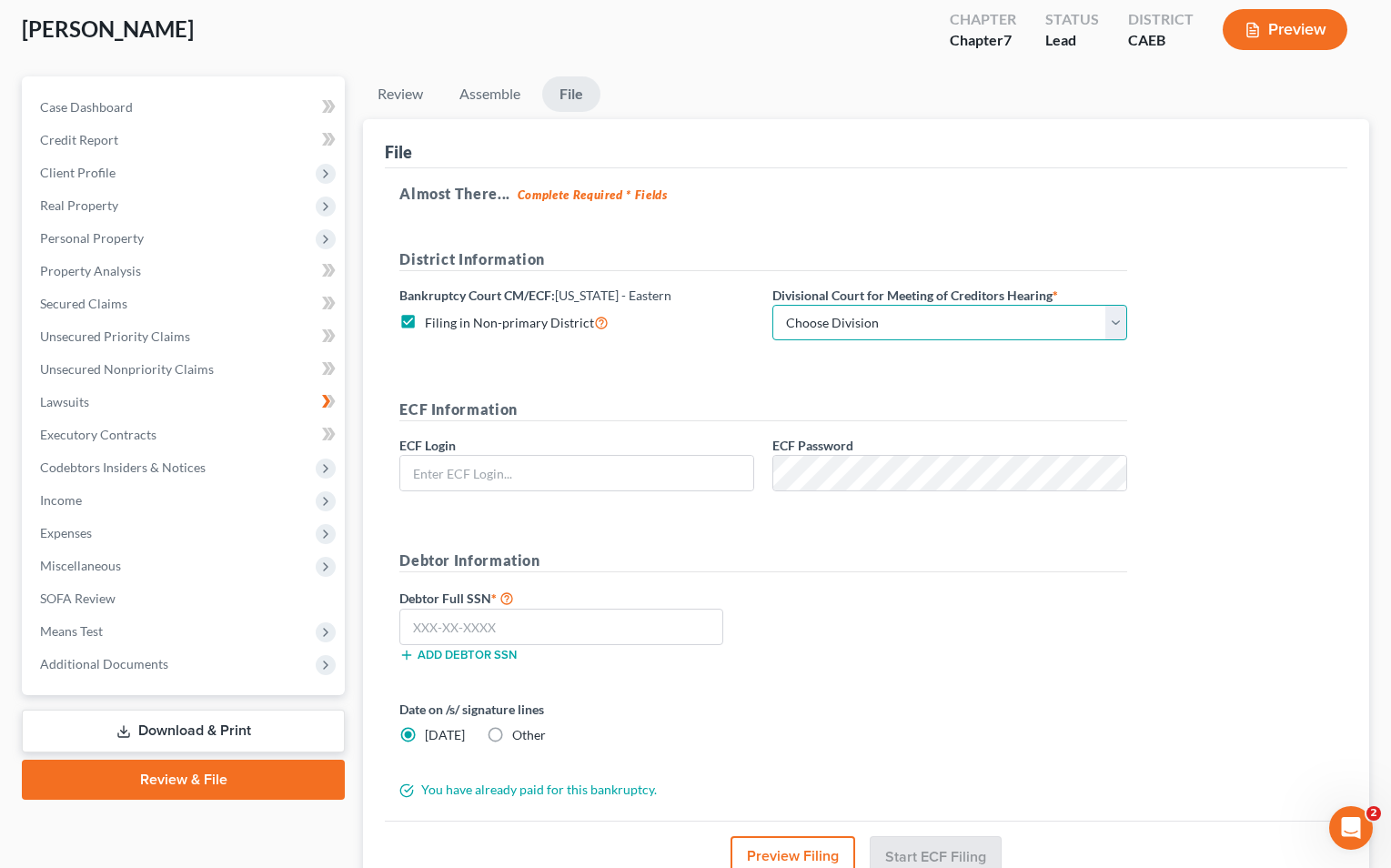
click at [719, 305] on select "Choose Division Fresno Modesto [GEOGRAPHIC_DATA]" at bounding box center [949, 323] width 355 height 36
select select "2"
click at [590, 469] on input "text" at bounding box center [577, 472] width 353 height 35
type input "rkeenan"
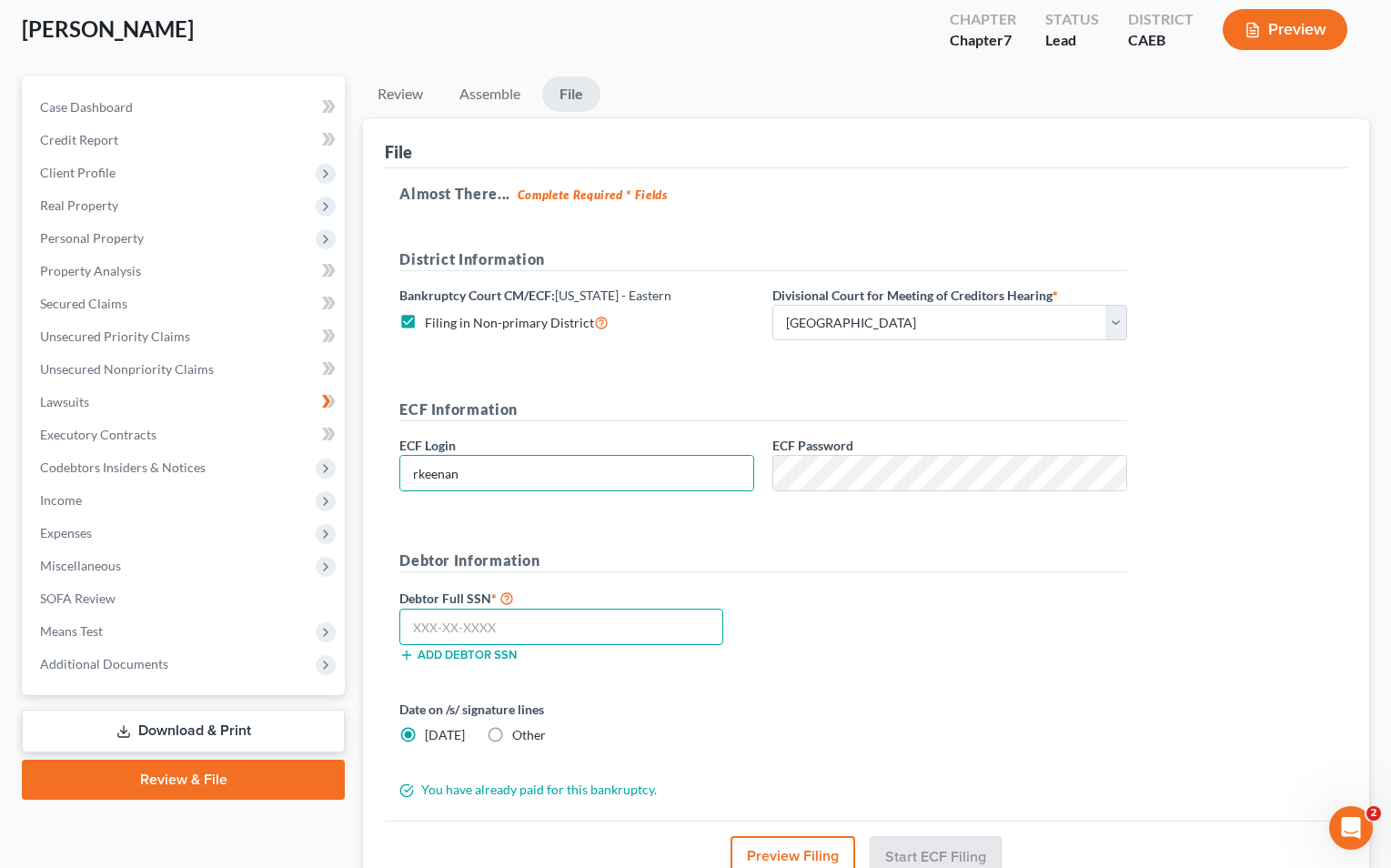
click at [585, 620] on input "text" at bounding box center [562, 626] width 324 height 36
paste input "540-86-6357"
type input "540-86-6357"
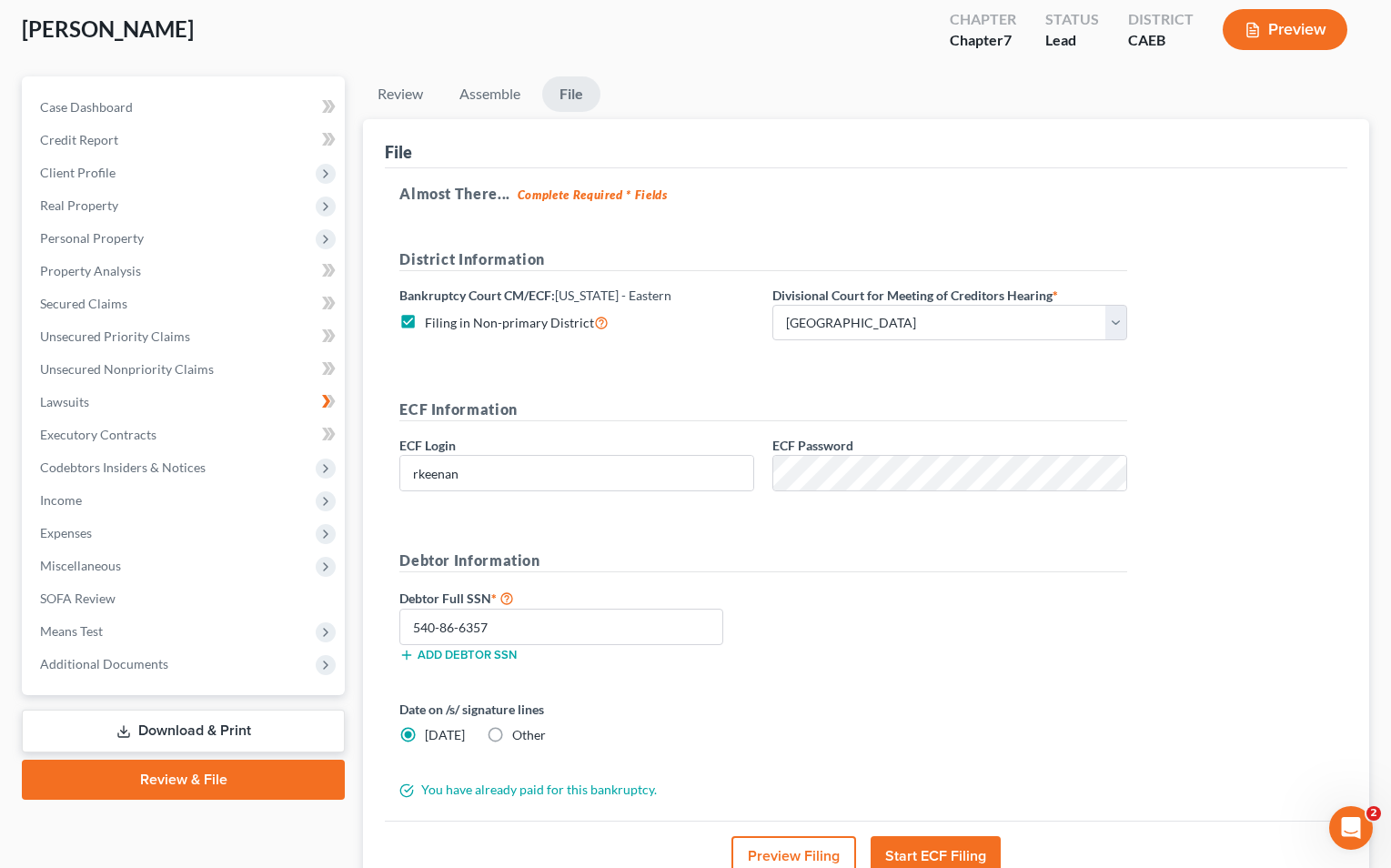
click at [719, 699] on div "Date on /s/ signature lines [DATE] Other" at bounding box center [763, 728] width 746 height 59
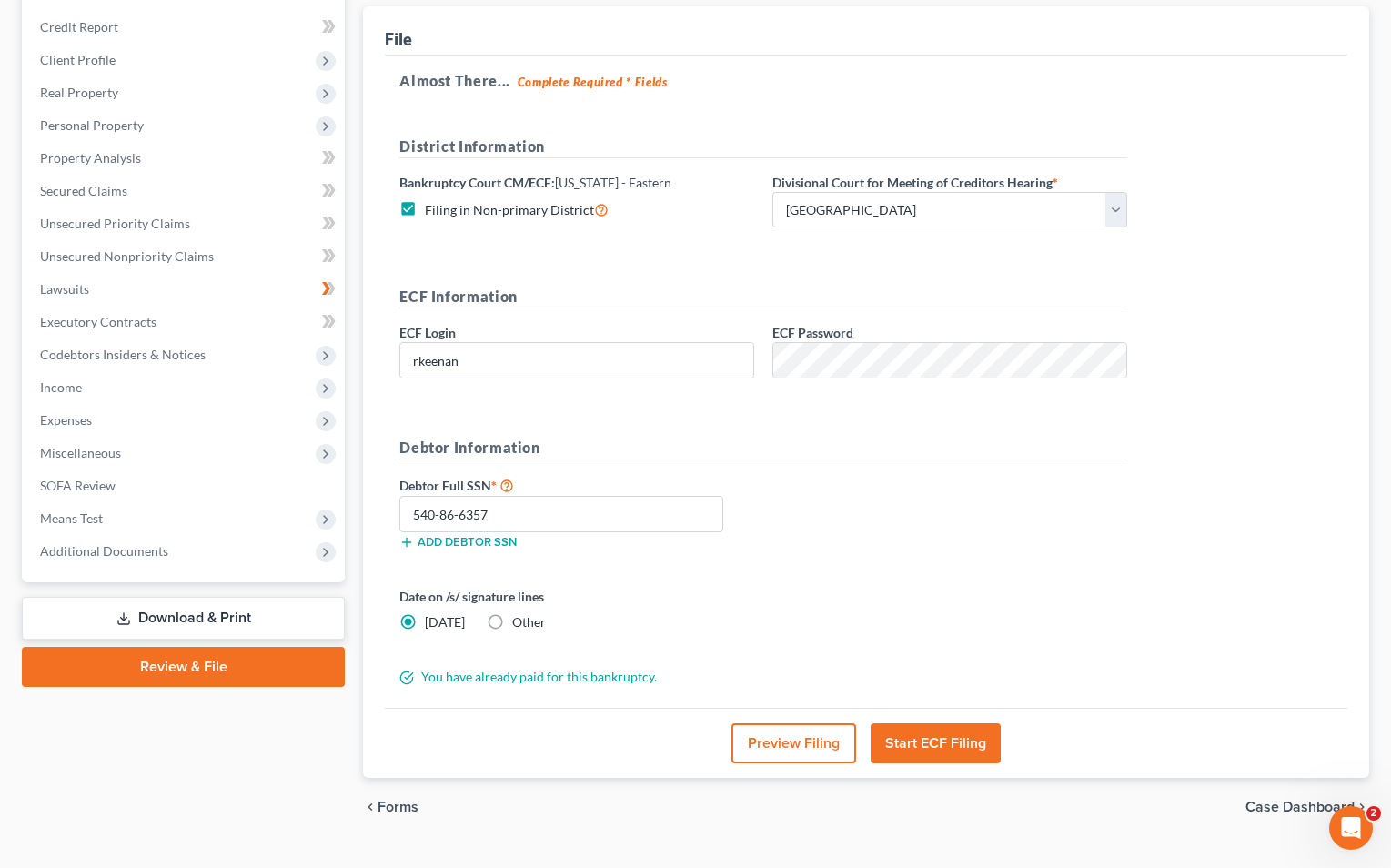
scroll to position [248, 0]
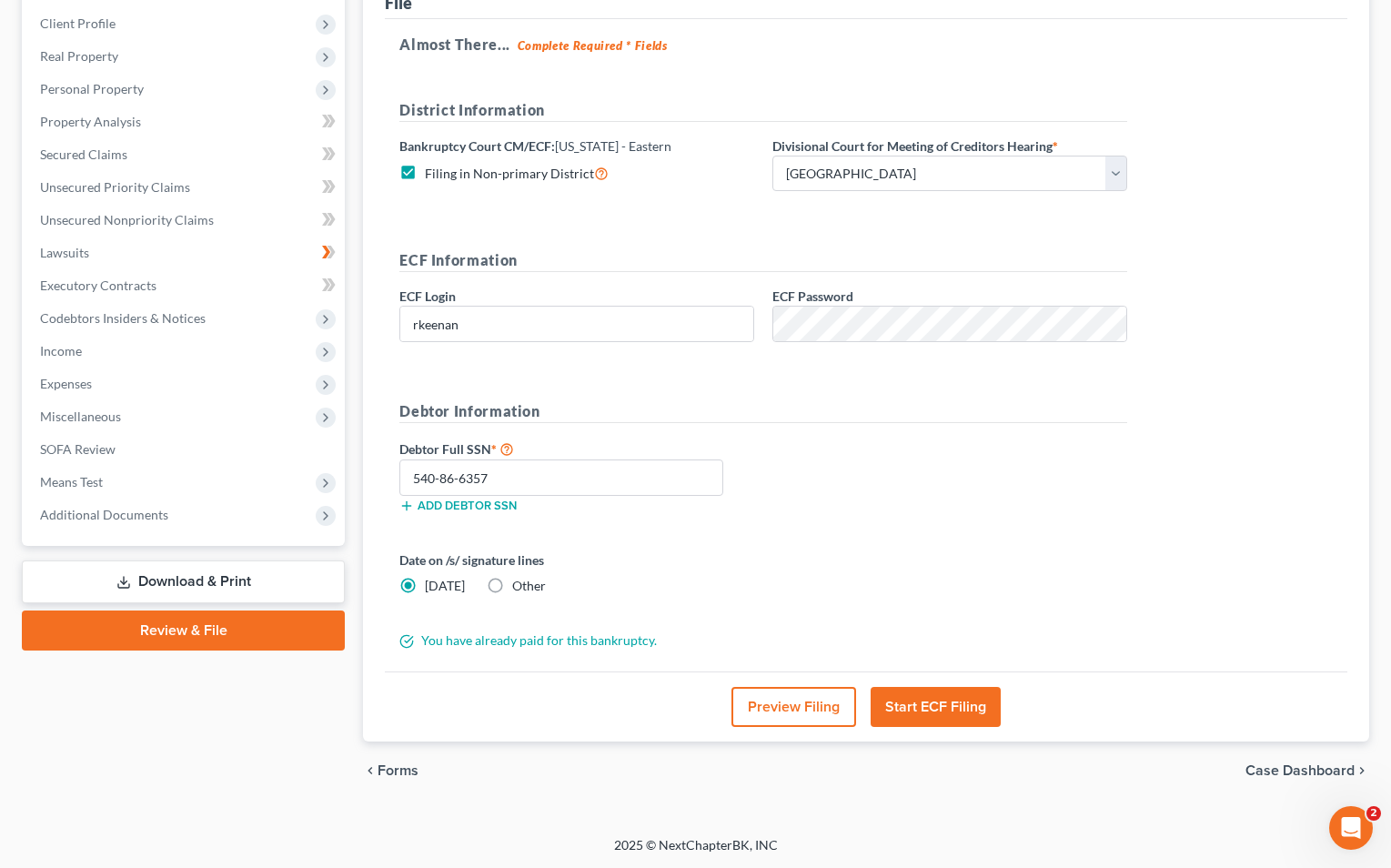
click at [719, 718] on button "Start ECF Filing" at bounding box center [935, 707] width 130 height 40
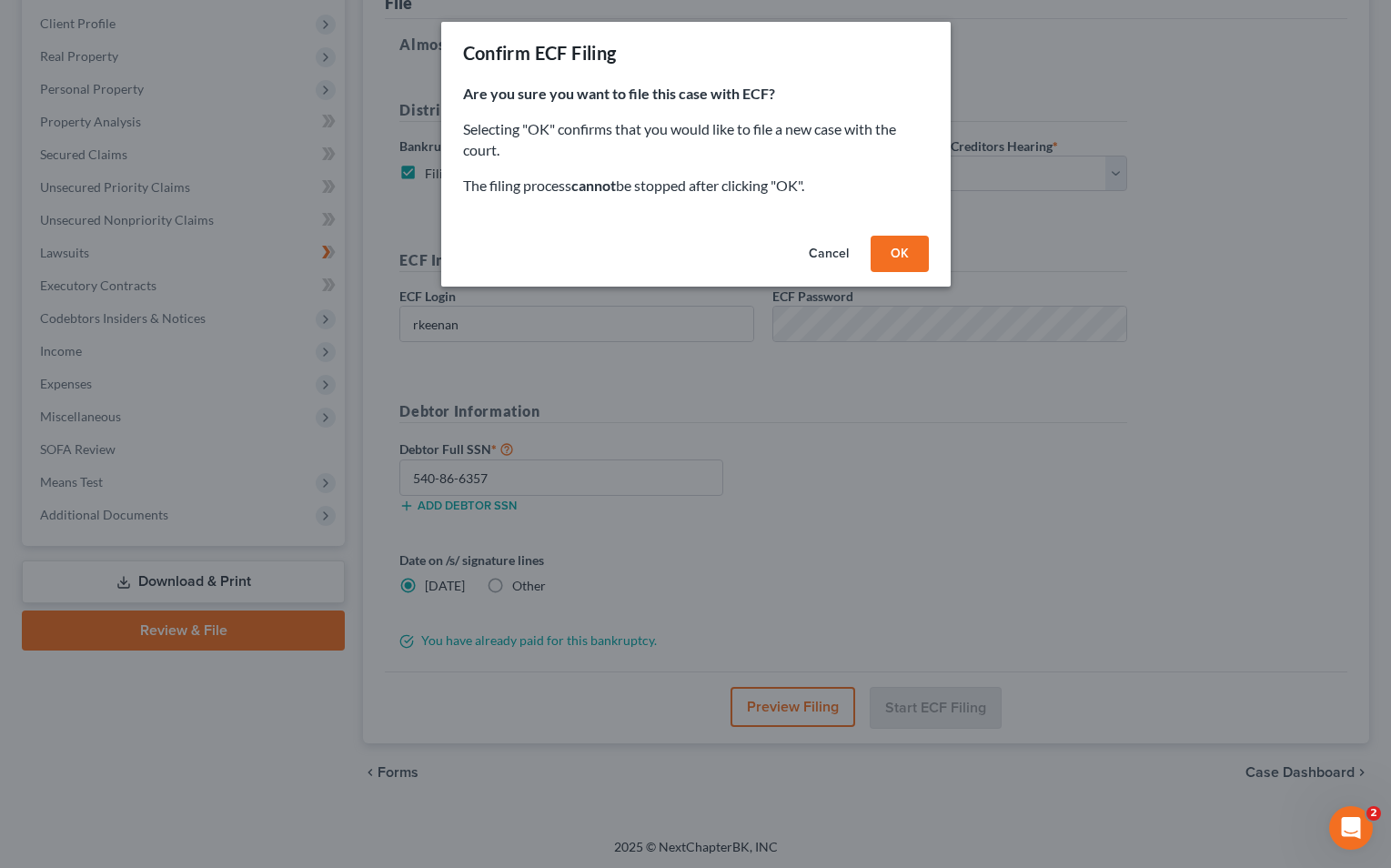
click at [719, 250] on button "OK" at bounding box center [899, 254] width 58 height 36
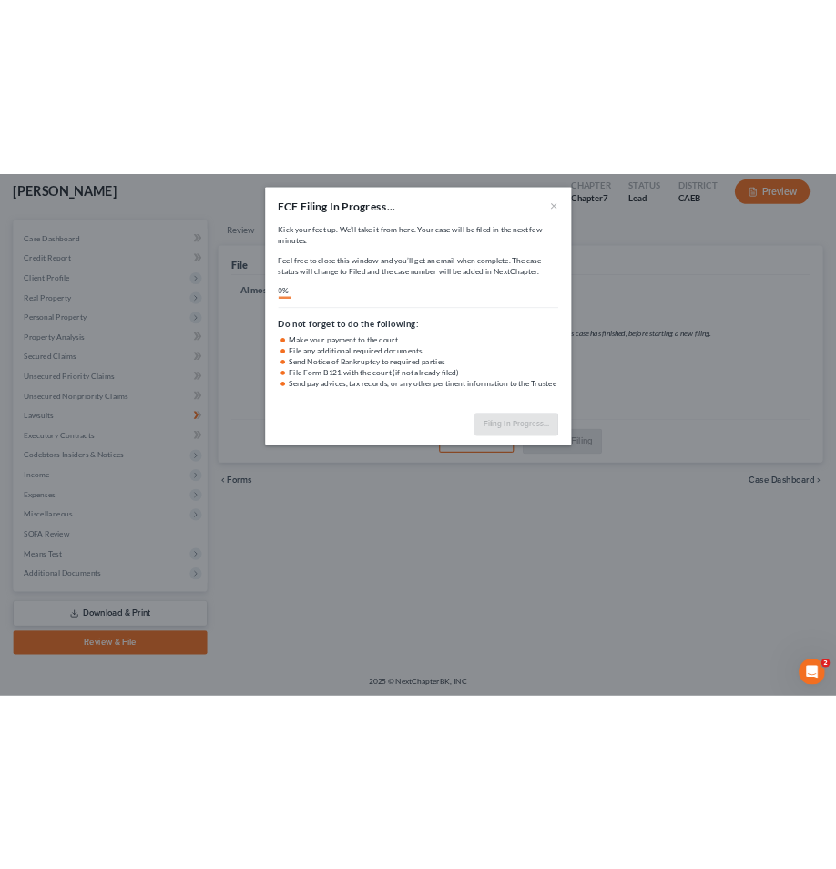
scroll to position [97, 0]
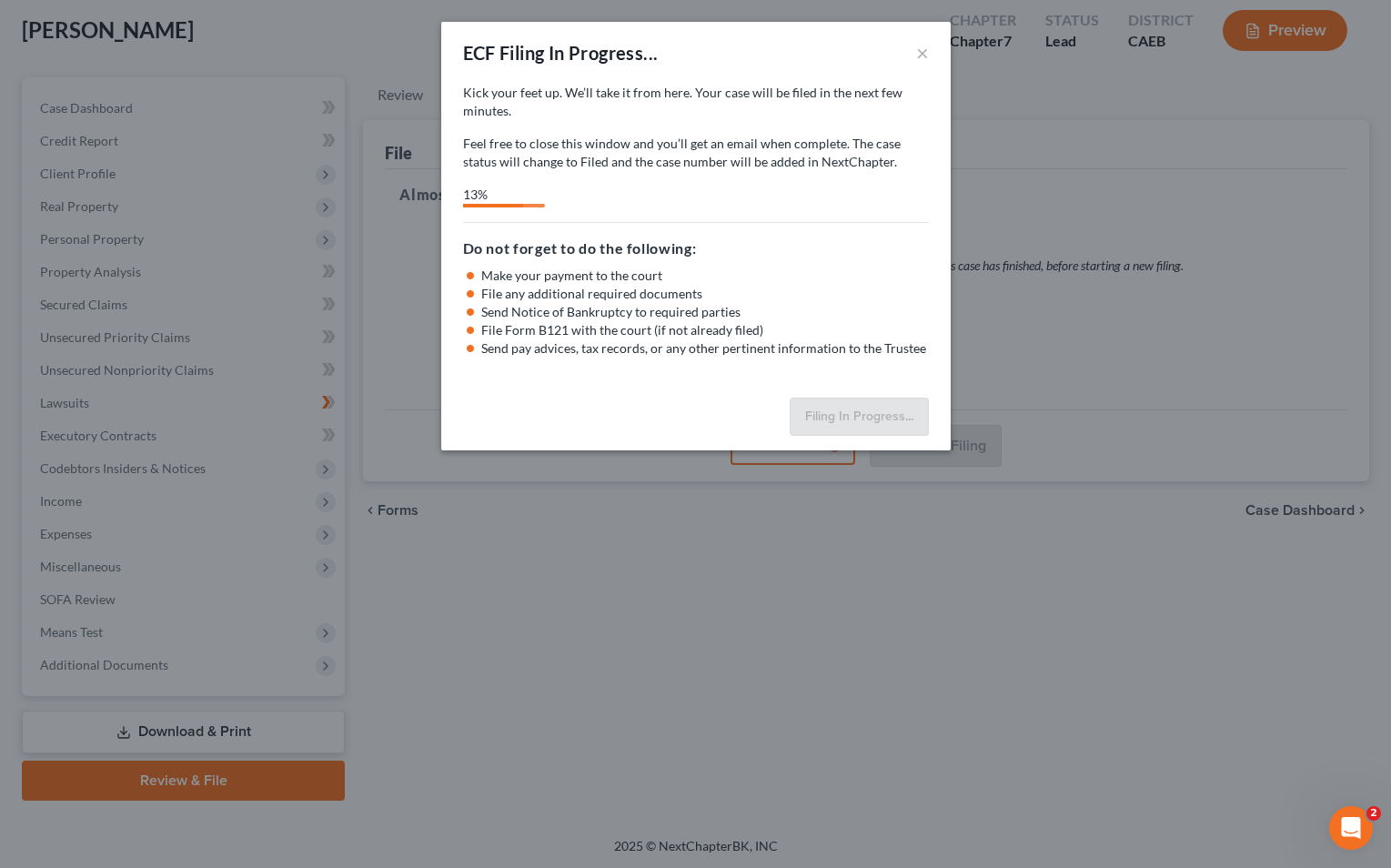
select select "2"
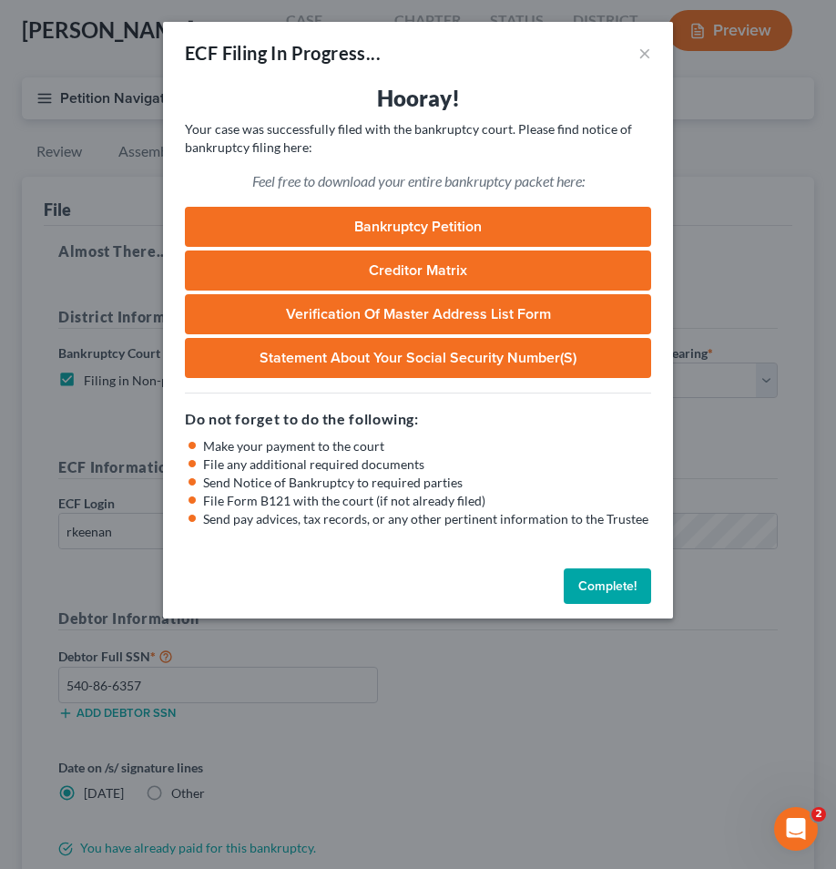
click at [593, 574] on button "Complete!" at bounding box center [607, 586] width 87 height 36
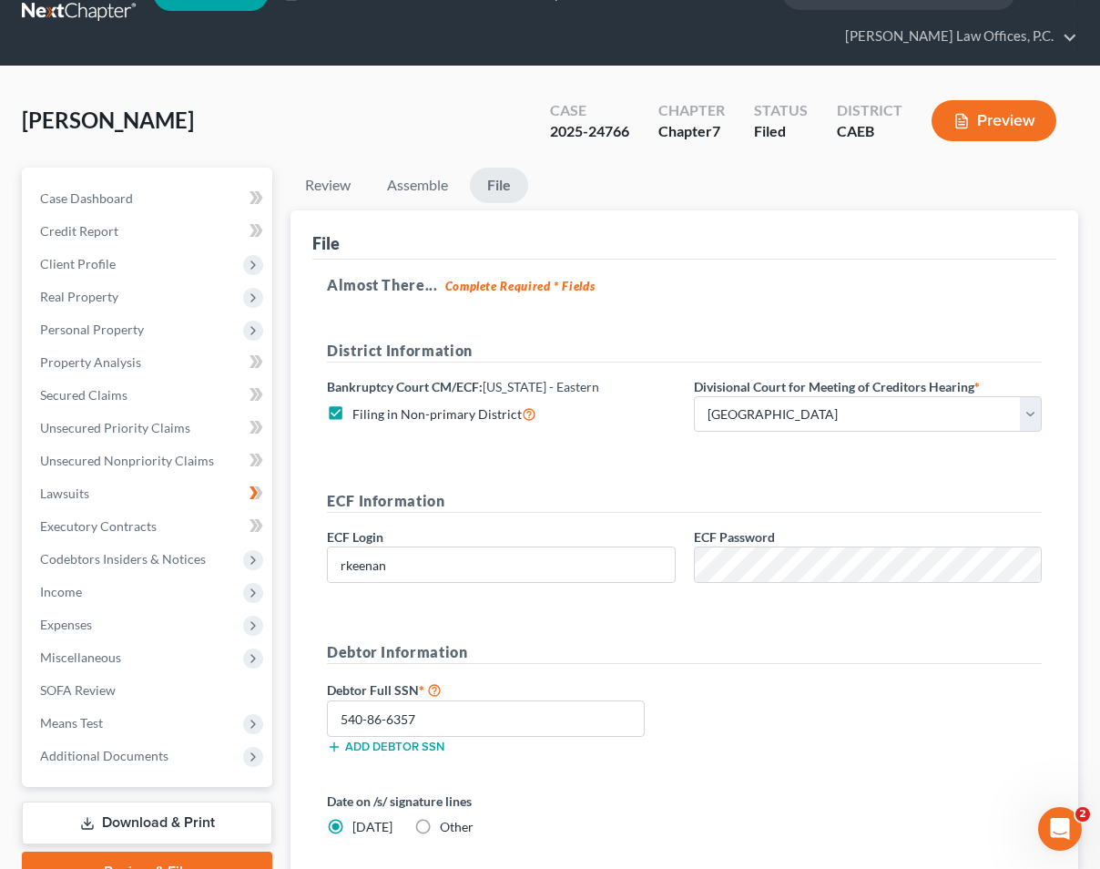
scroll to position [0, 0]
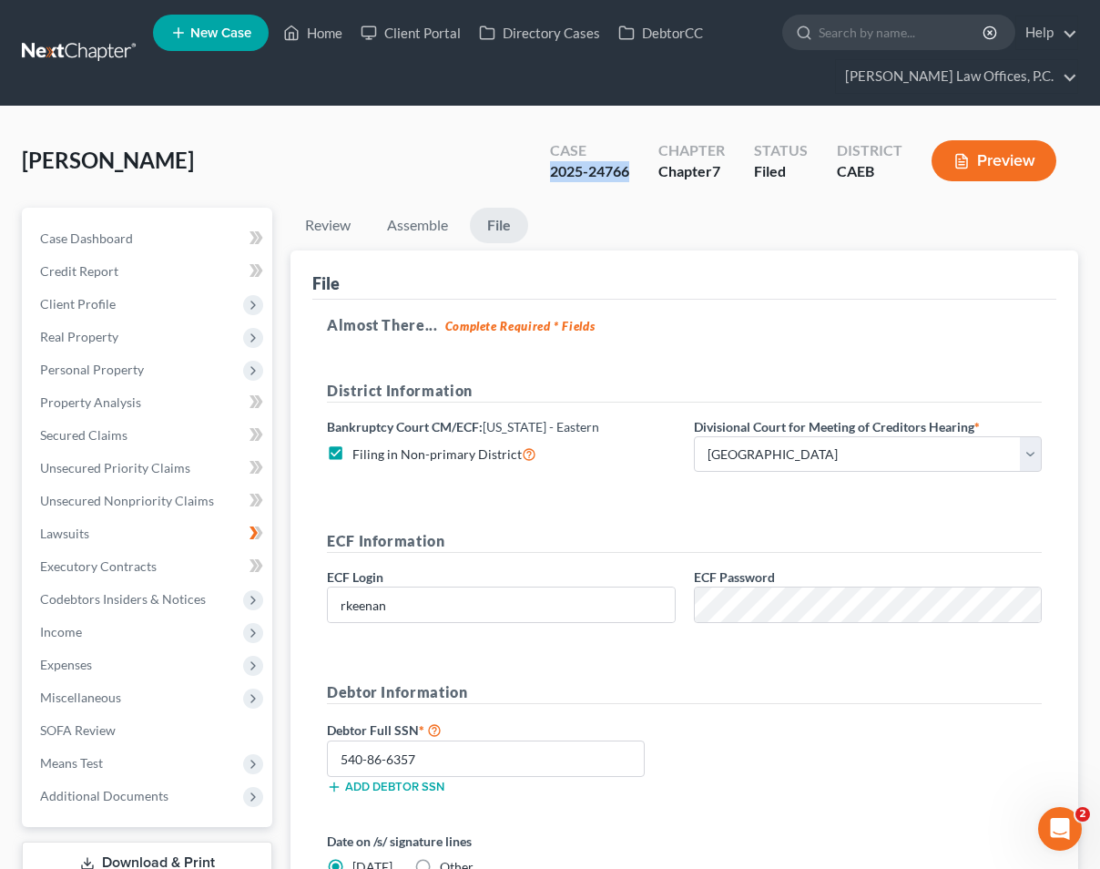
drag, startPoint x: 633, startPoint y: 176, endPoint x: 547, endPoint y: 176, distance: 85.6
click at [547, 176] on div "Case 2025-24766" at bounding box center [589, 163] width 108 height 54
copy div "2025-24766"
click at [321, 40] on link "Home" at bounding box center [312, 32] width 77 height 33
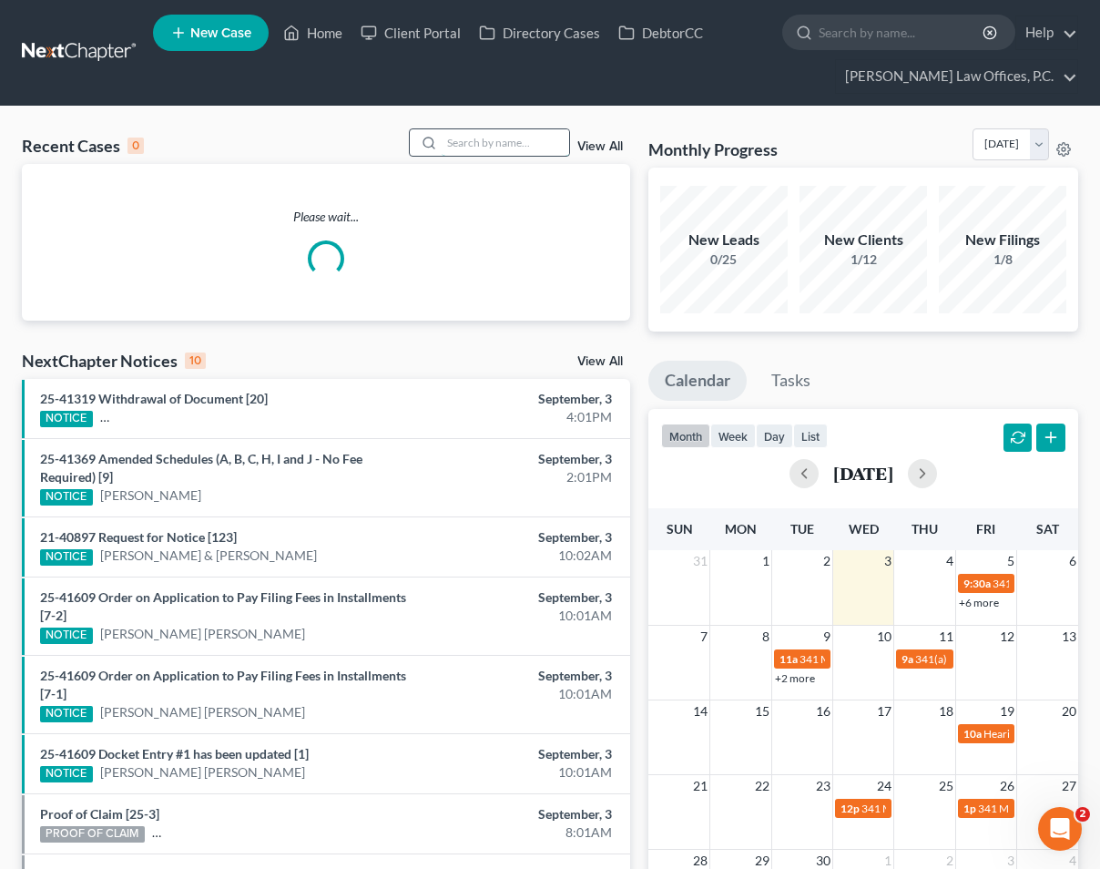
click at [487, 146] on input "search" at bounding box center [505, 142] width 127 height 26
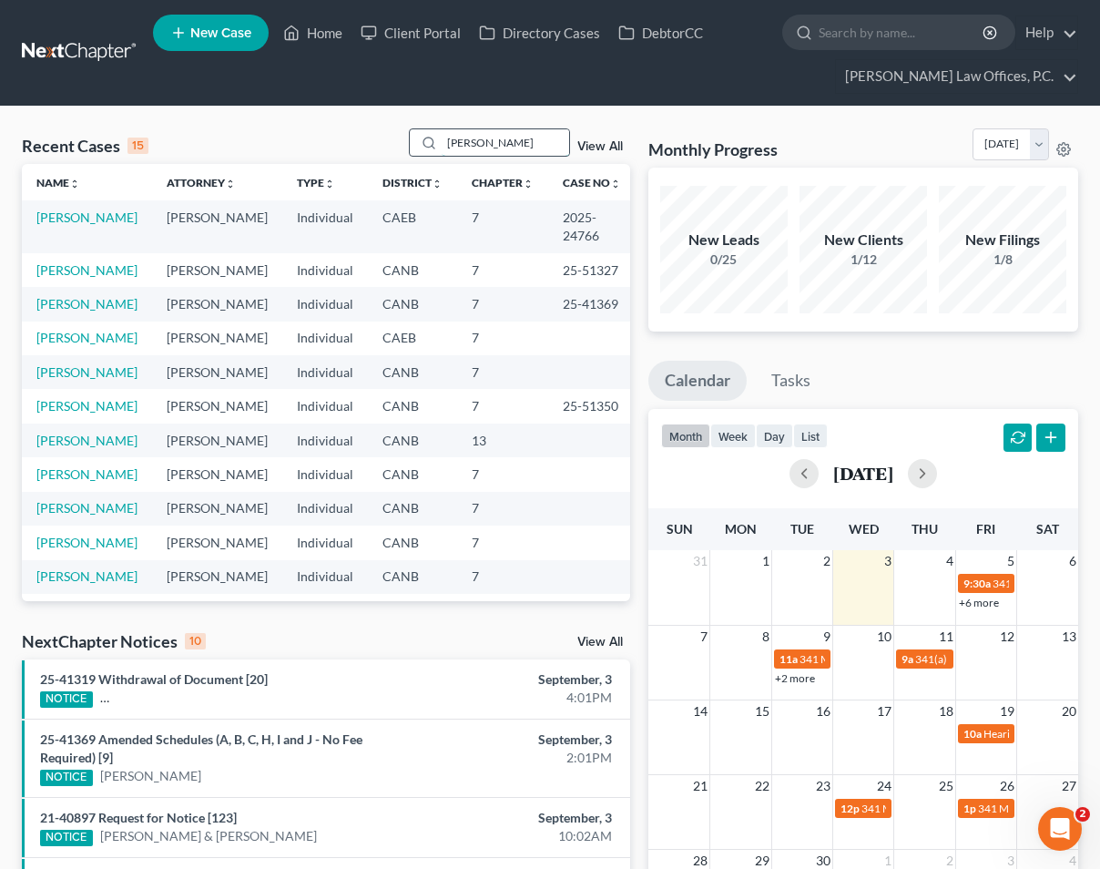
type input "[PERSON_NAME]"
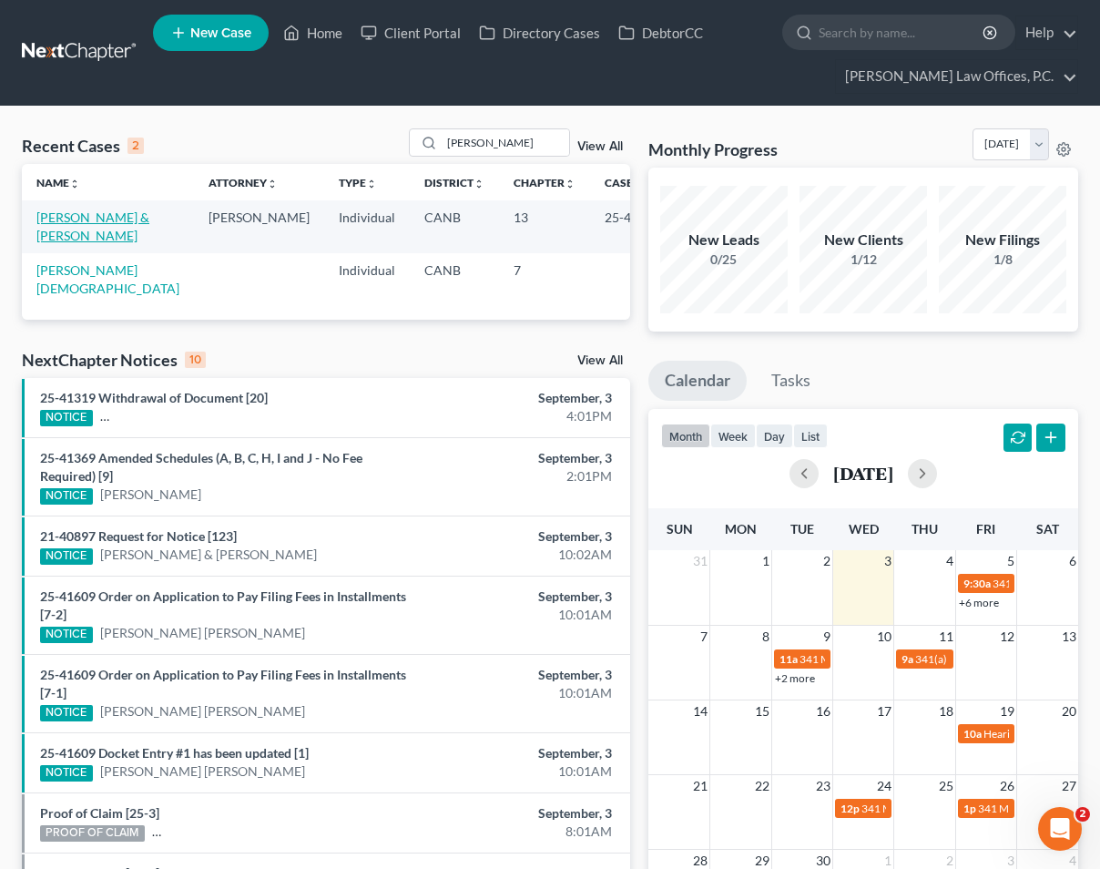
click at [80, 211] on link "[PERSON_NAME] & [PERSON_NAME]" at bounding box center [92, 226] width 113 height 34
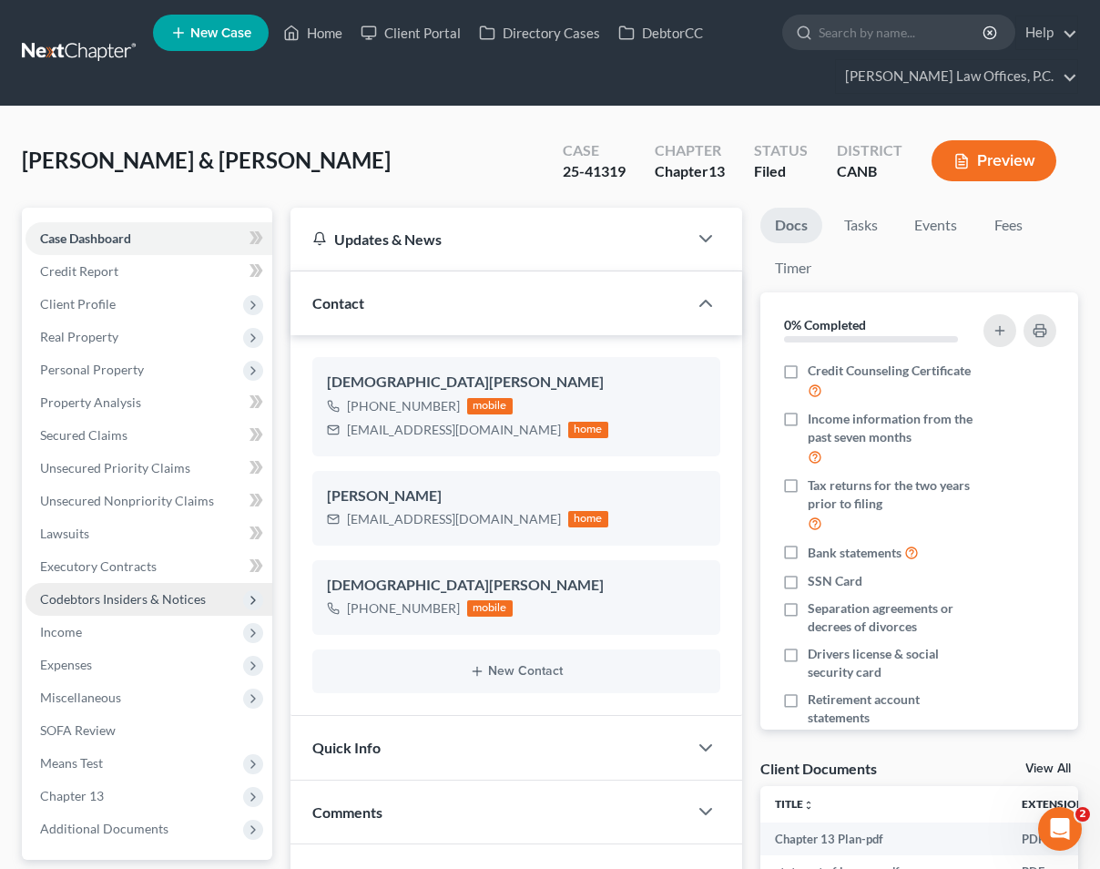
scroll to position [24, 0]
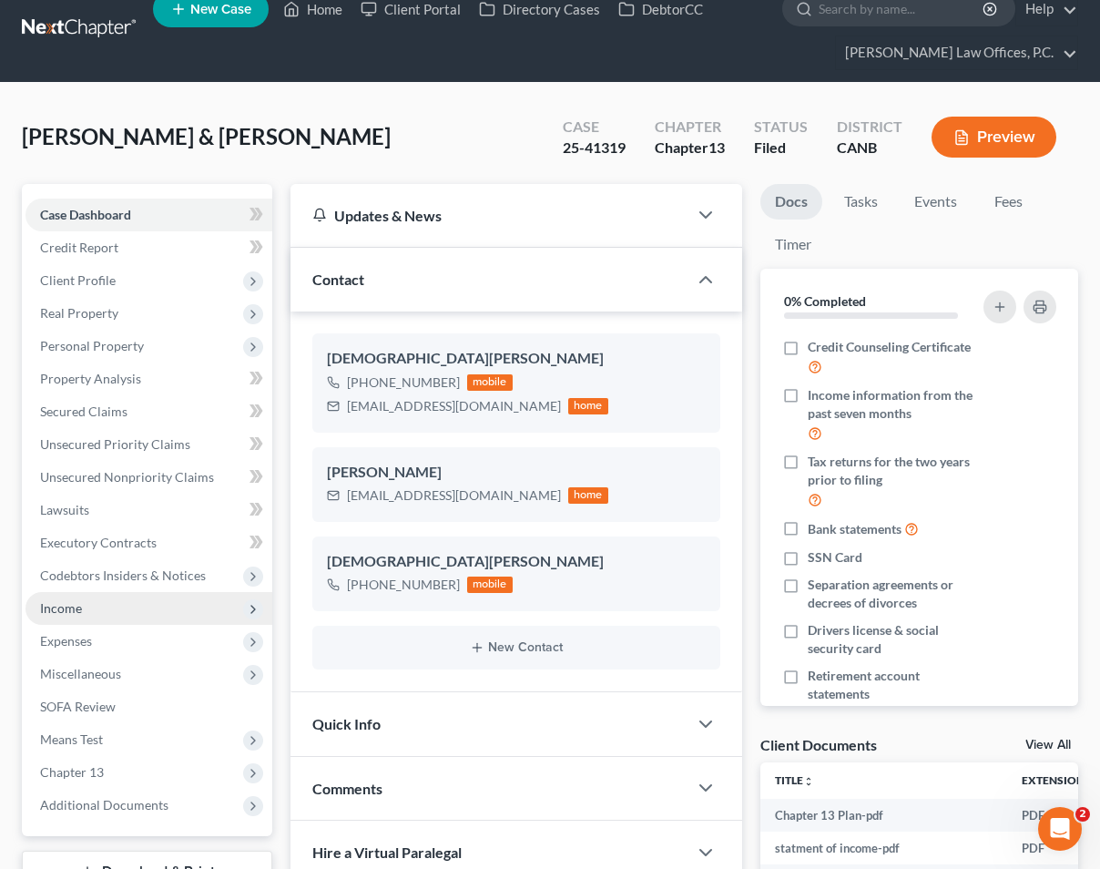
click at [97, 599] on span "Income" at bounding box center [148, 608] width 247 height 33
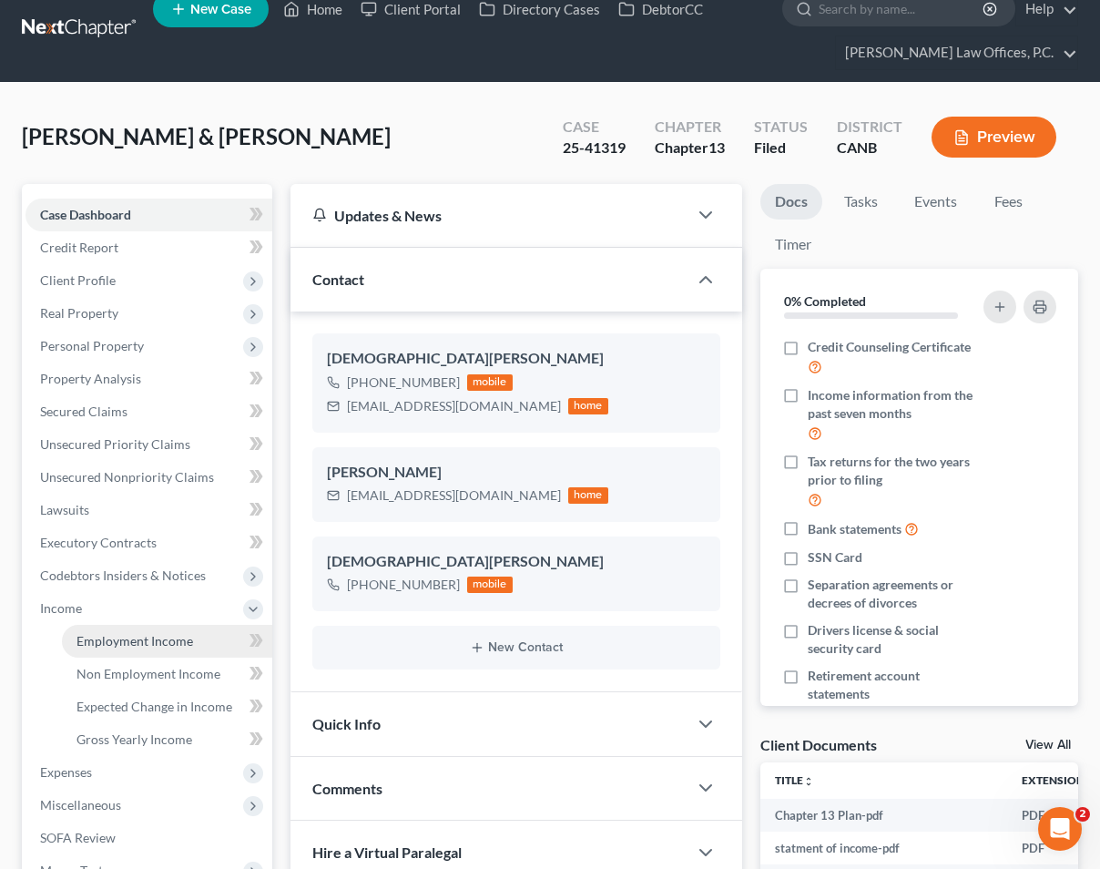
click at [176, 643] on span "Employment Income" at bounding box center [134, 640] width 117 height 15
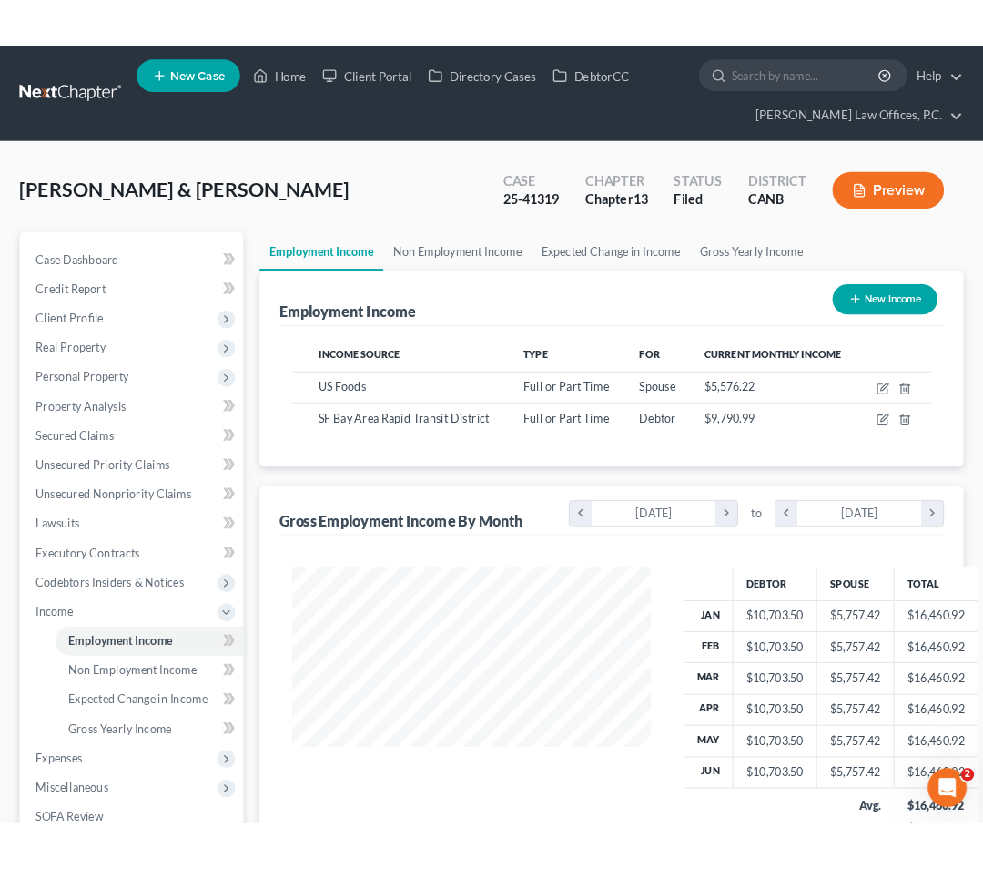
scroll to position [326, 438]
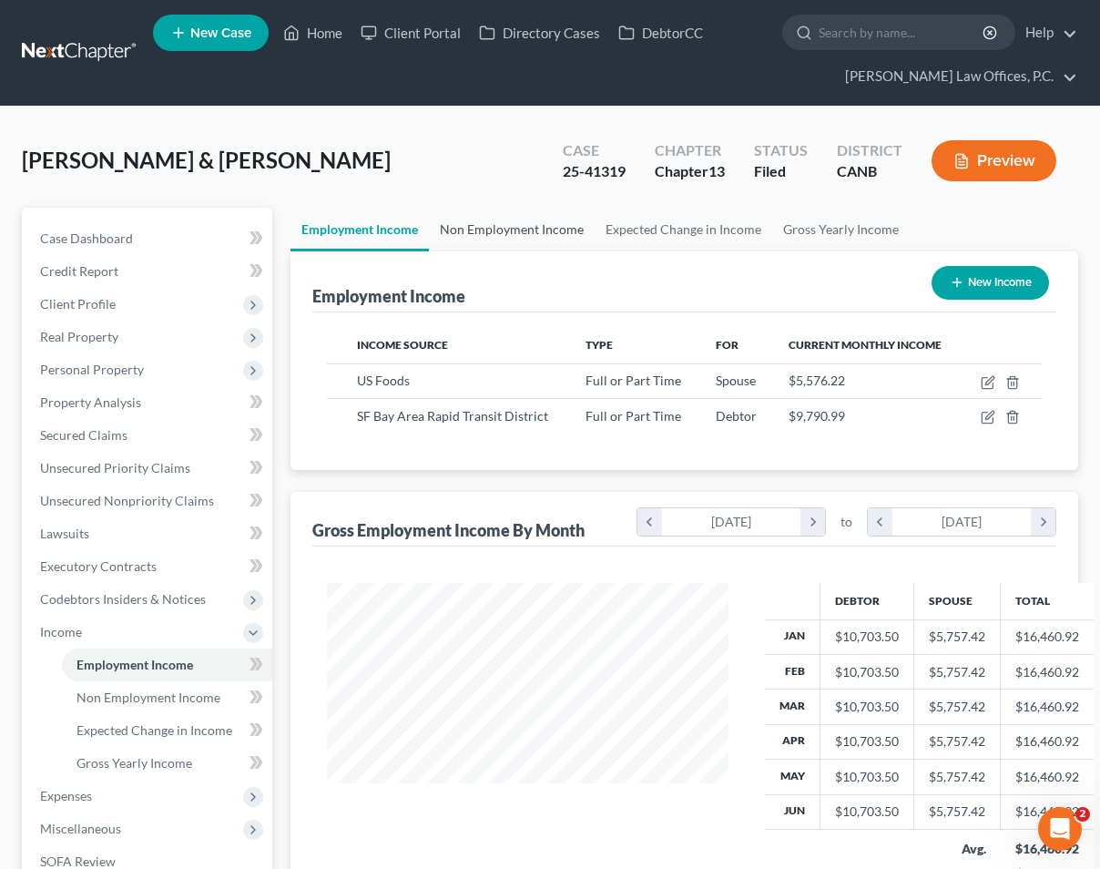
click at [507, 221] on link "Non Employment Income" at bounding box center [512, 230] width 166 height 44
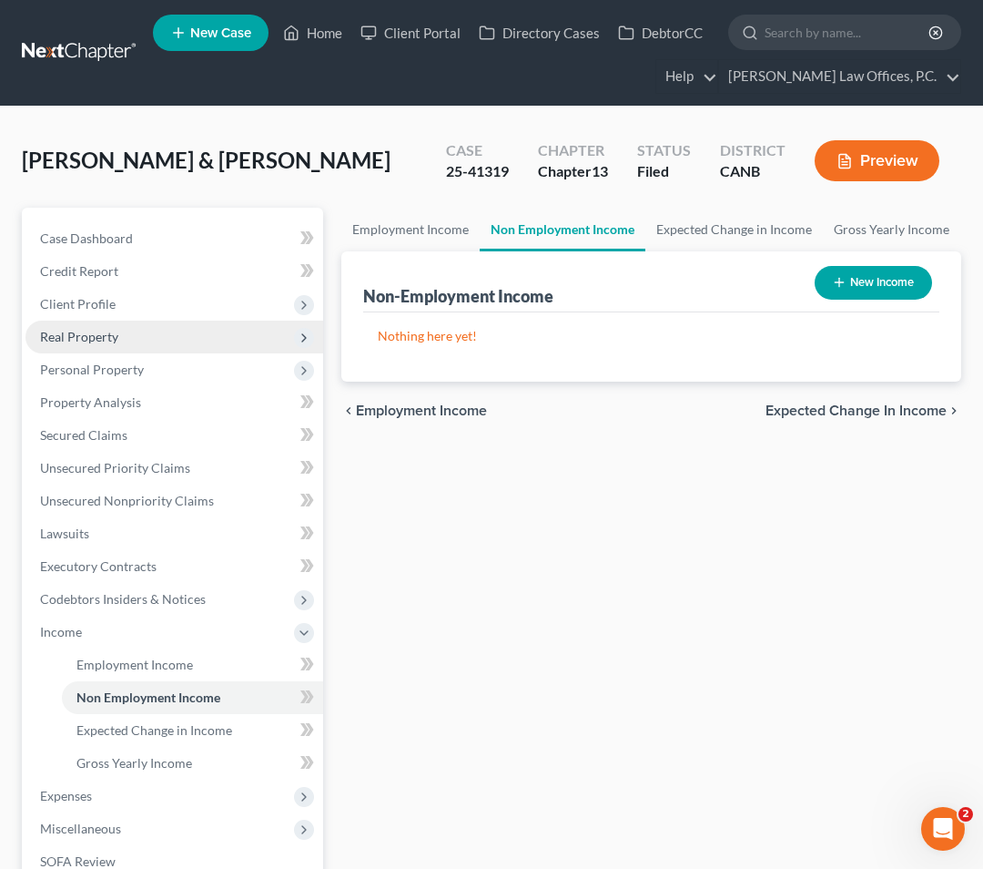
scroll to position [294, 0]
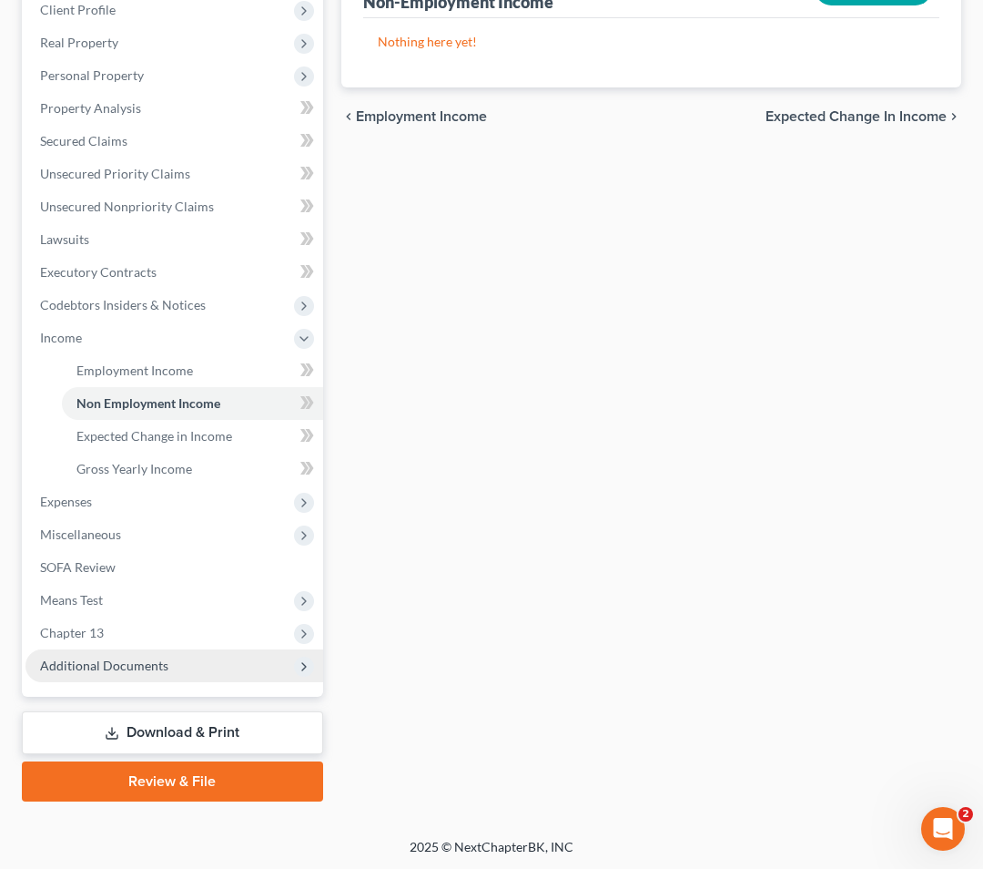
click at [156, 672] on span "Additional Documents" at bounding box center [174, 665] width 298 height 33
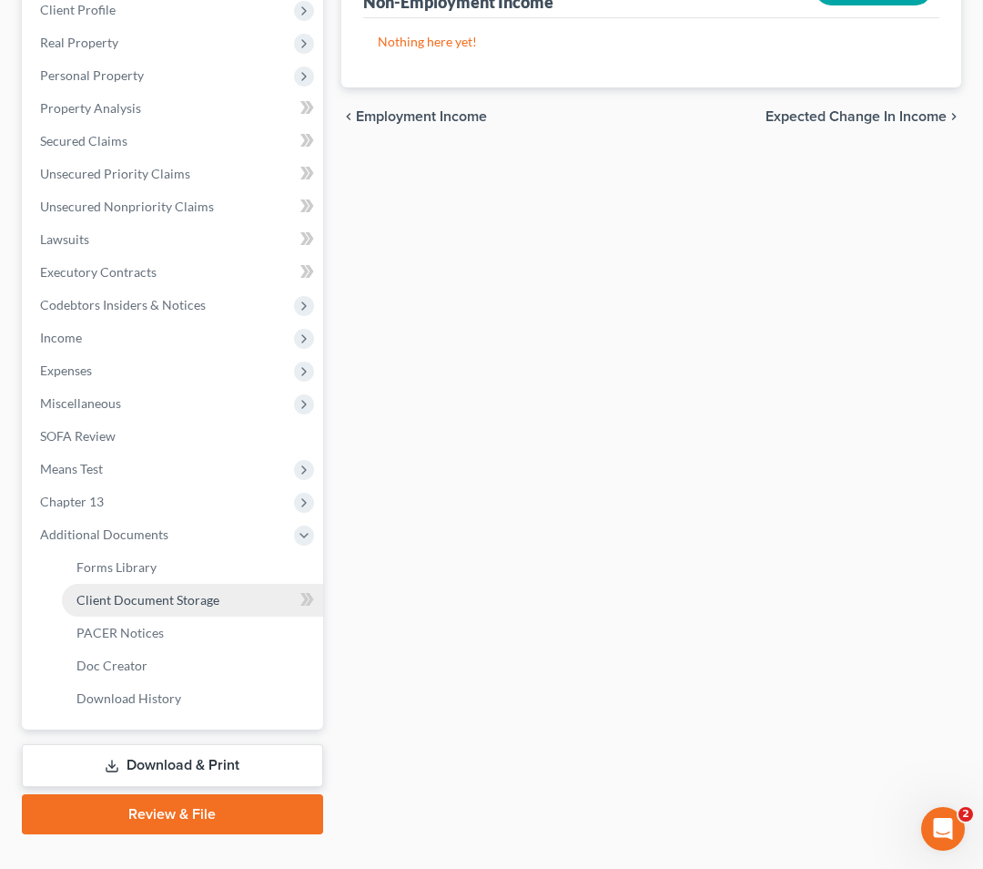
click at [182, 596] on span "Client Document Storage" at bounding box center [147, 599] width 143 height 15
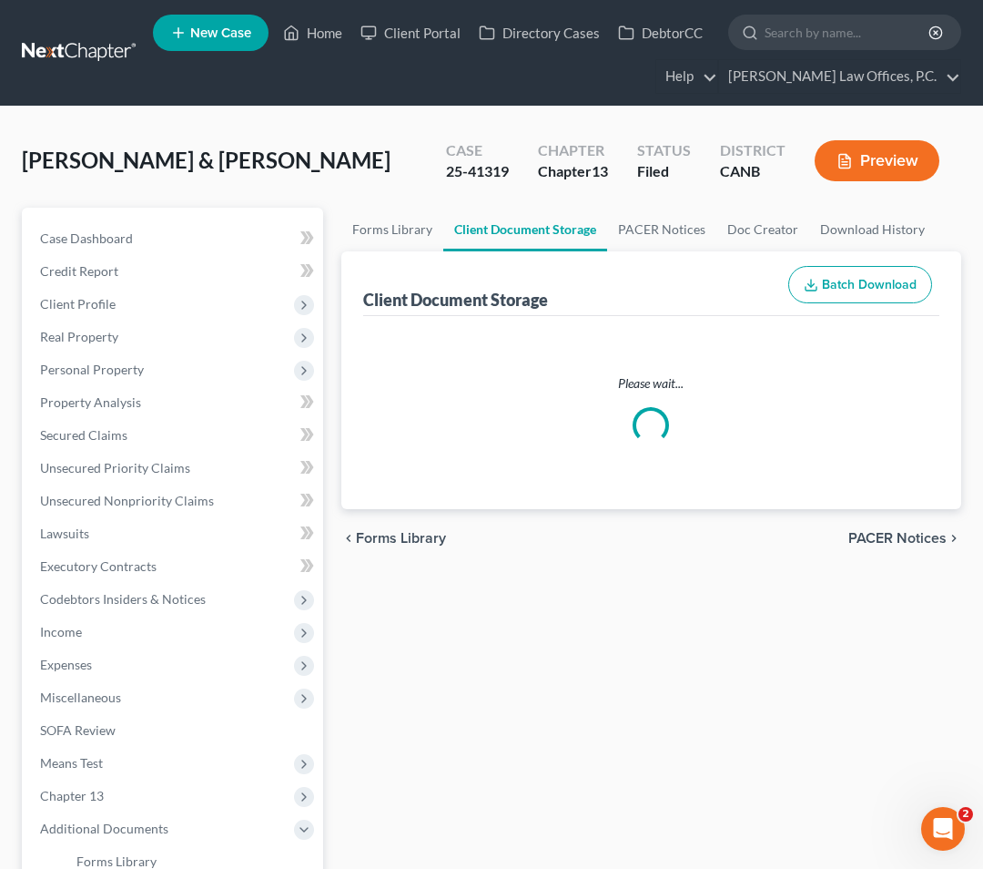
select select "0"
select select "8"
select select "6"
select select "1"
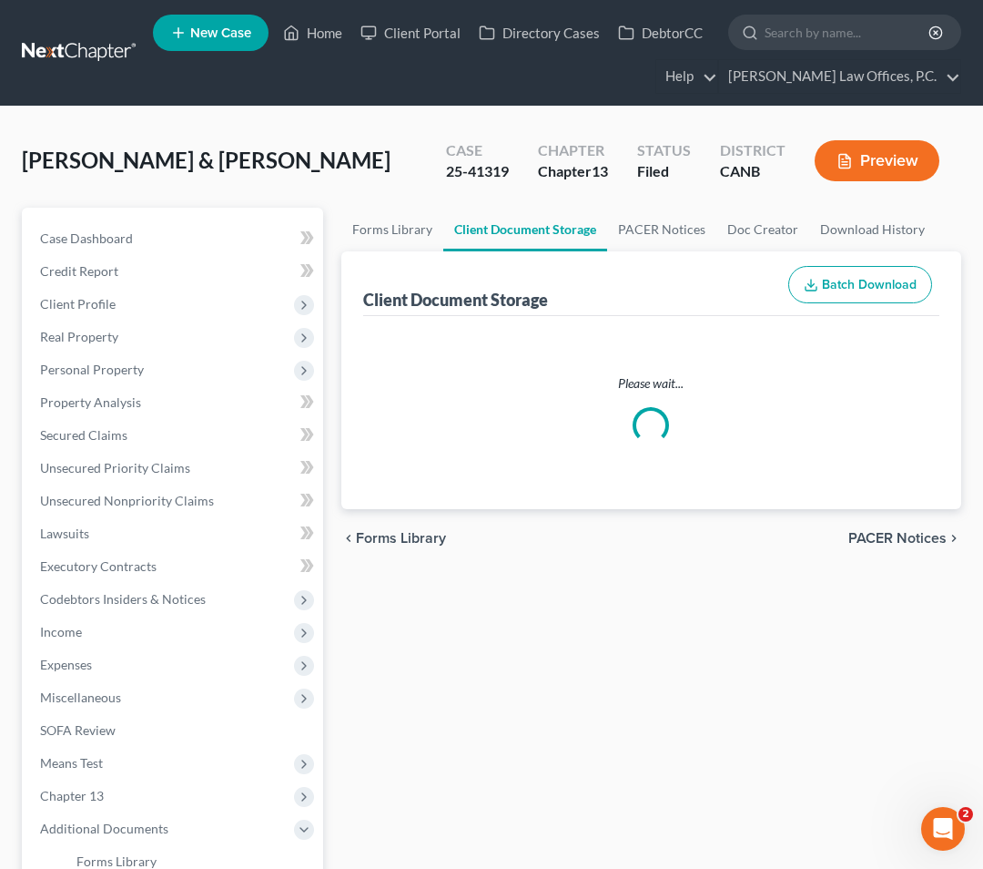
select select "3"
select select "2"
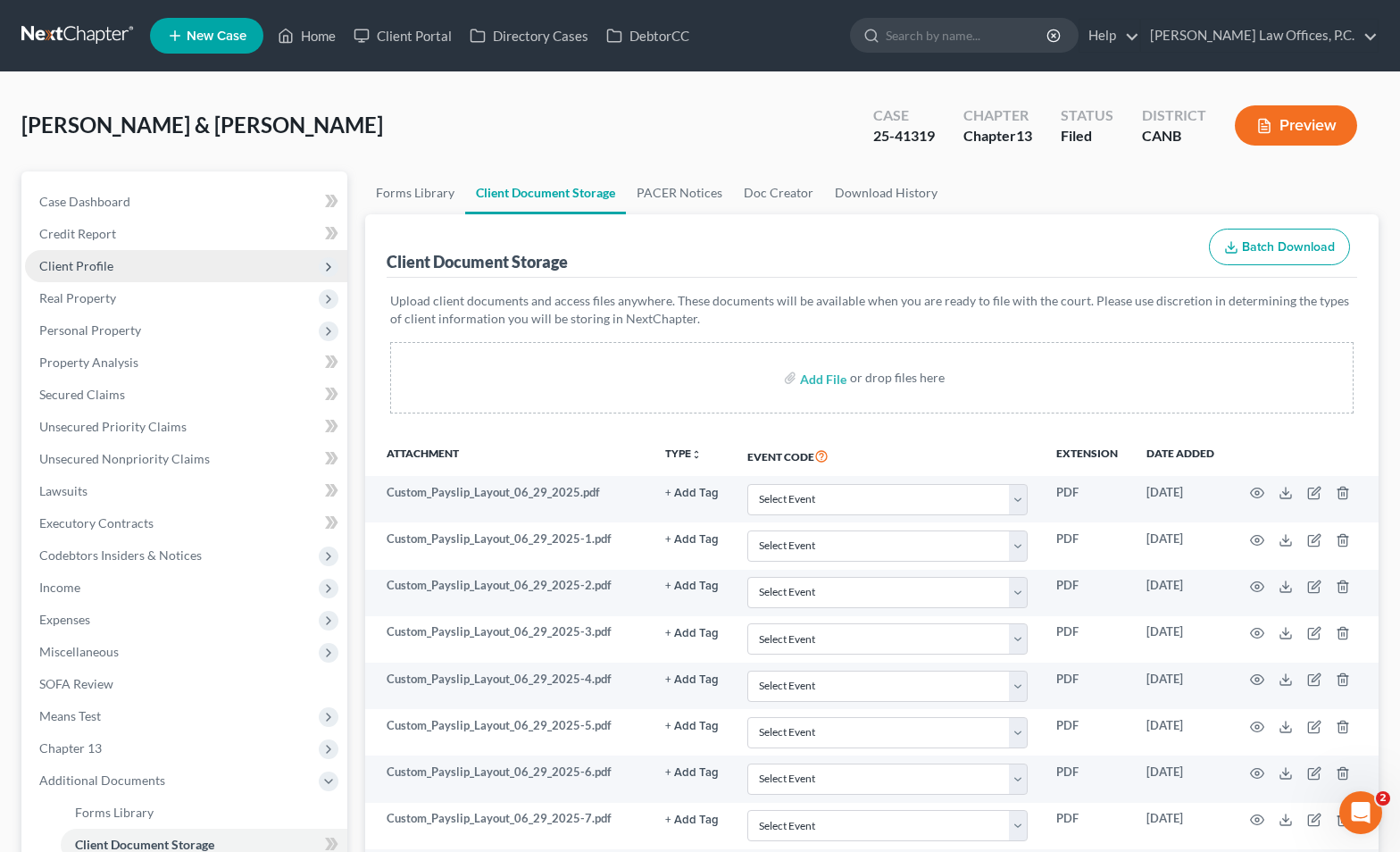
click at [177, 271] on span "Client Profile" at bounding box center [185, 266] width 323 height 32
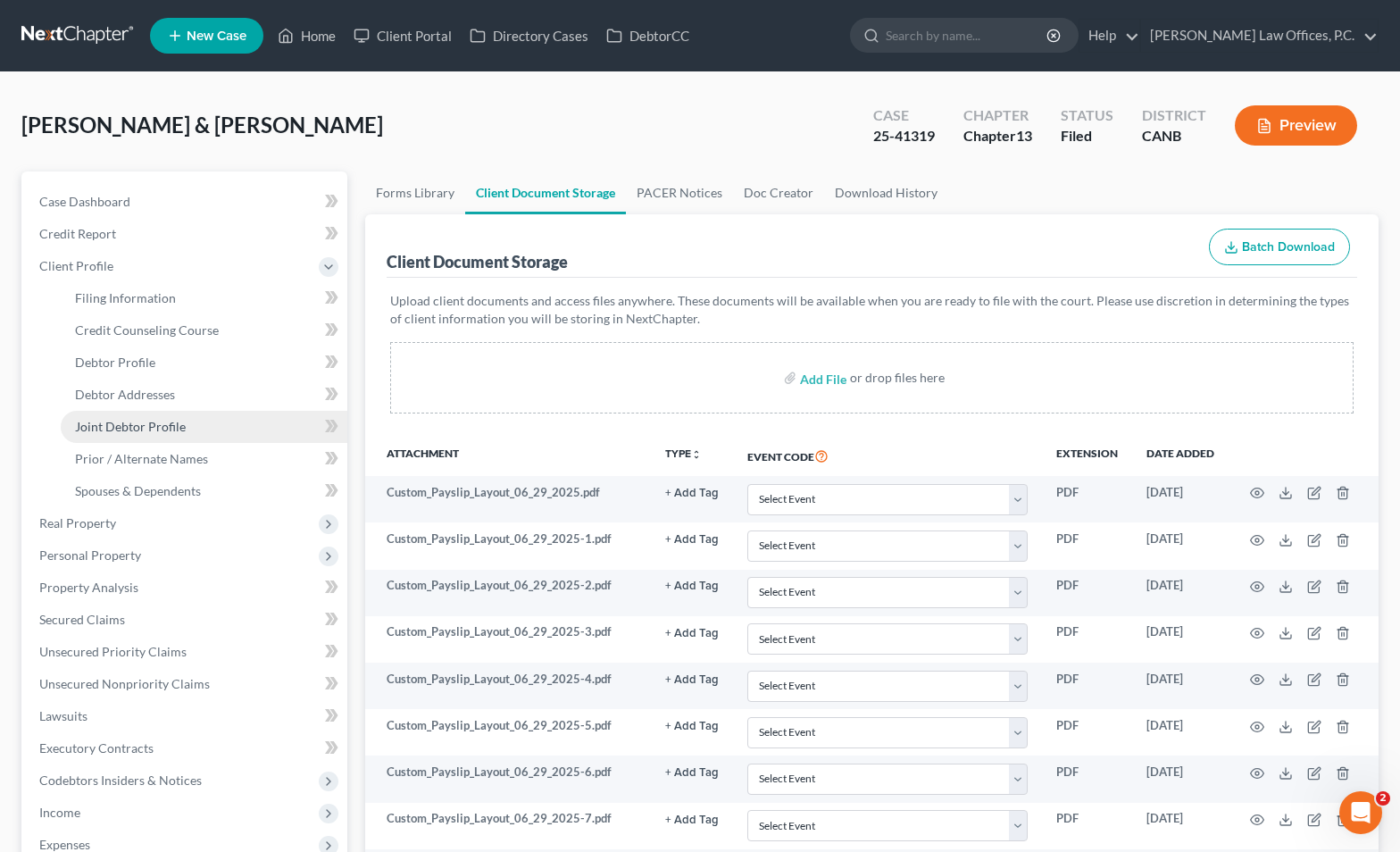
click at [178, 424] on span "Joint Debtor Profile" at bounding box center [129, 426] width 111 height 15
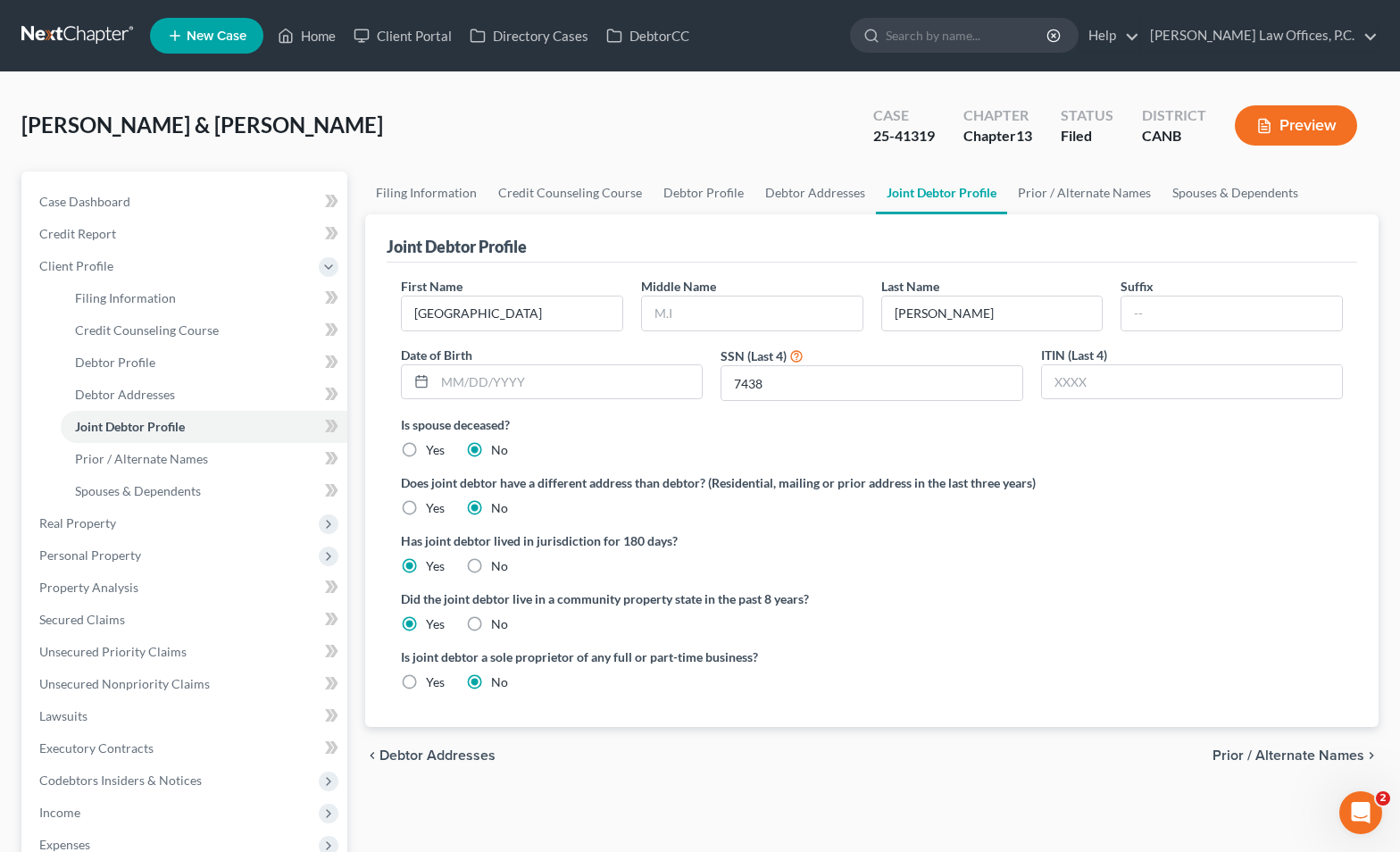
click at [706, 130] on div "25-41319" at bounding box center [904, 135] width 62 height 21
copy div "41319"
